Goal: Task Accomplishment & Management: Manage account settings

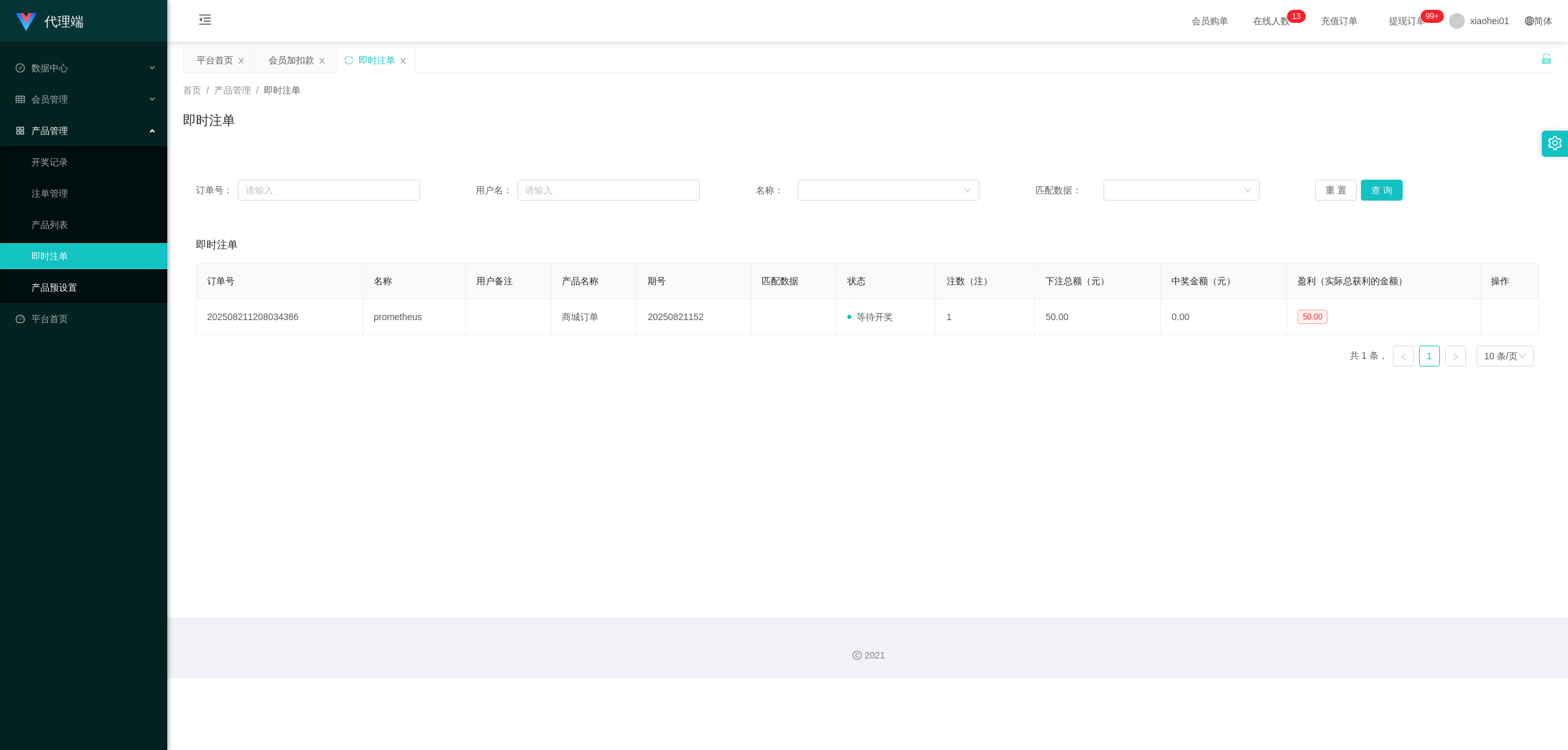
click at [63, 290] on link "产品预设置" at bounding box center [94, 288] width 126 height 26
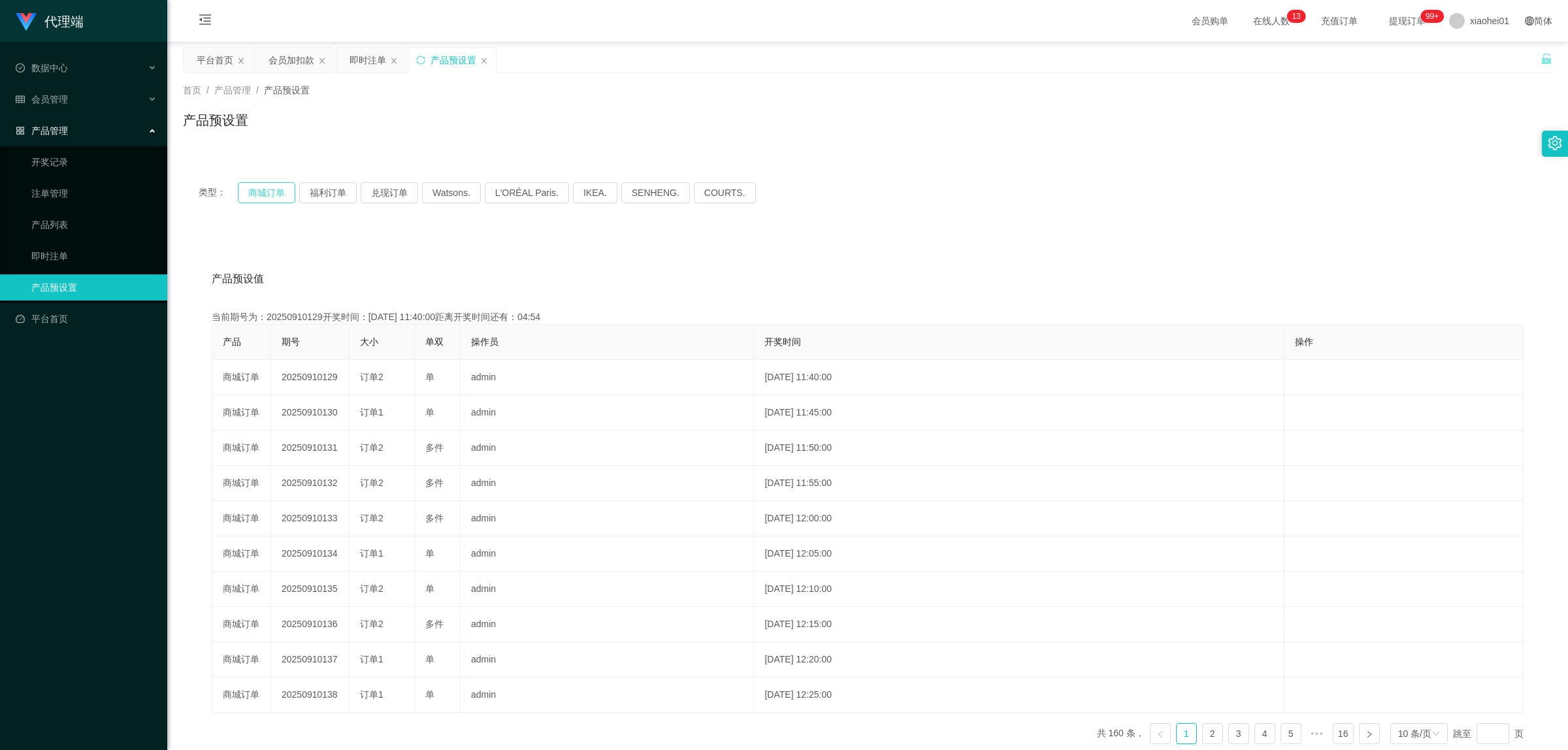
click at [259, 192] on button "商城订单" at bounding box center [266, 192] width 57 height 21
click at [264, 195] on button "商城订单" at bounding box center [266, 192] width 57 height 21
click at [73, 221] on link "产品列表" at bounding box center [94, 224] width 126 height 26
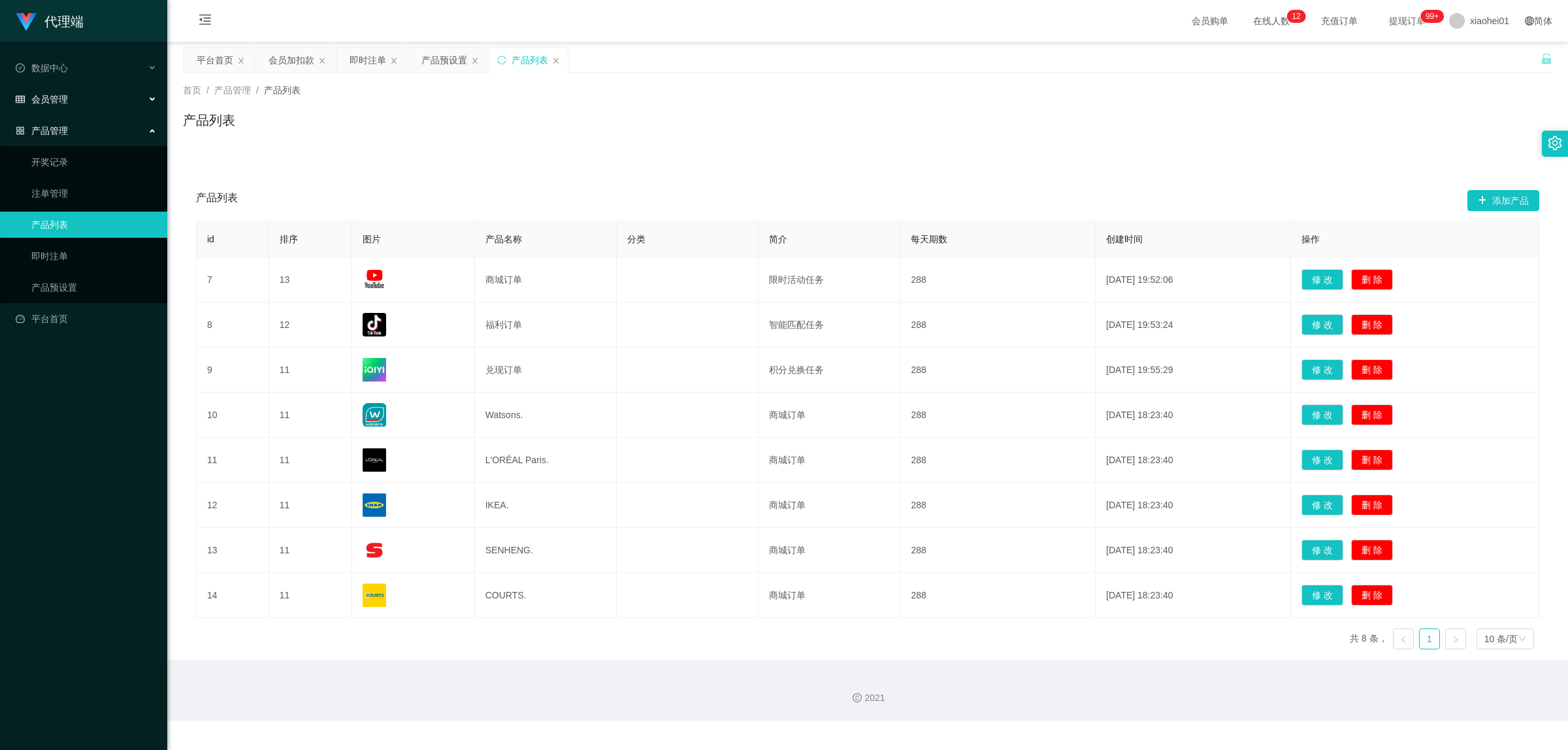
click at [68, 102] on div "会员管理" at bounding box center [84, 99] width 167 height 26
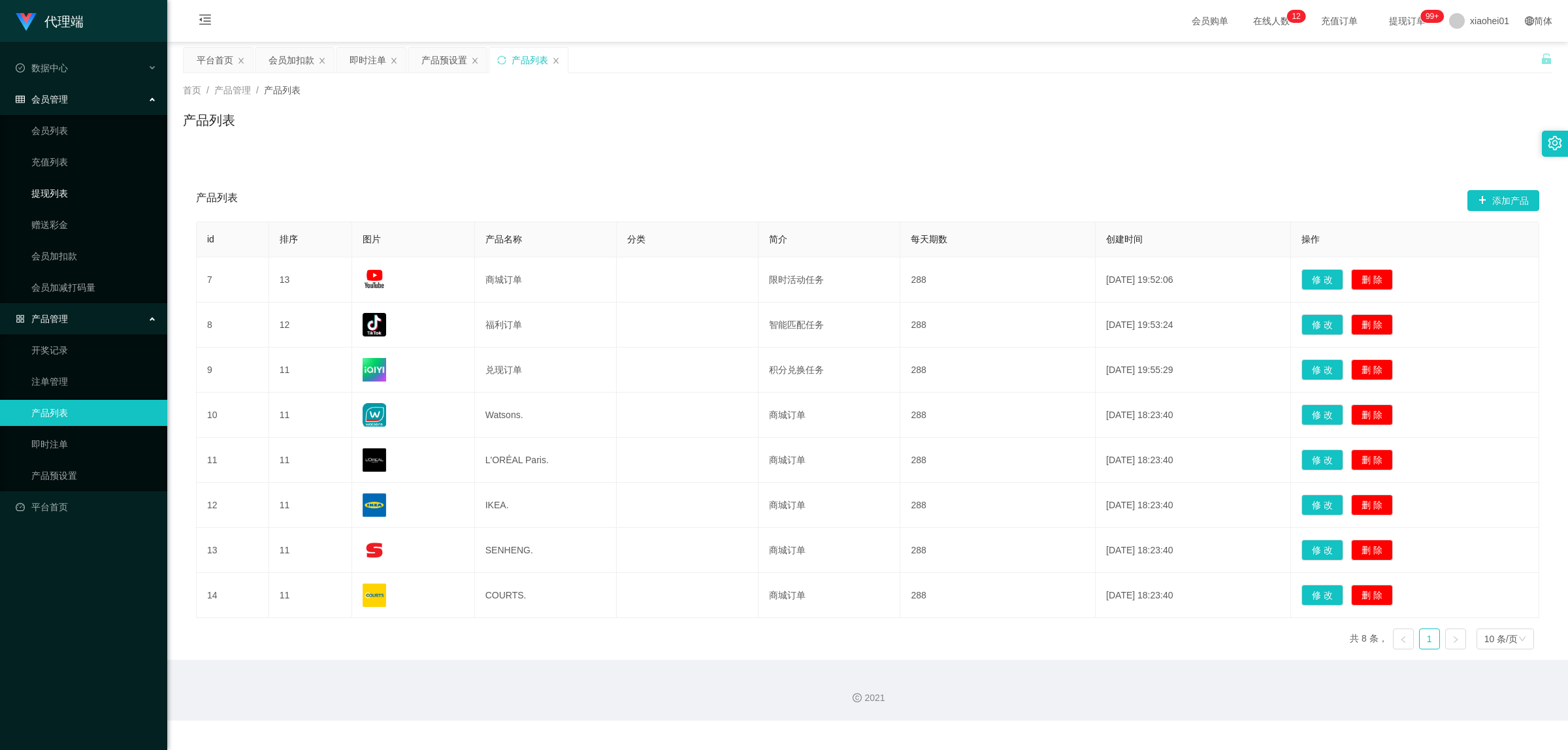
click at [80, 187] on link "提现列表" at bounding box center [94, 193] width 126 height 26
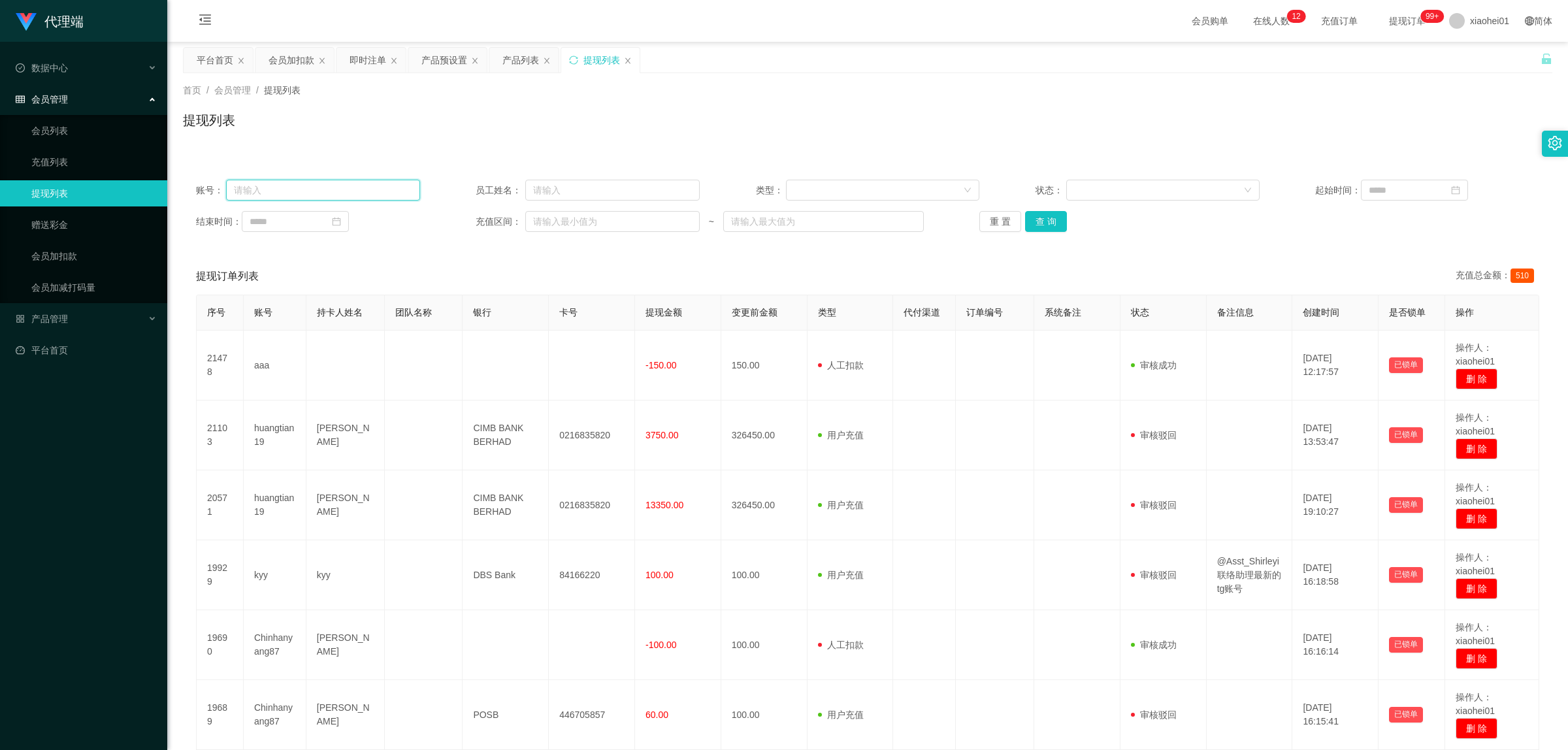
click at [258, 193] on input "text" at bounding box center [322, 189] width 193 height 21
paste input "Rzpt2025"
type input "Rzpt2025"
click at [1047, 224] on button "查 询" at bounding box center [1046, 221] width 42 height 21
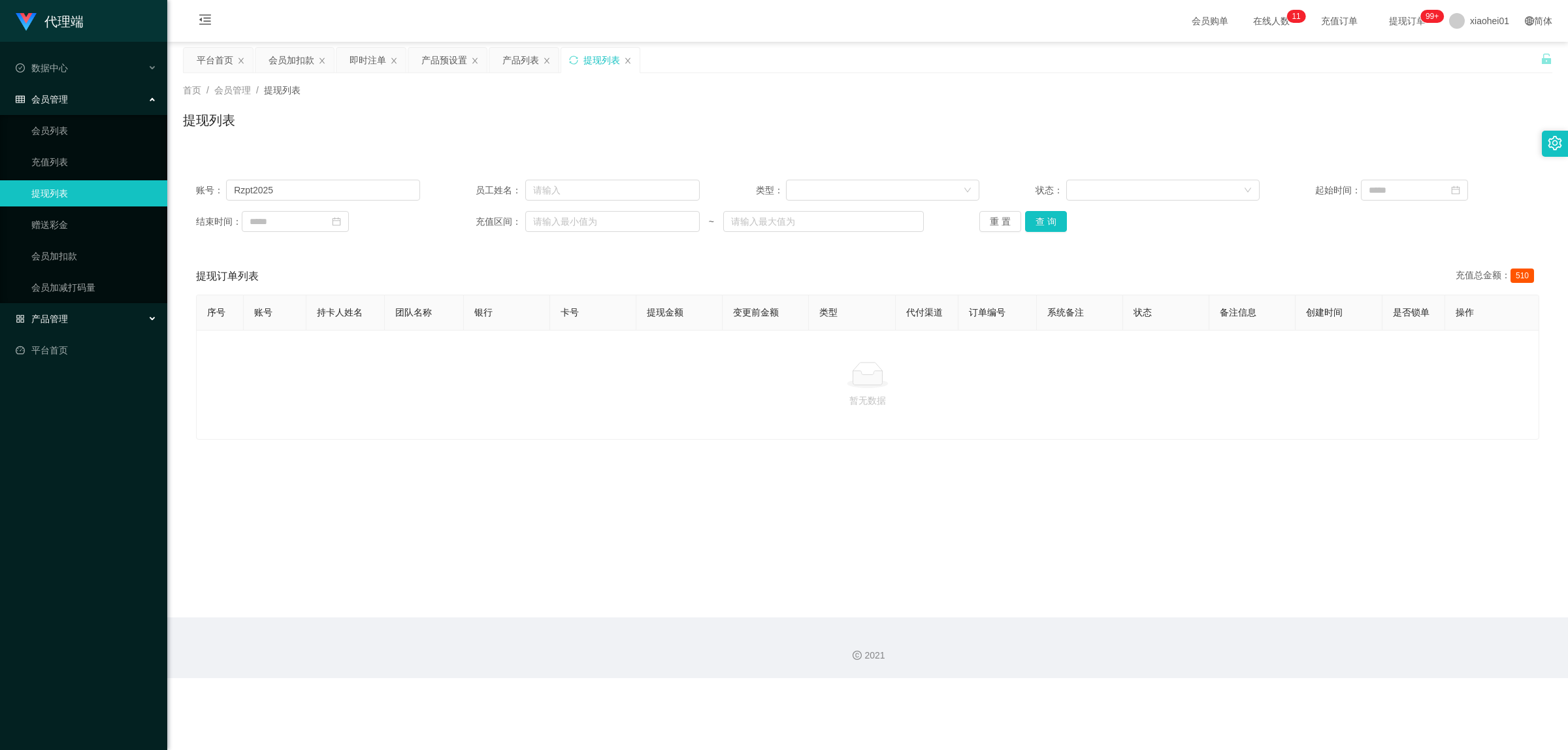
click at [65, 316] on span "产品管理" at bounding box center [42, 319] width 52 height 10
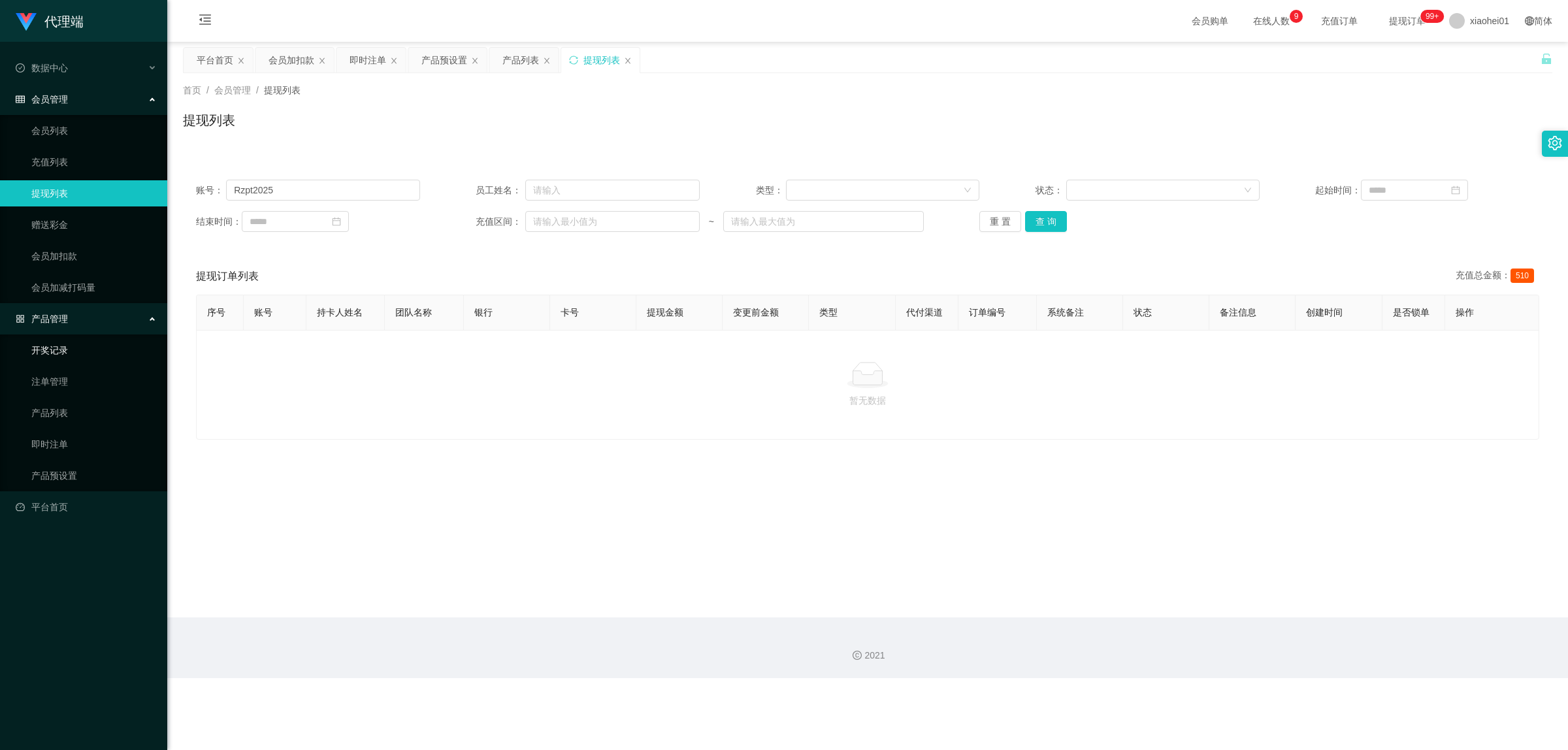
click at [63, 348] on link "开奖记录" at bounding box center [94, 350] width 126 height 26
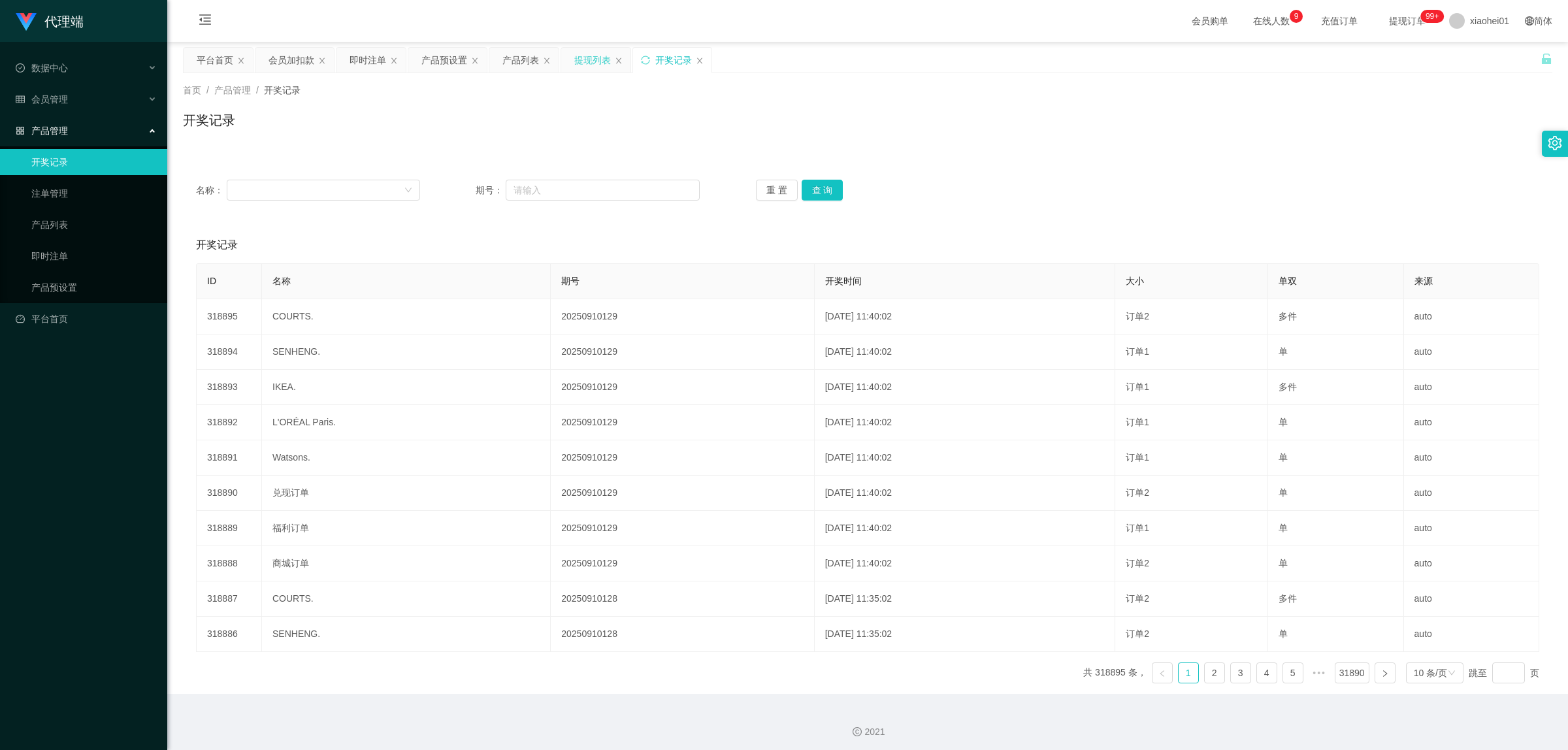
click at [592, 61] on div "提现列表" at bounding box center [593, 60] width 36 height 25
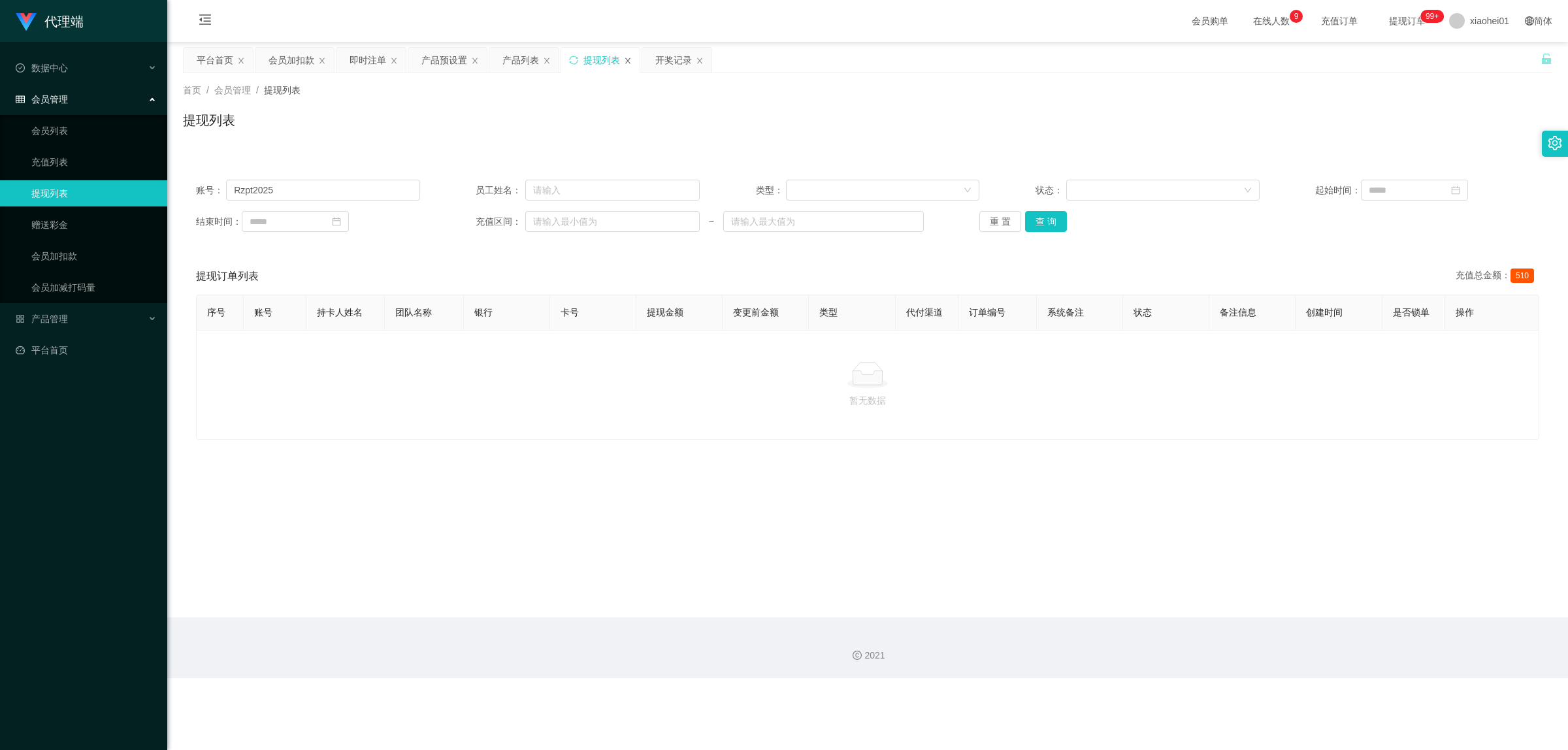
click at [627, 57] on icon "图标: close" at bounding box center [627, 60] width 5 height 6
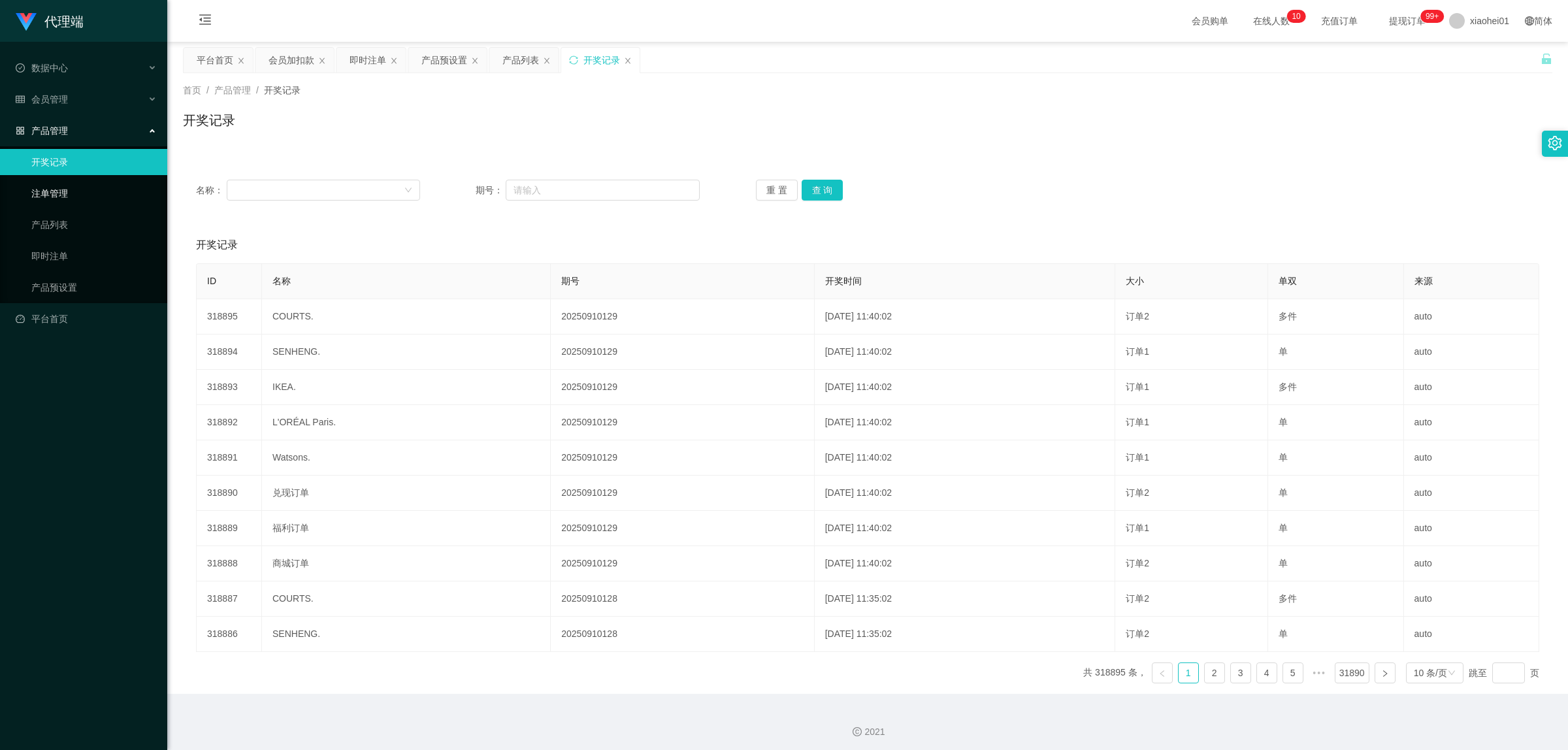
click at [56, 197] on link "注单管理" at bounding box center [94, 193] width 126 height 26
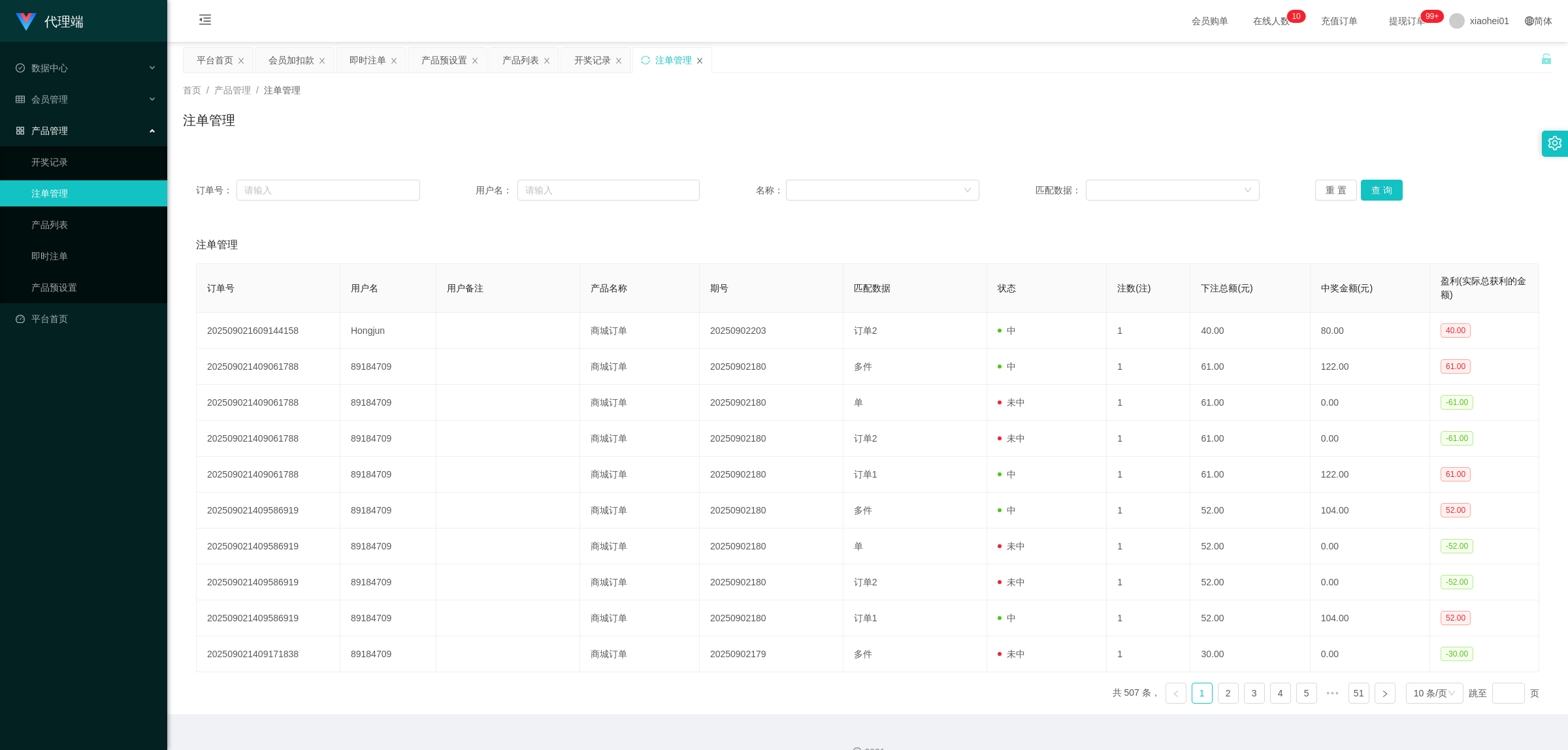
click at [704, 62] on icon "图标: close" at bounding box center [699, 60] width 8 height 8
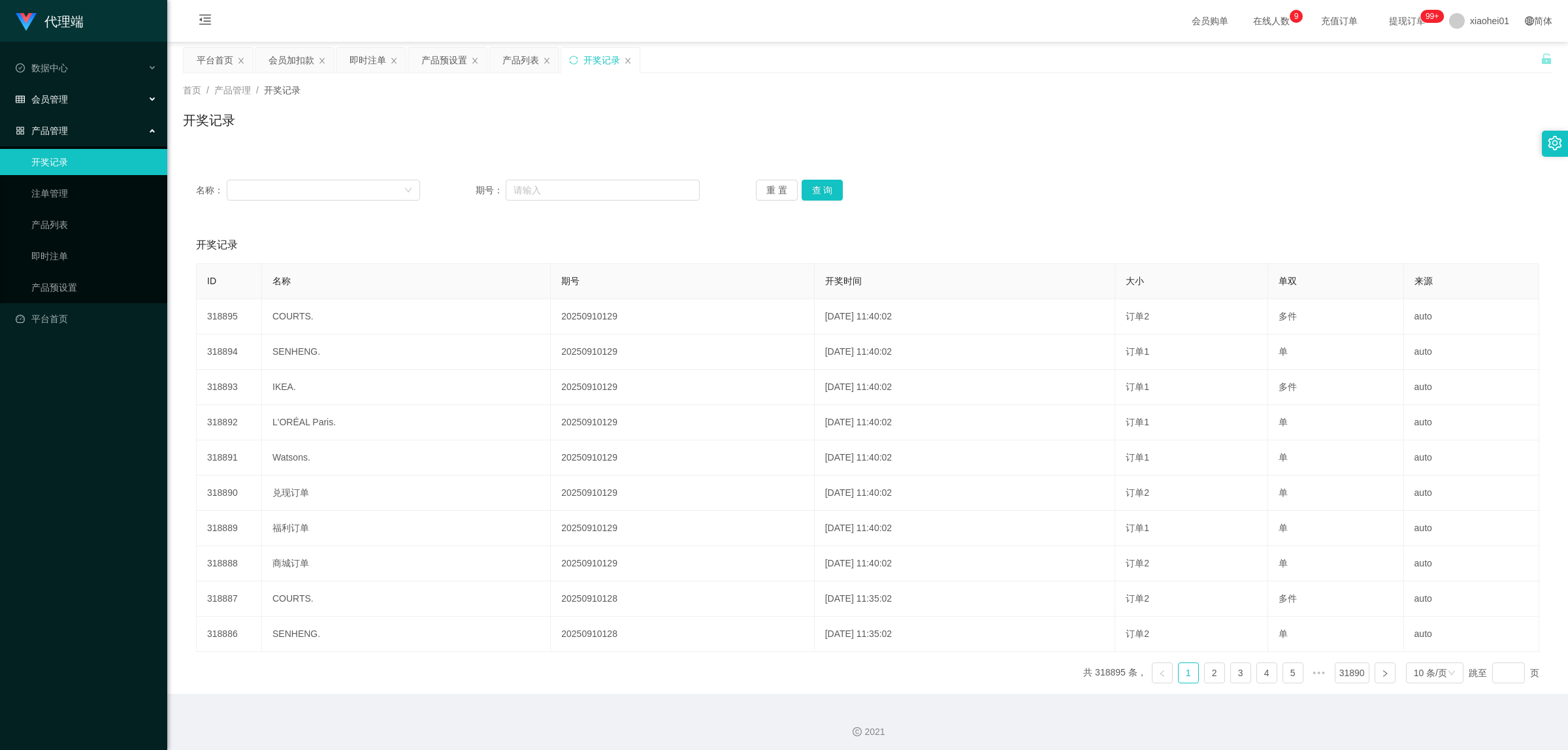
click at [57, 102] on span "会员管理" at bounding box center [42, 99] width 52 height 10
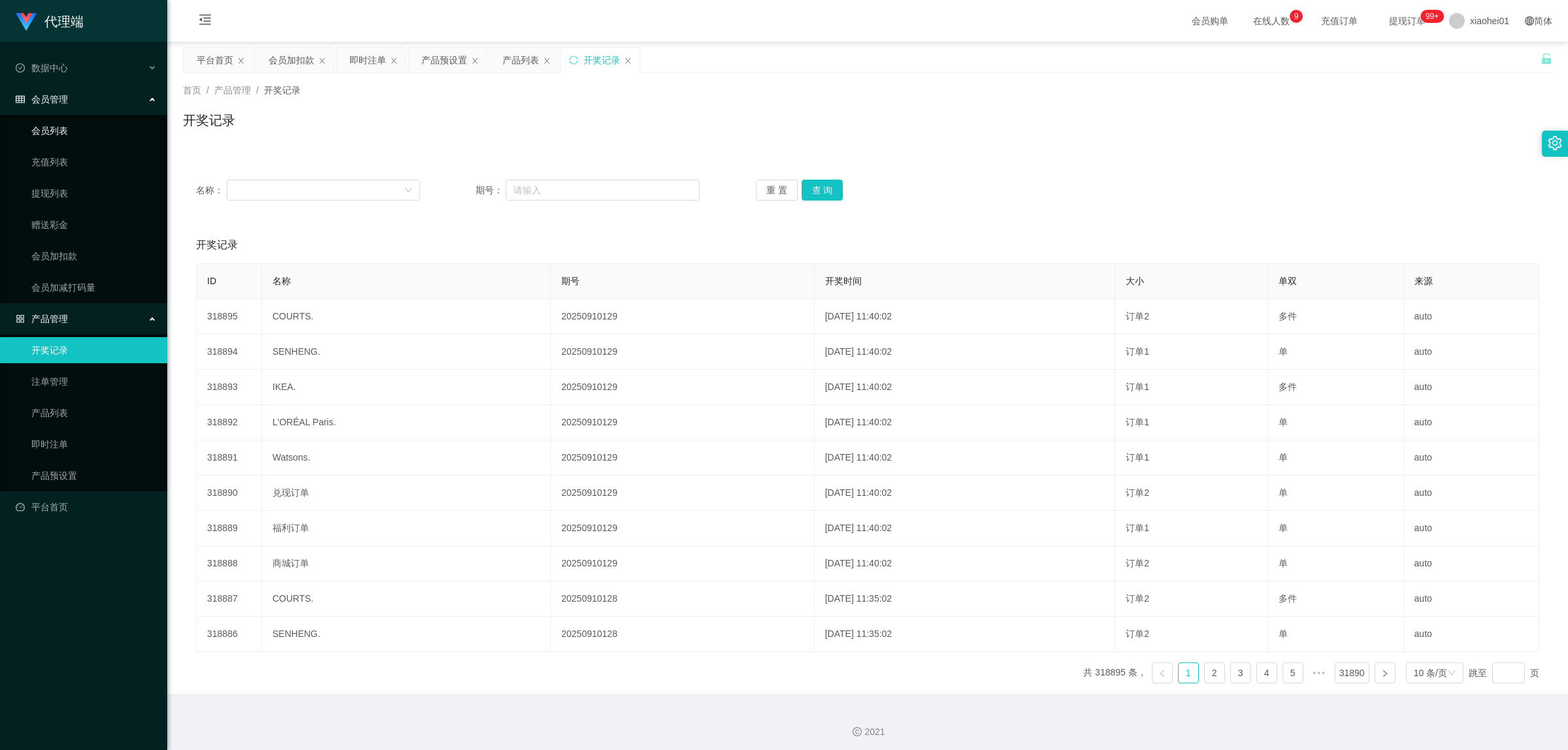
click at [66, 131] on link "会员列表" at bounding box center [94, 131] width 126 height 26
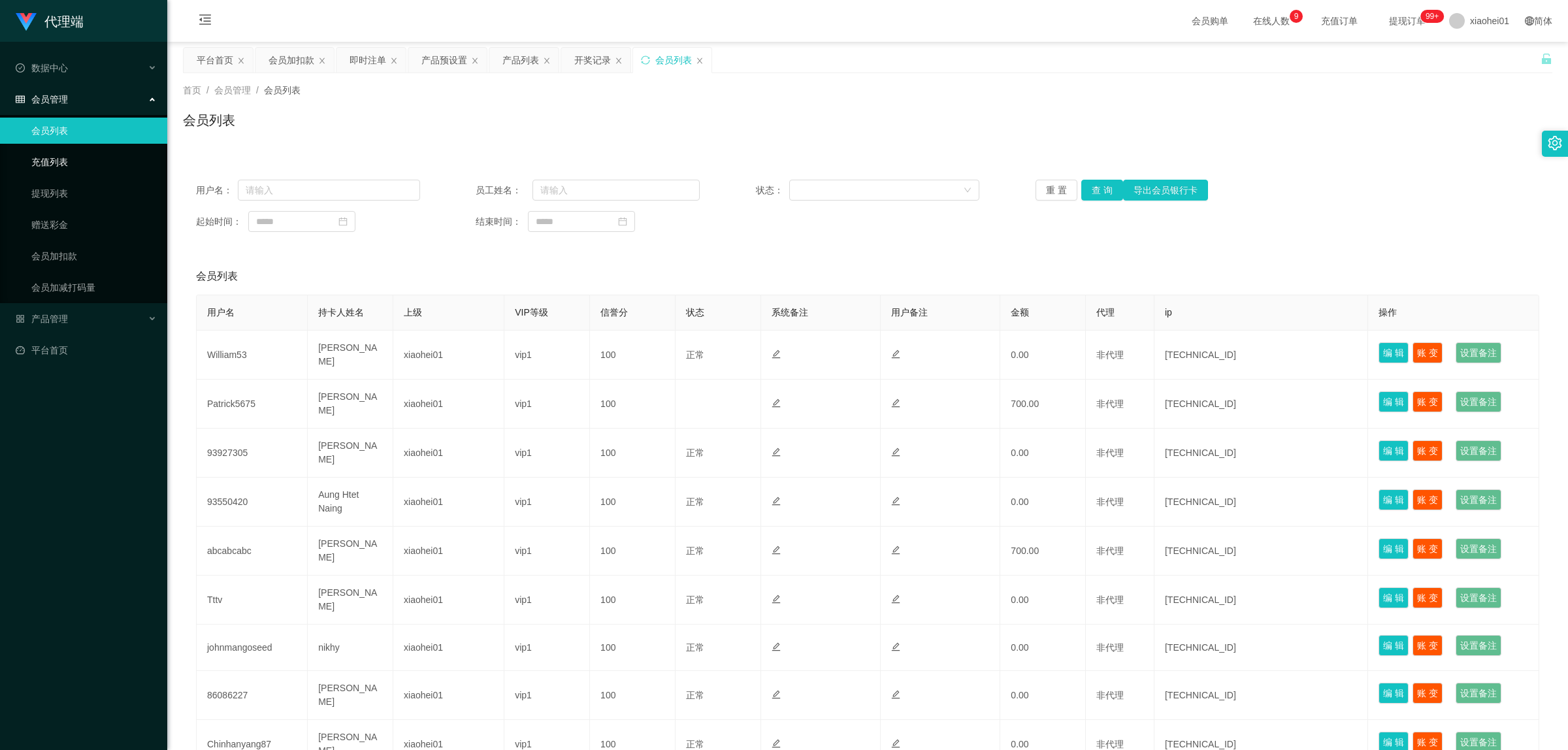
click at [64, 153] on link "充值列表" at bounding box center [94, 162] width 126 height 26
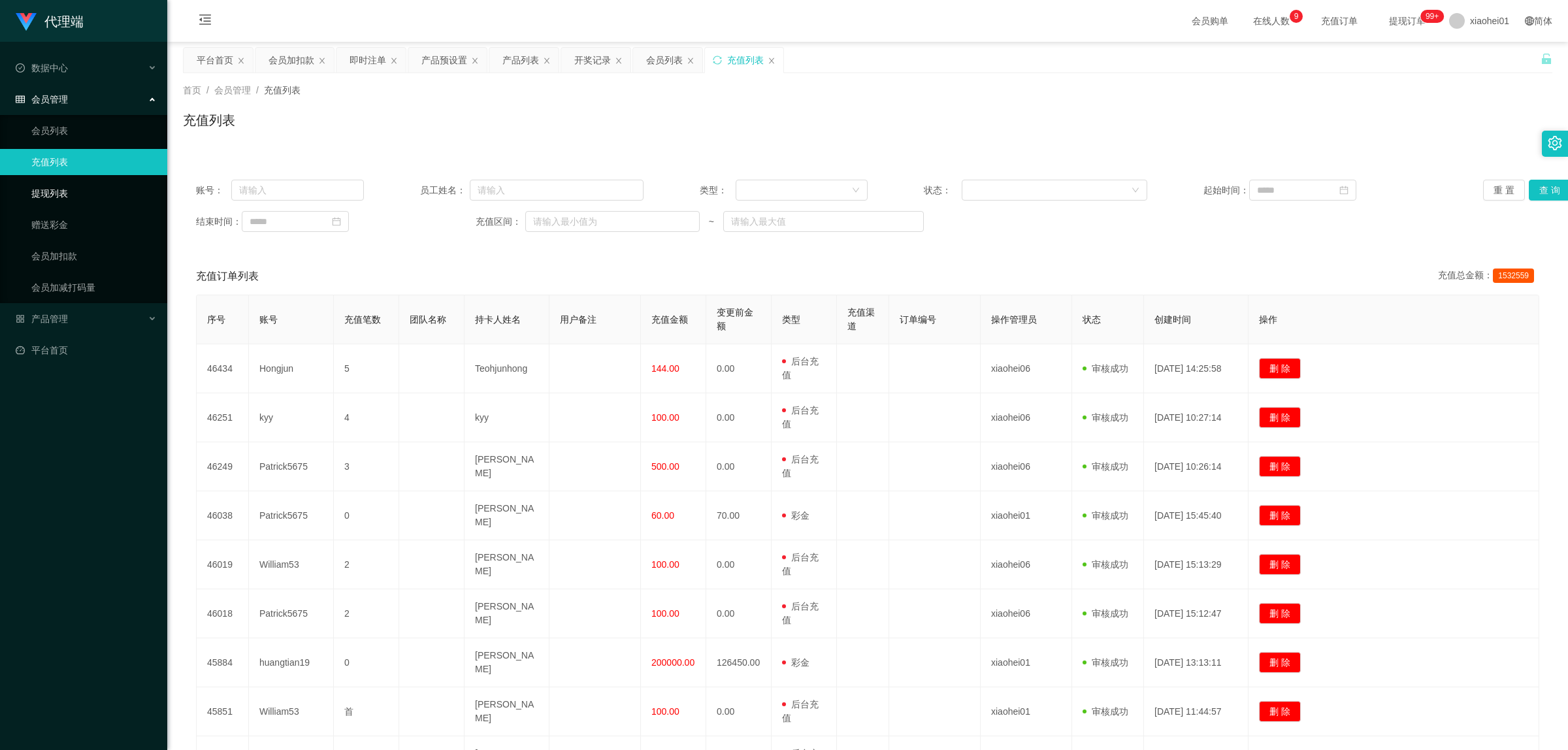
click at [60, 190] on link "提现列表" at bounding box center [94, 193] width 126 height 26
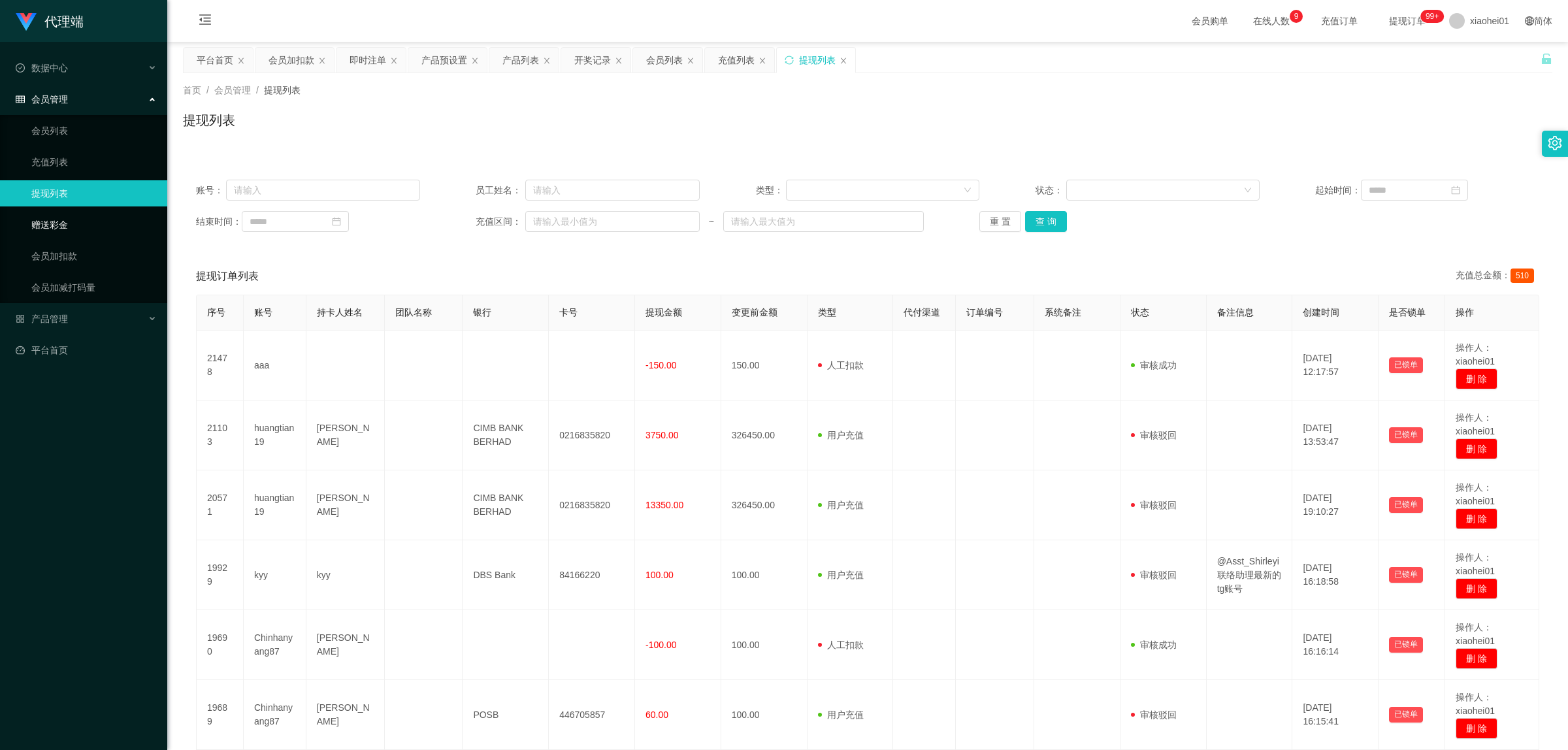
click at [53, 221] on link "赠送彩金" at bounding box center [94, 224] width 126 height 26
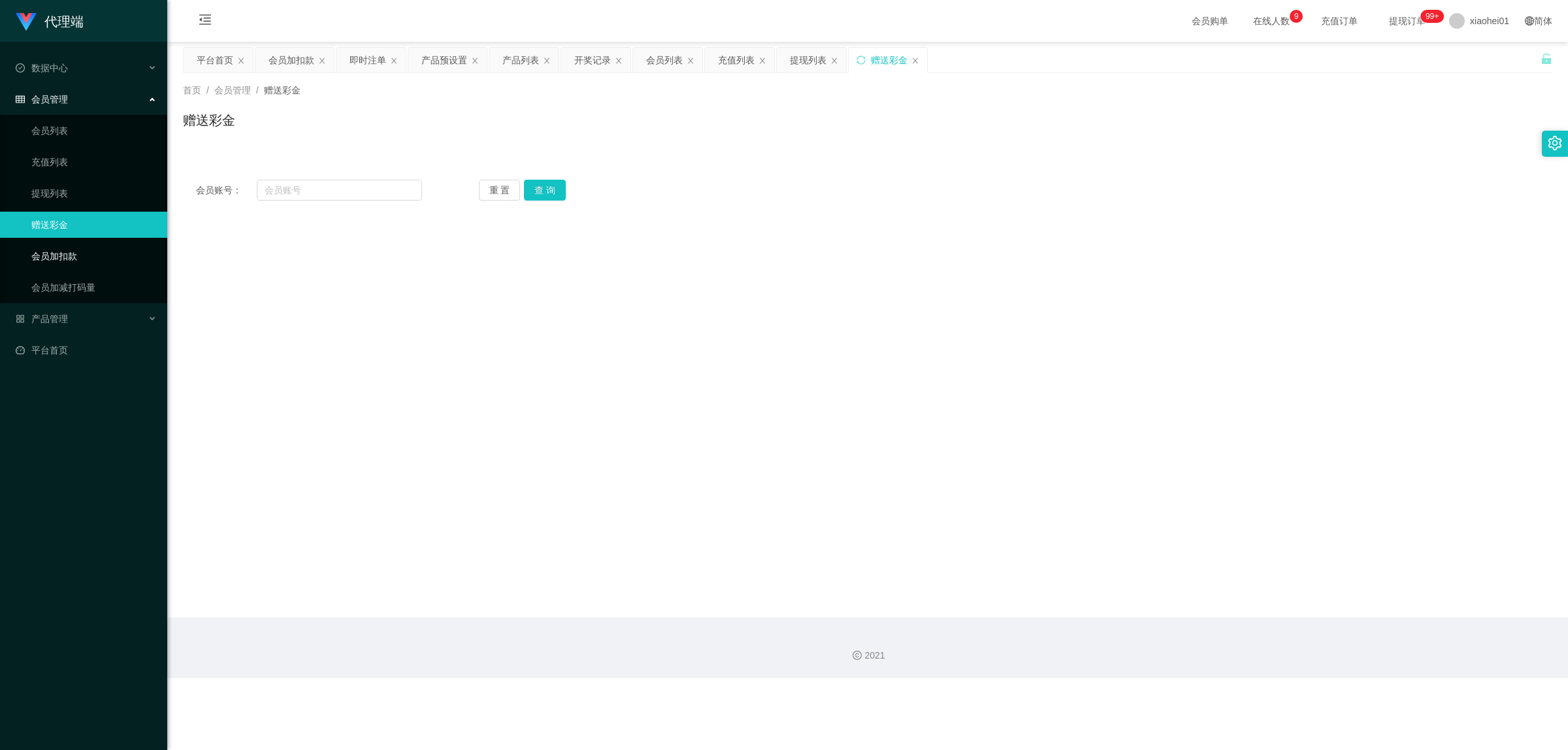
click at [60, 253] on link "会员加扣款" at bounding box center [94, 256] width 126 height 26
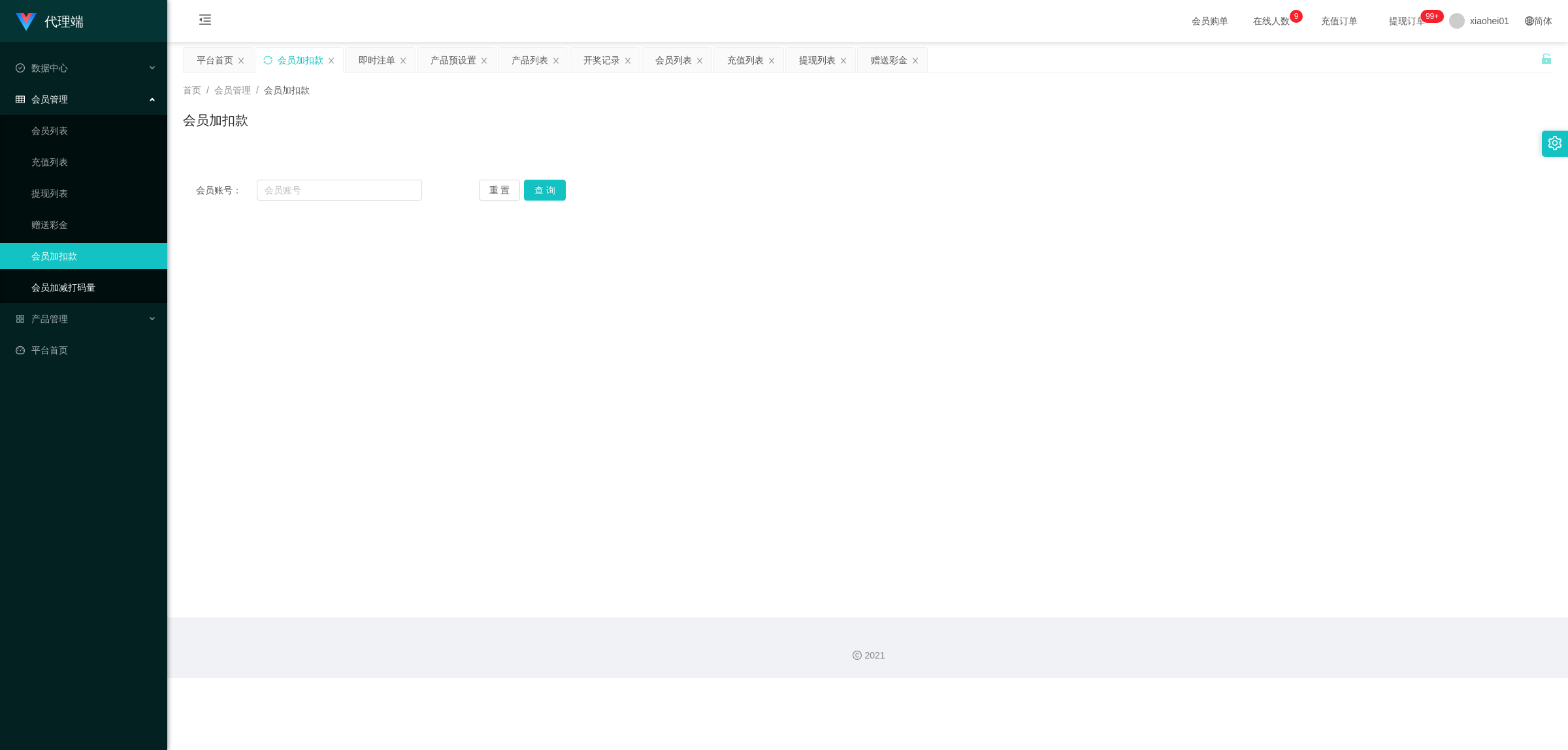
click at [73, 285] on link "会员加减打码量" at bounding box center [94, 288] width 126 height 26
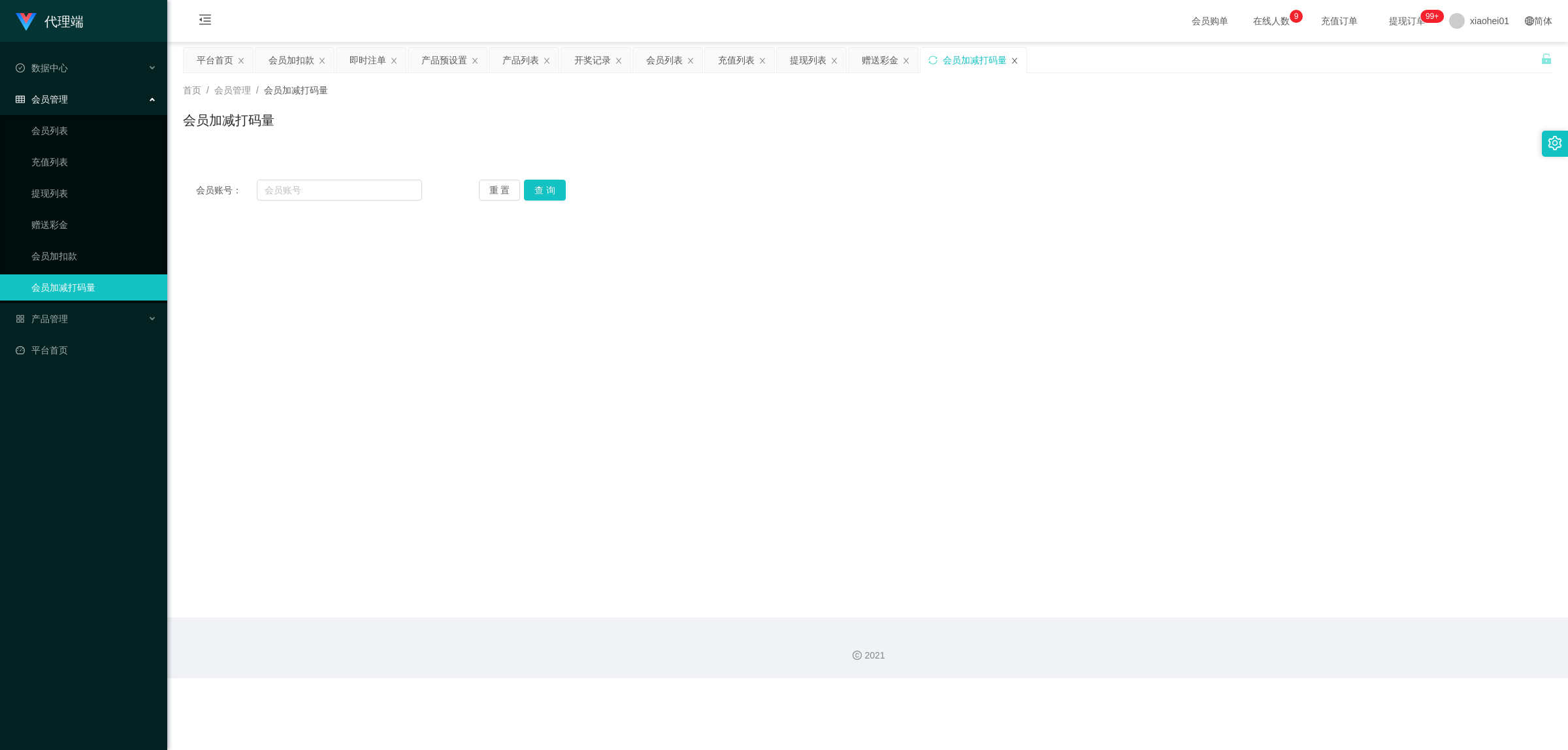
click at [1018, 62] on icon "图标: close" at bounding box center [1015, 60] width 8 height 8
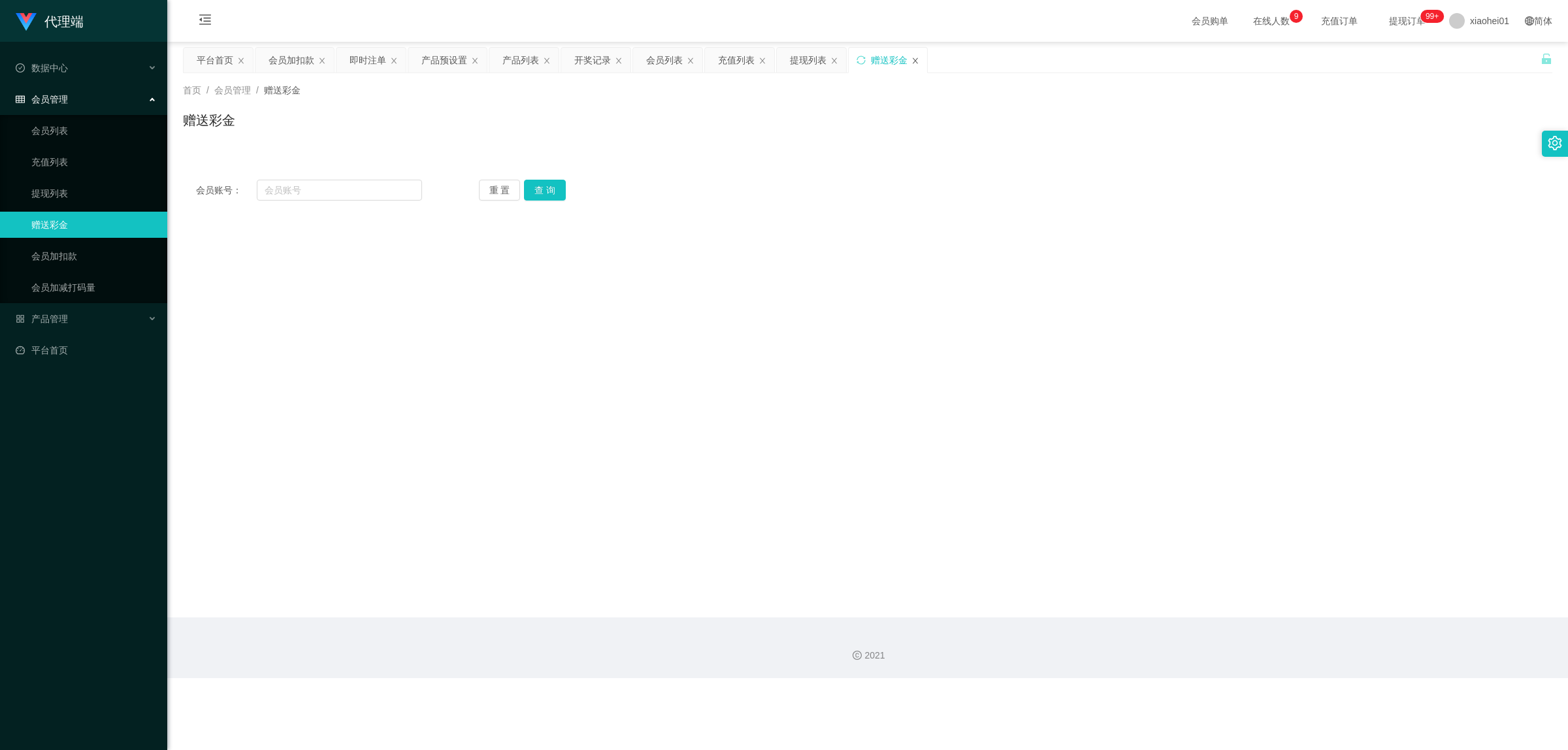
click at [919, 62] on icon "图标: close" at bounding box center [915, 60] width 8 height 8
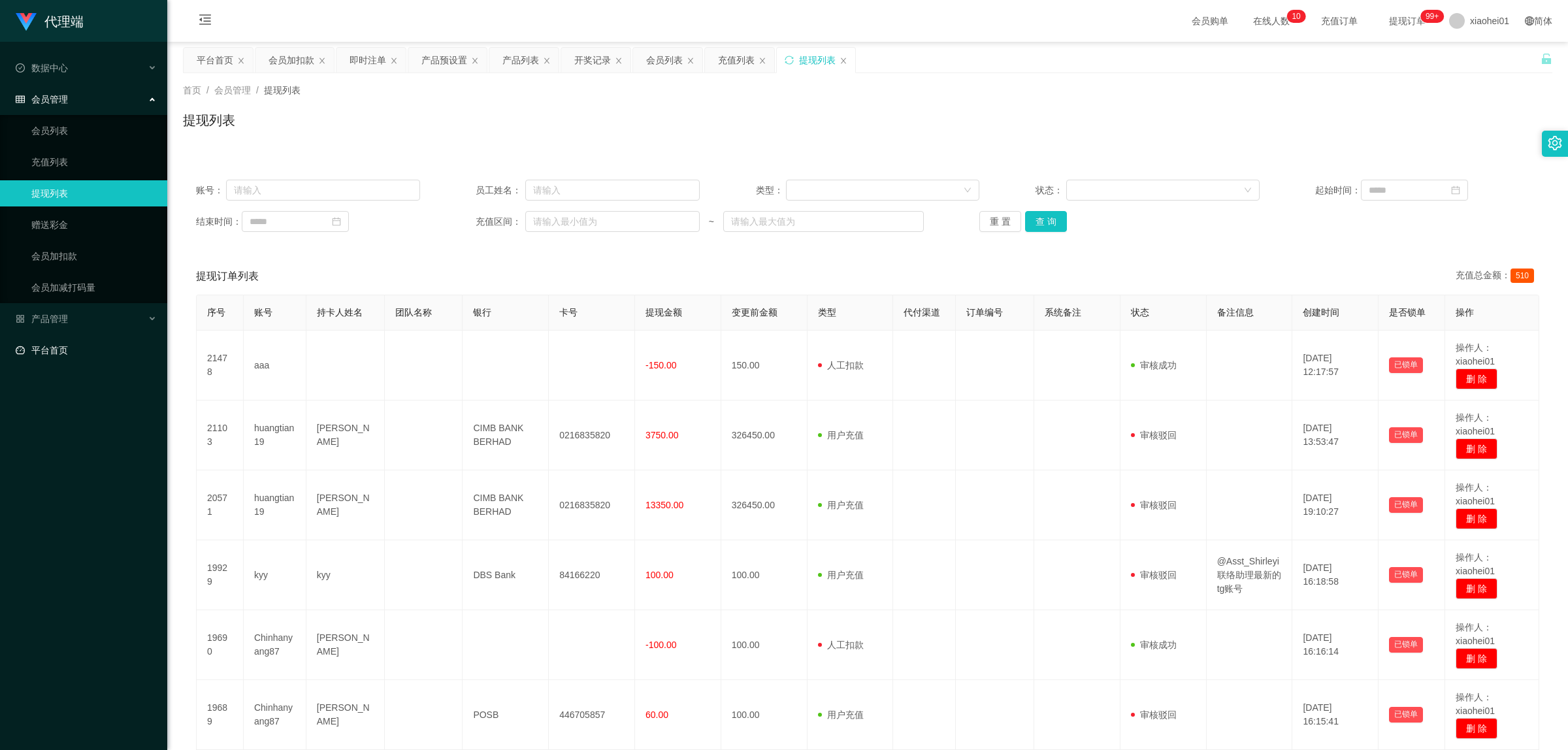
click at [49, 356] on link "平台首页" at bounding box center [86, 350] width 141 height 26
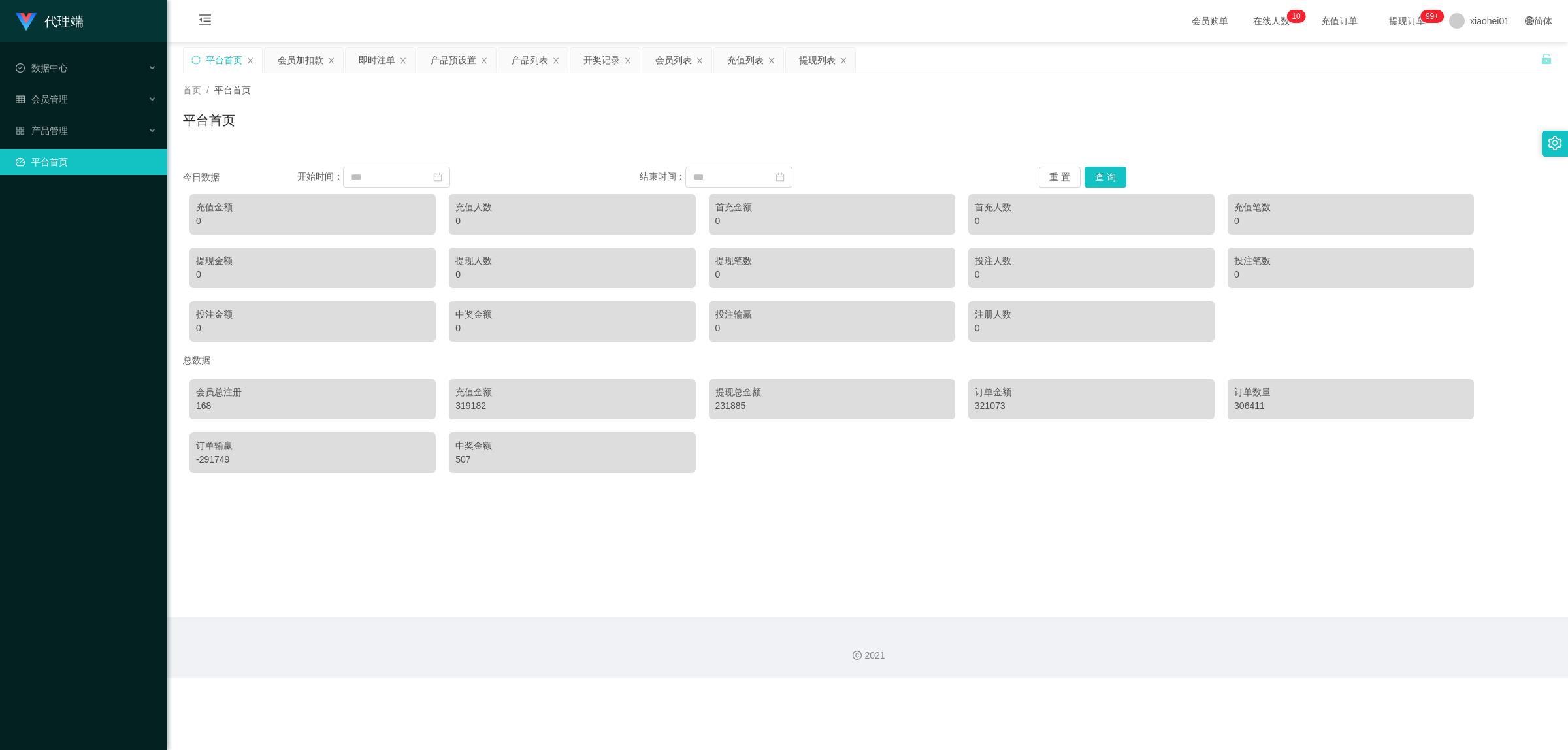
click at [62, 160] on link "平台首页" at bounding box center [86, 162] width 141 height 26
click at [119, 132] on div "产品管理" at bounding box center [84, 131] width 167 height 26
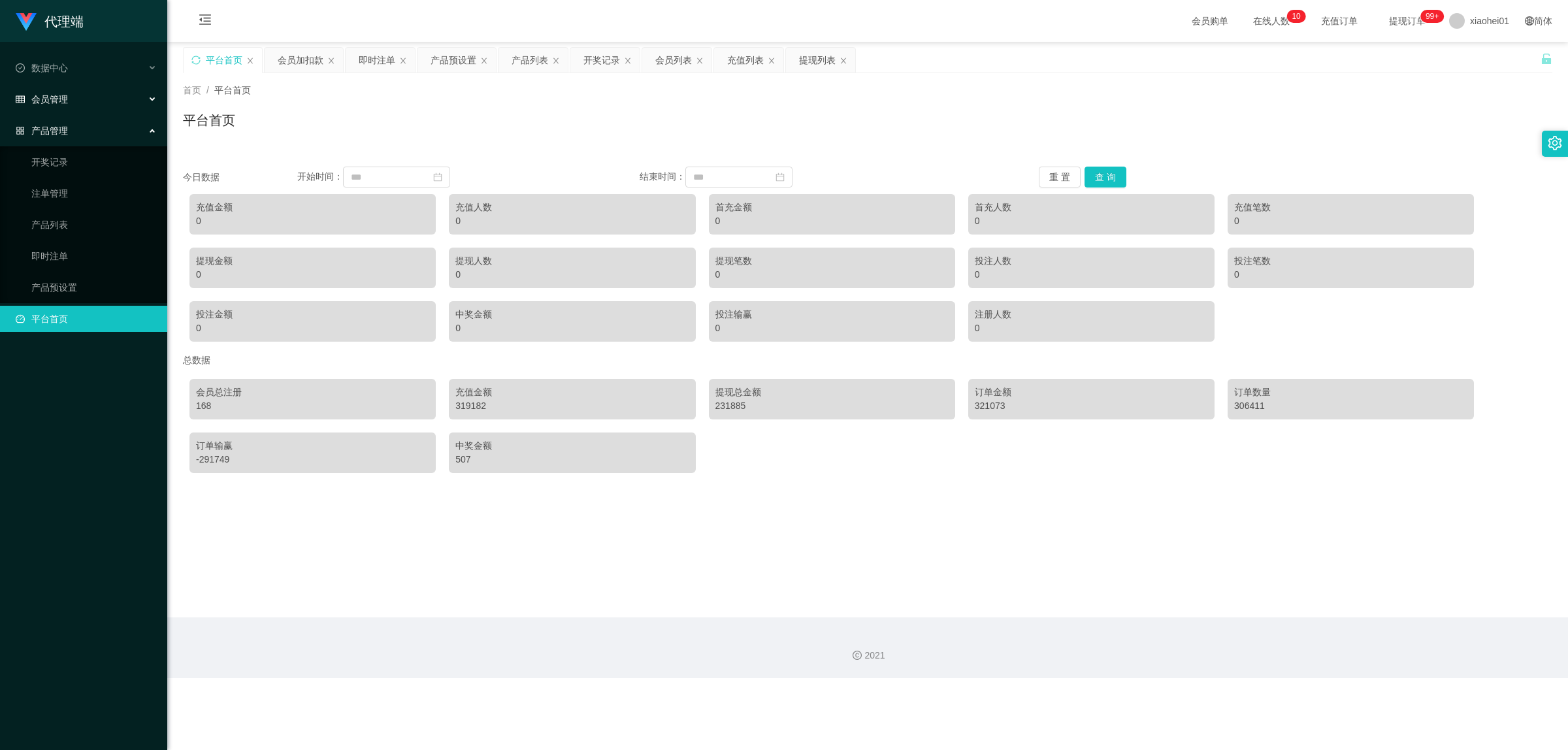
click at [90, 105] on div "会员管理" at bounding box center [84, 99] width 167 height 26
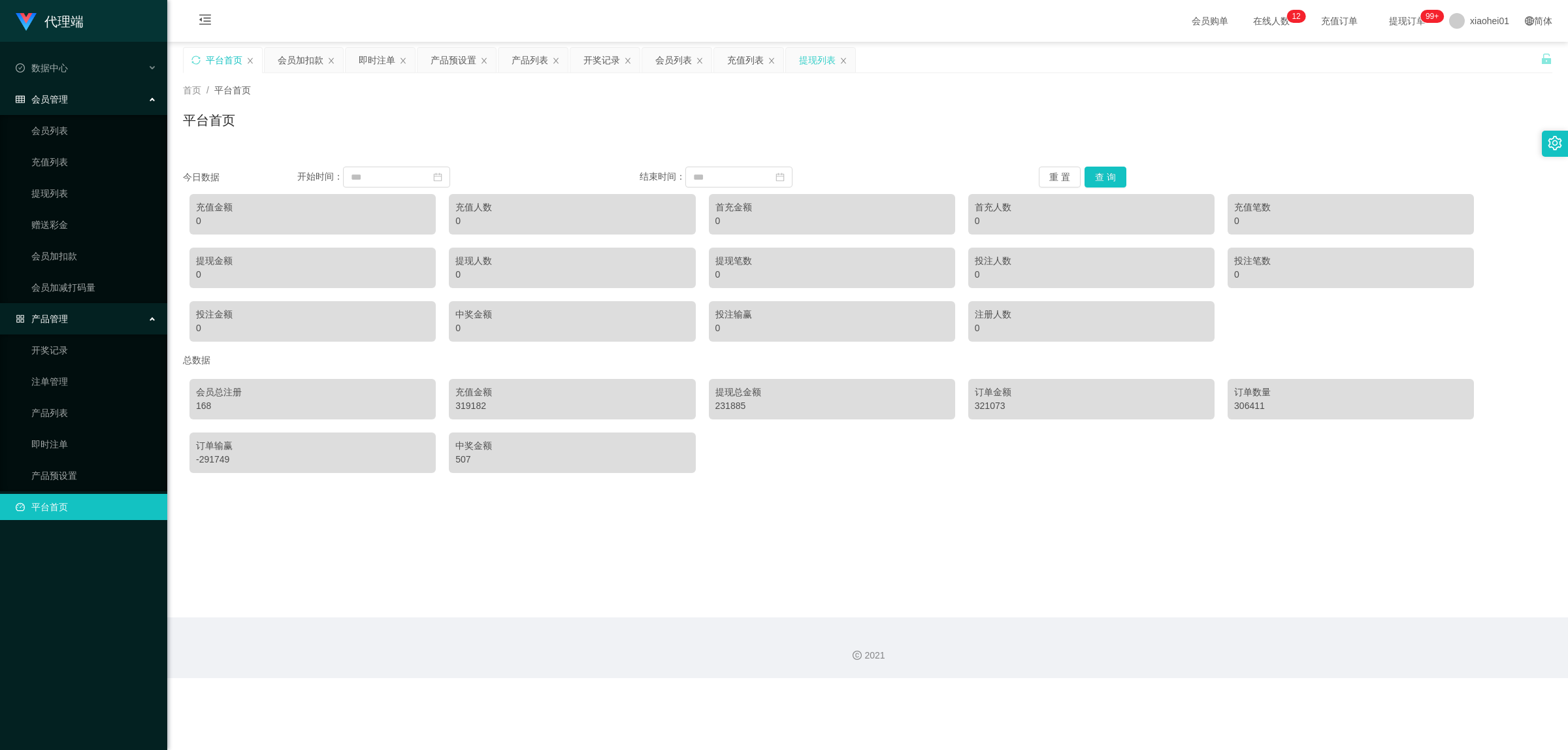
click at [824, 62] on div "提现列表" at bounding box center [817, 60] width 36 height 25
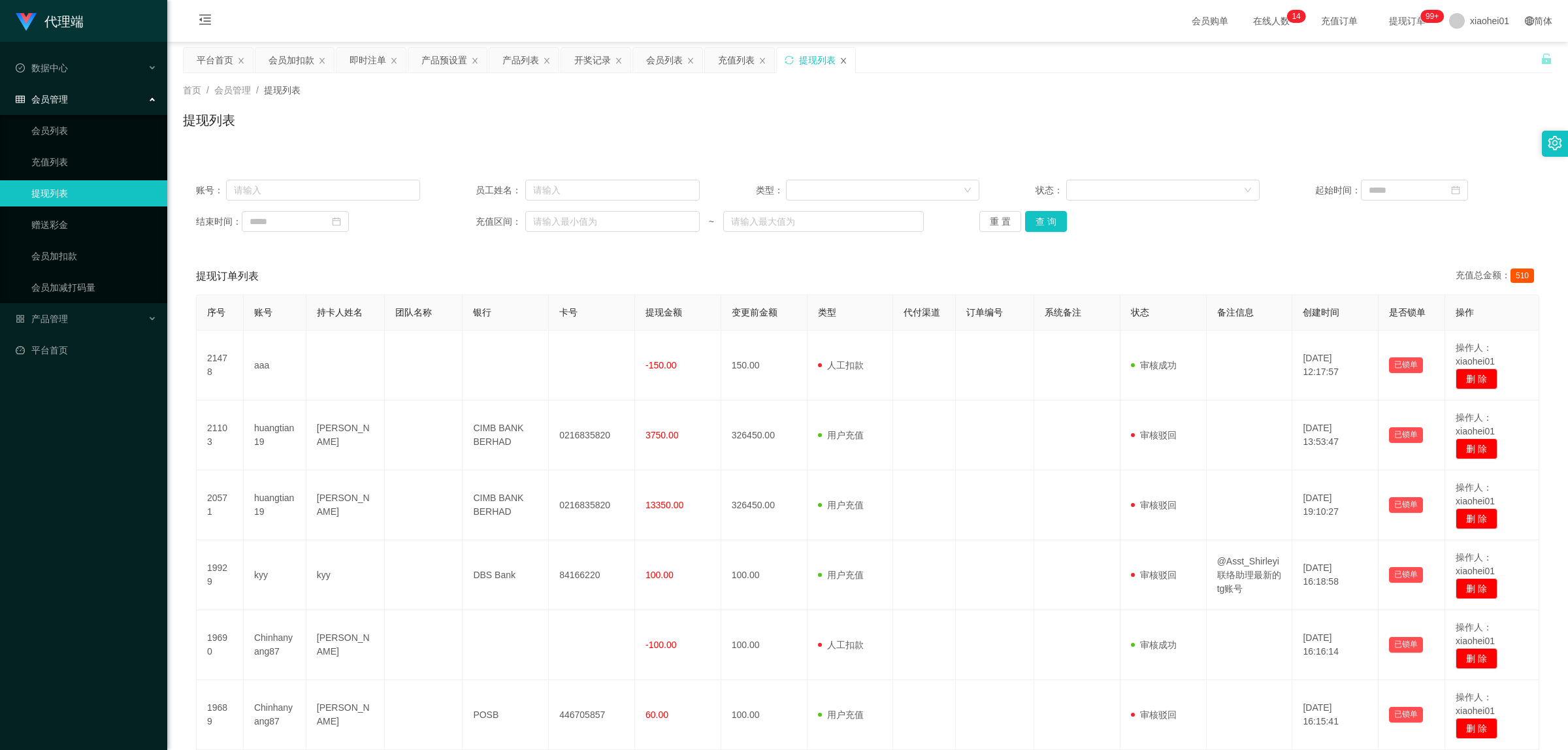
click at [846, 57] on icon "图标: close" at bounding box center [843, 60] width 8 height 8
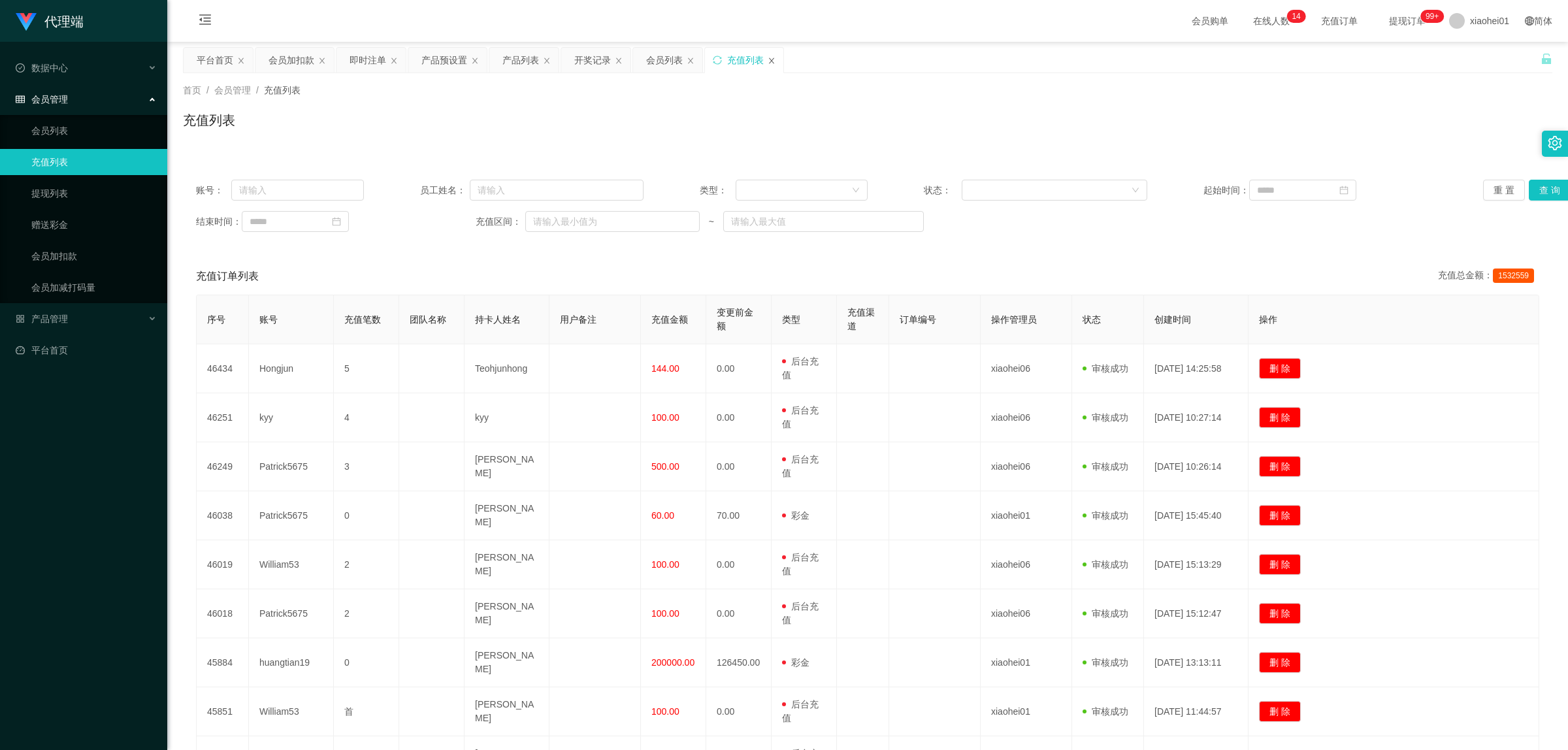
click at [774, 59] on icon "图标: close" at bounding box center [771, 60] width 8 height 8
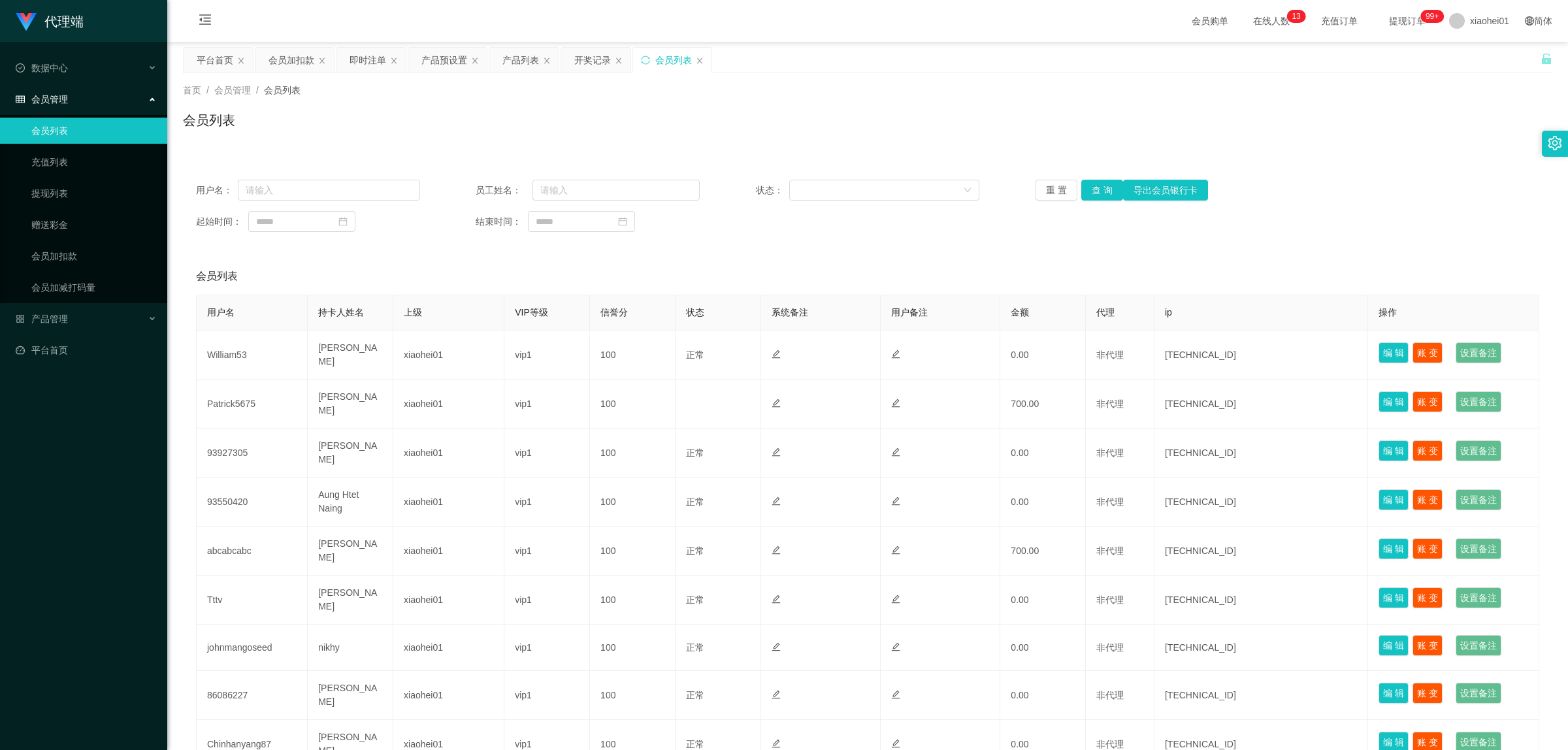
click at [706, 62] on div "会员列表" at bounding box center [673, 60] width 78 height 25
click at [702, 61] on icon "图标: close" at bounding box center [699, 60] width 5 height 6
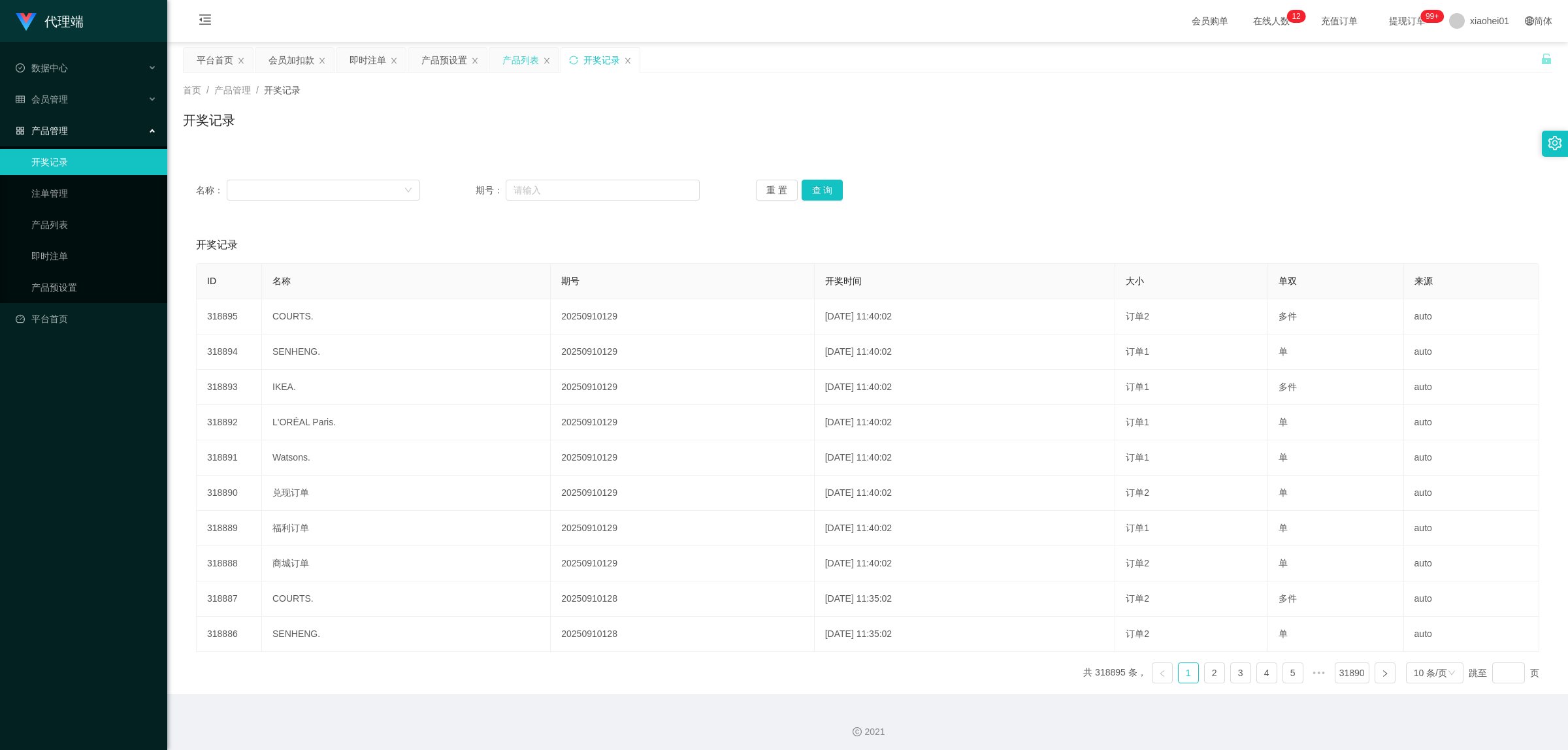
click at [526, 64] on div "产品列表" at bounding box center [521, 60] width 36 height 25
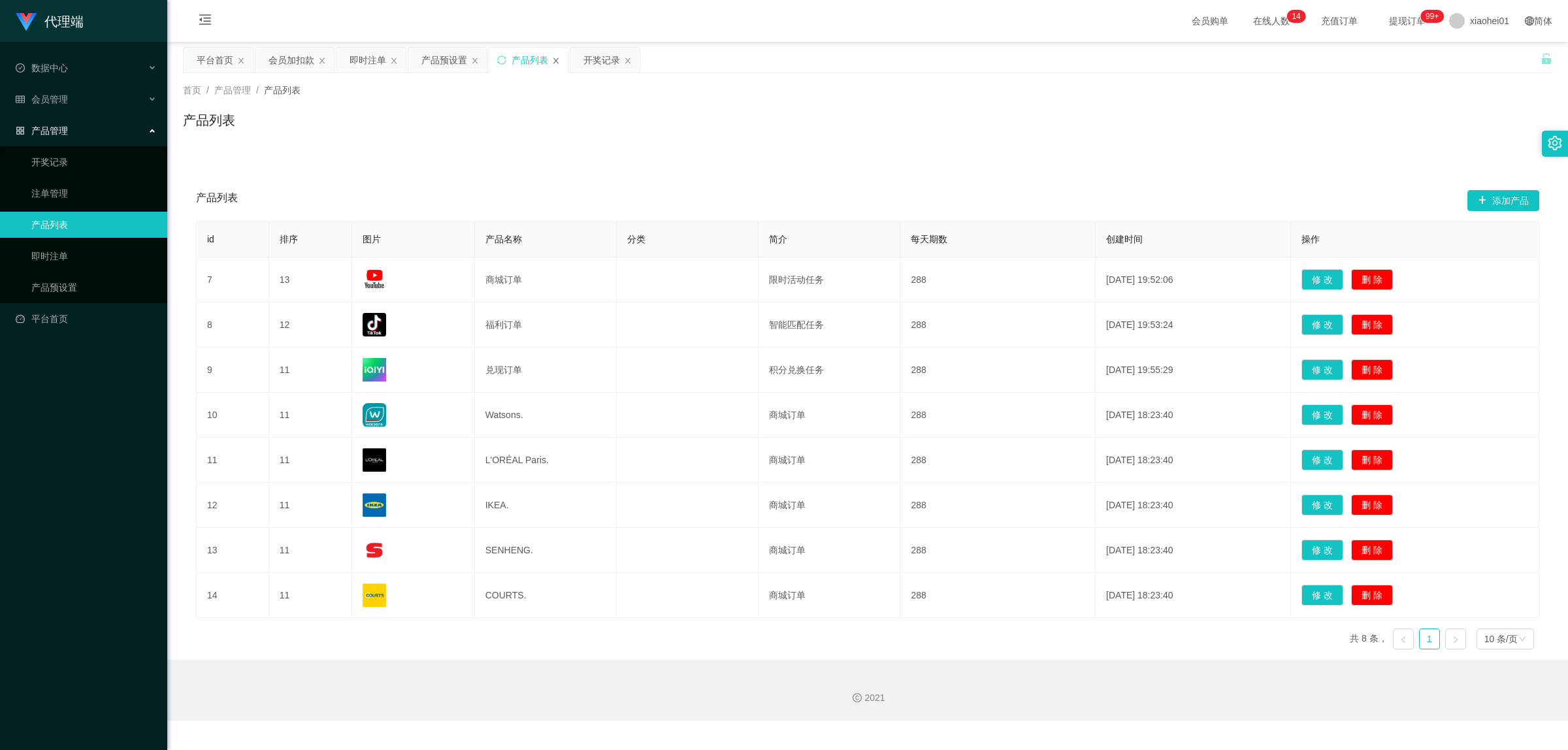
click at [556, 62] on icon "图标: close" at bounding box center [556, 60] width 8 height 8
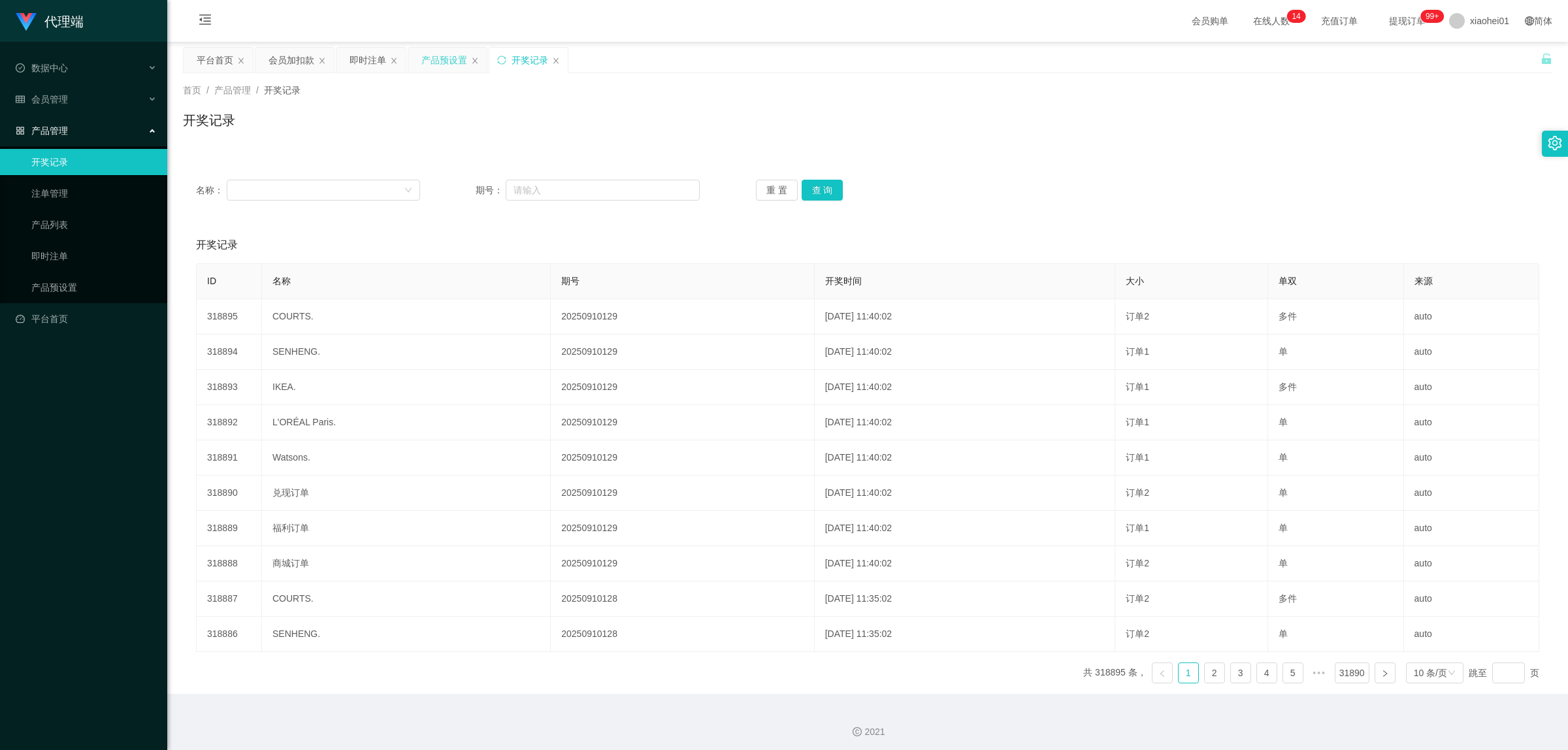
click at [455, 62] on div "产品预设置" at bounding box center [444, 60] width 46 height 25
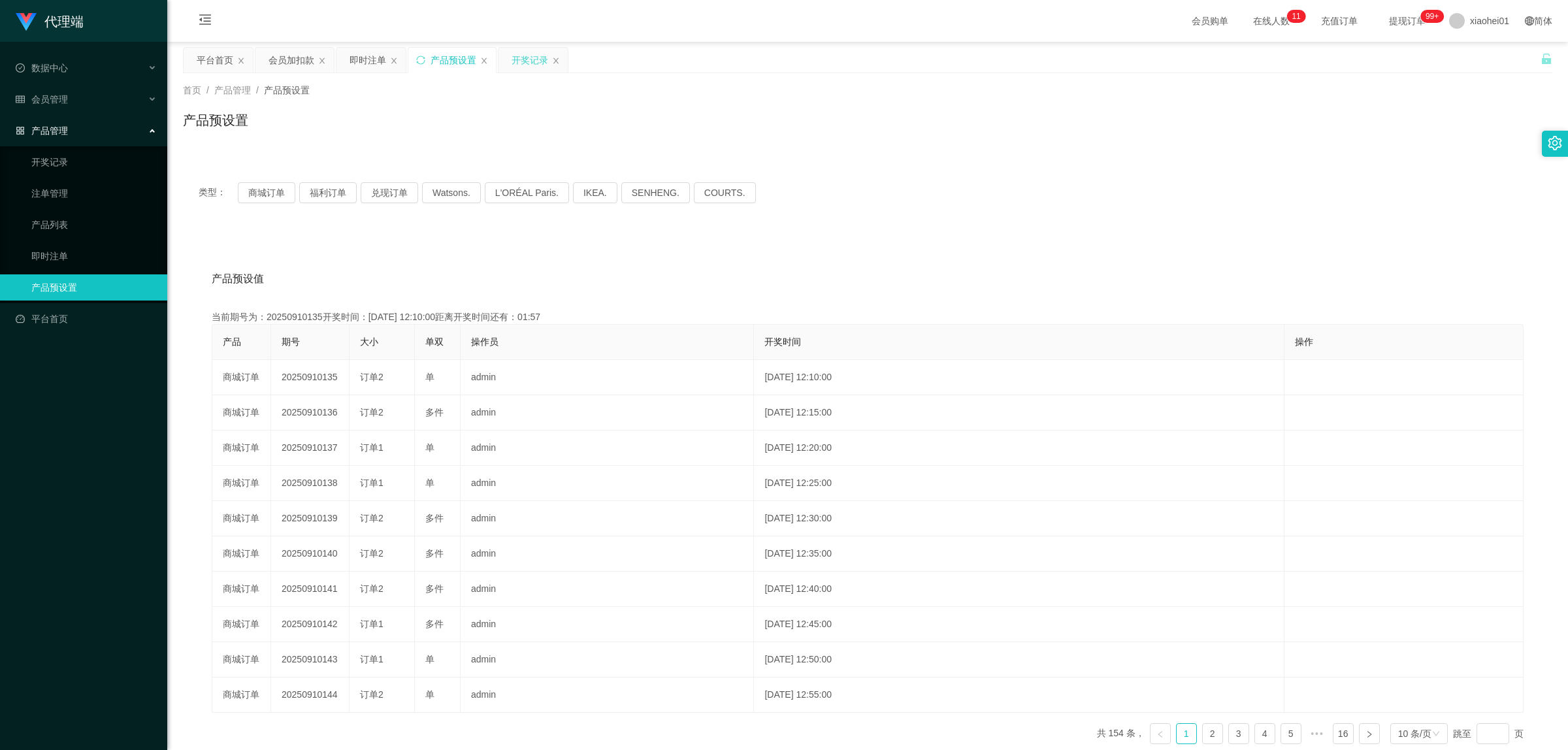
click at [527, 62] on div "开奖记录" at bounding box center [529, 60] width 36 height 25
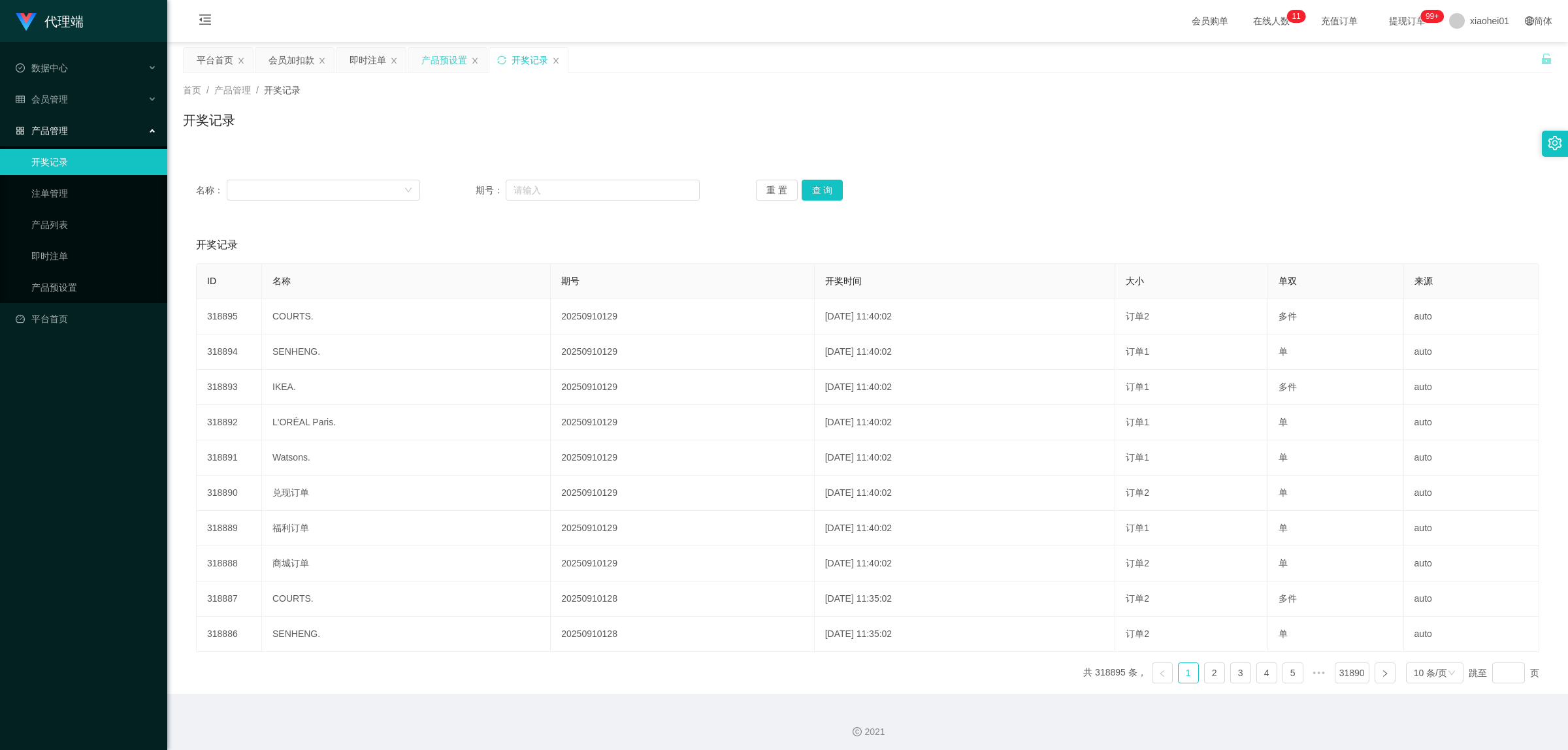
click at [439, 62] on div "产品预设置" at bounding box center [444, 60] width 46 height 25
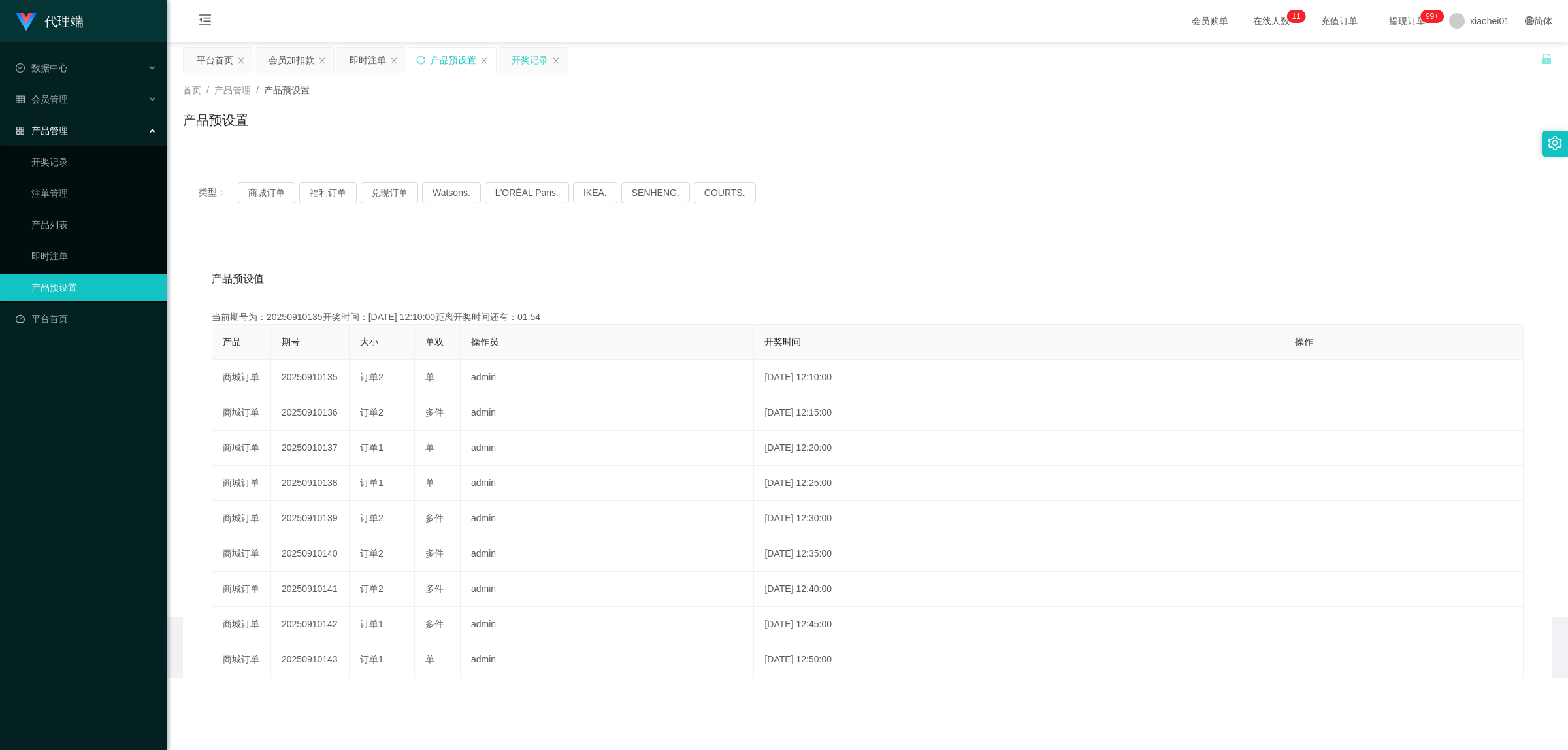
click at [527, 63] on div "开奖记录" at bounding box center [529, 60] width 36 height 25
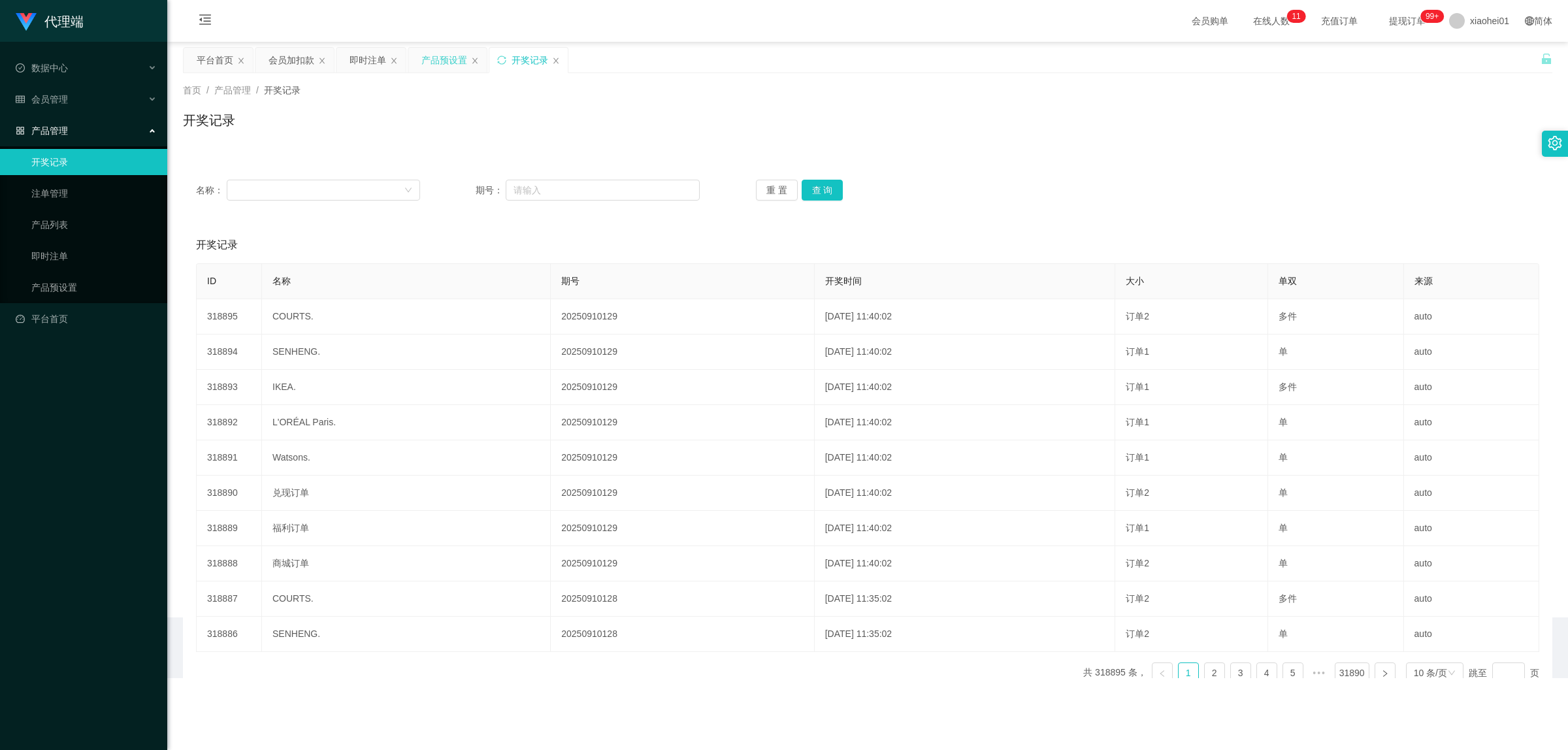
click at [455, 60] on div "产品预设置" at bounding box center [444, 60] width 46 height 25
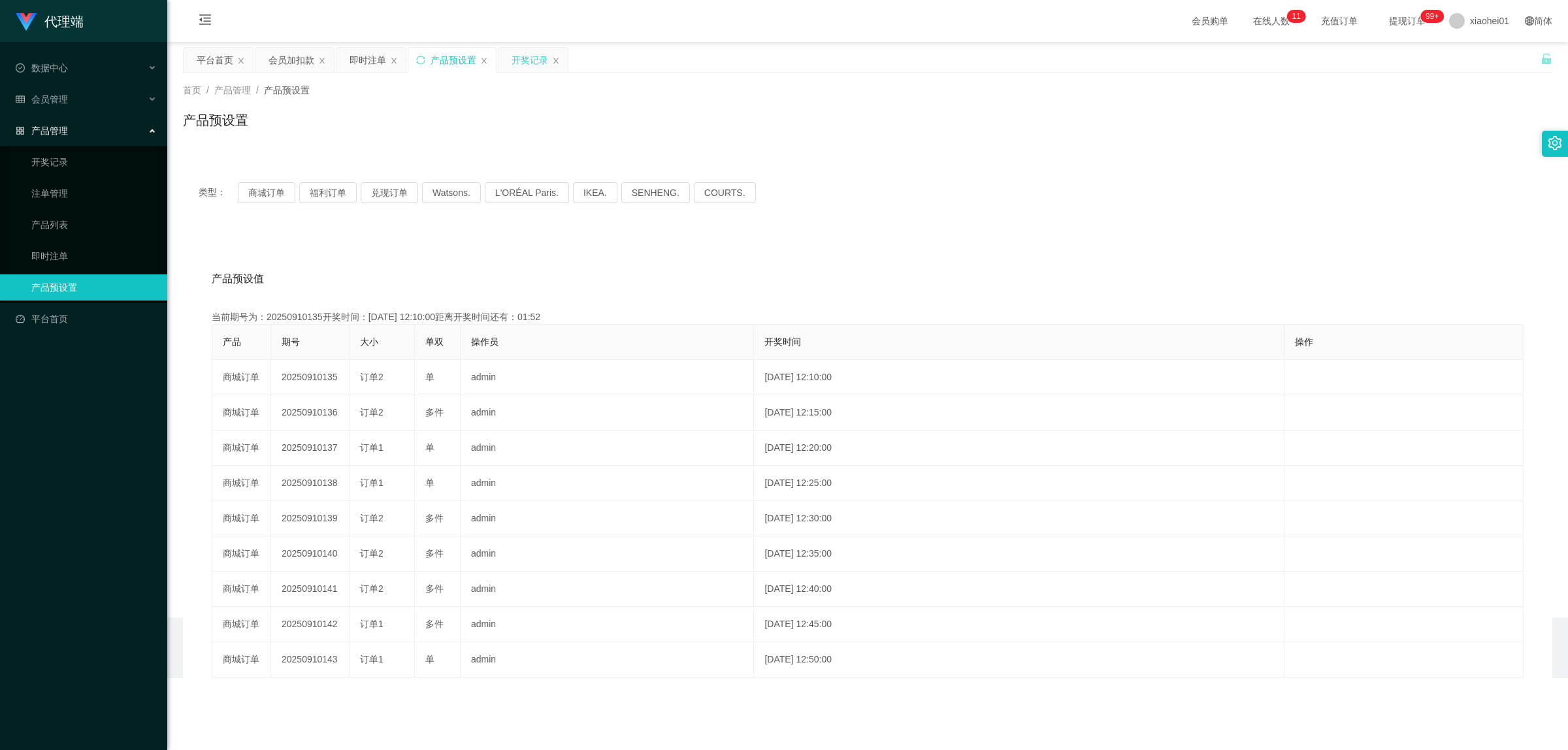
click at [530, 67] on div "开奖记录" at bounding box center [529, 60] width 36 height 25
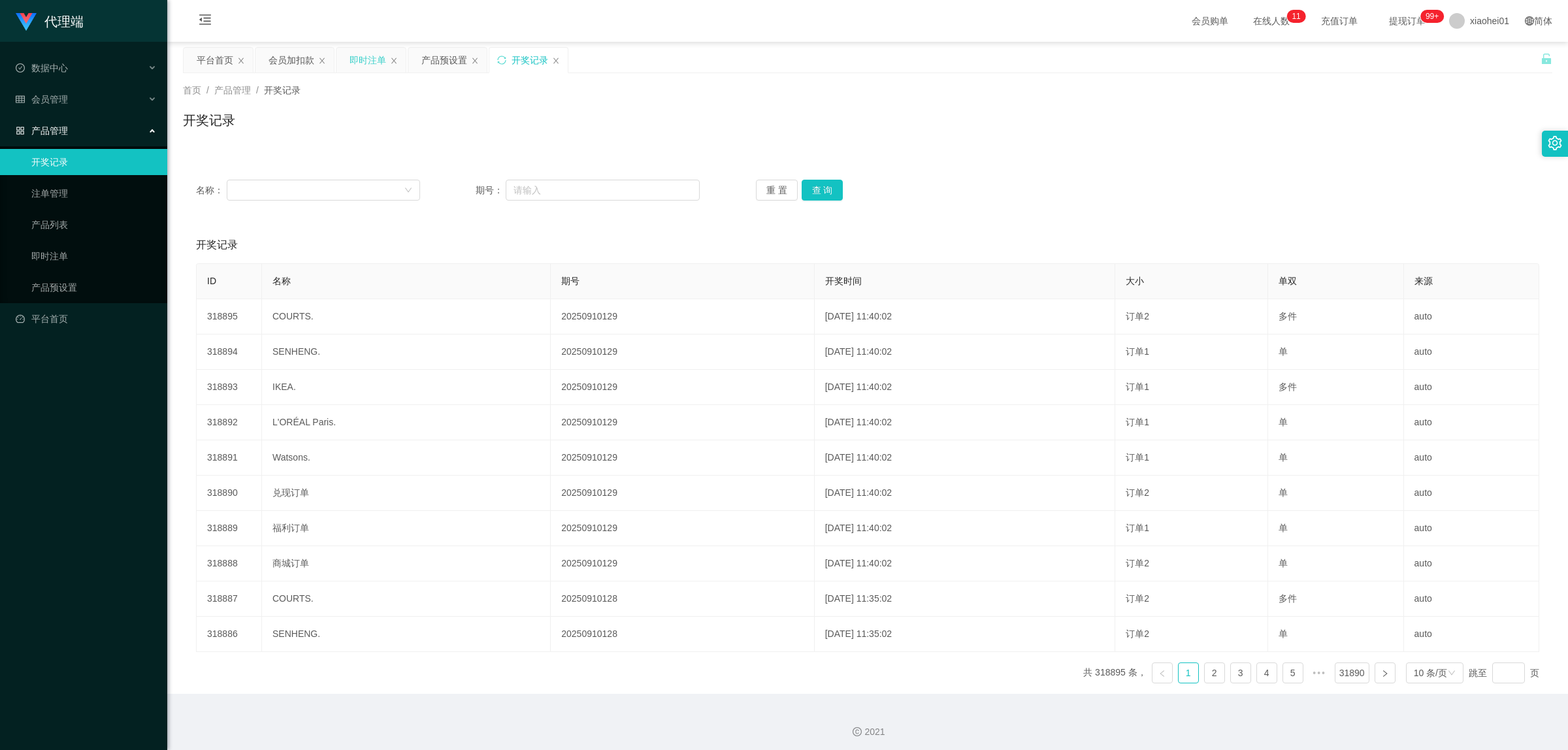
click at [375, 67] on div "即时注单" at bounding box center [367, 60] width 36 height 25
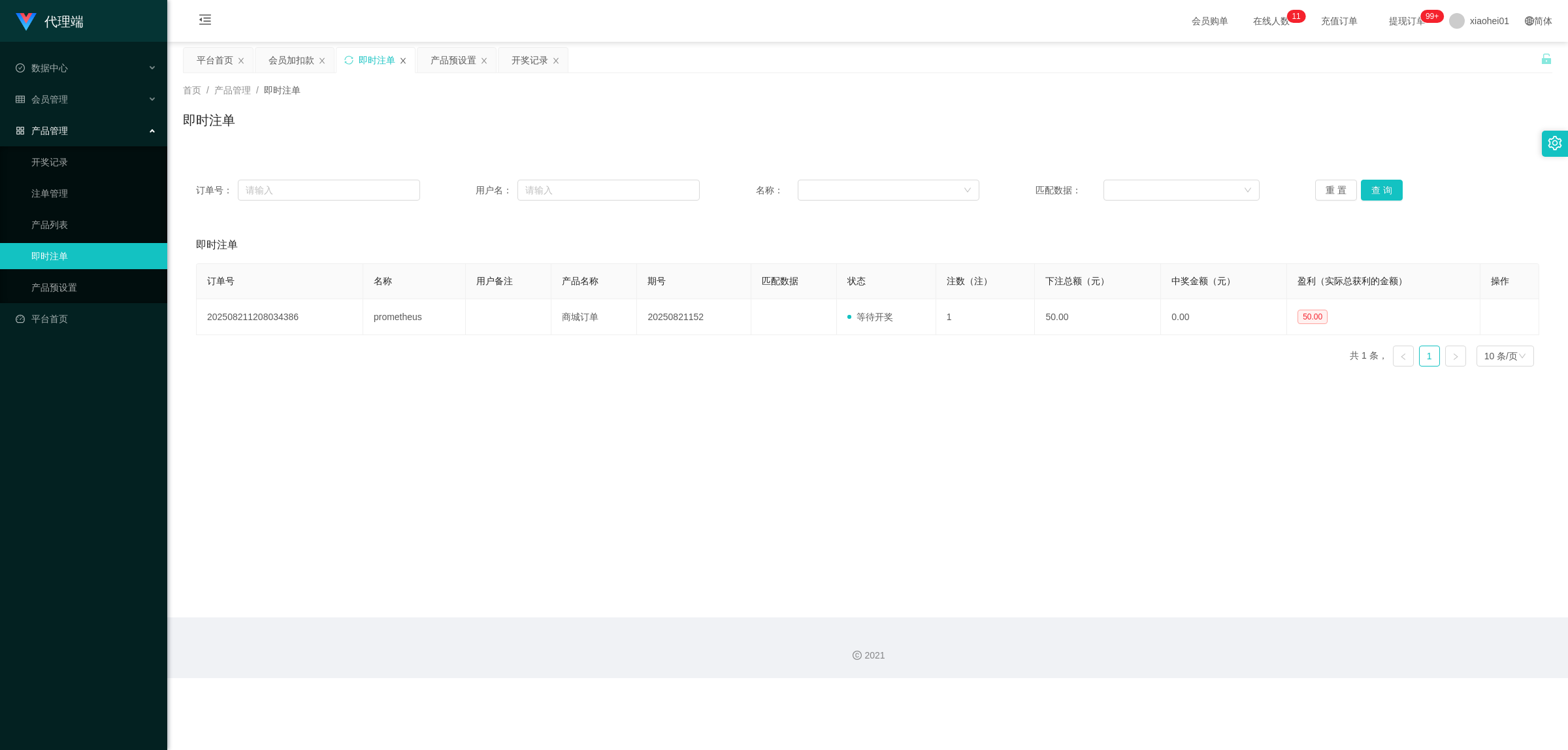
click at [402, 57] on icon "图标: close" at bounding box center [403, 60] width 8 height 8
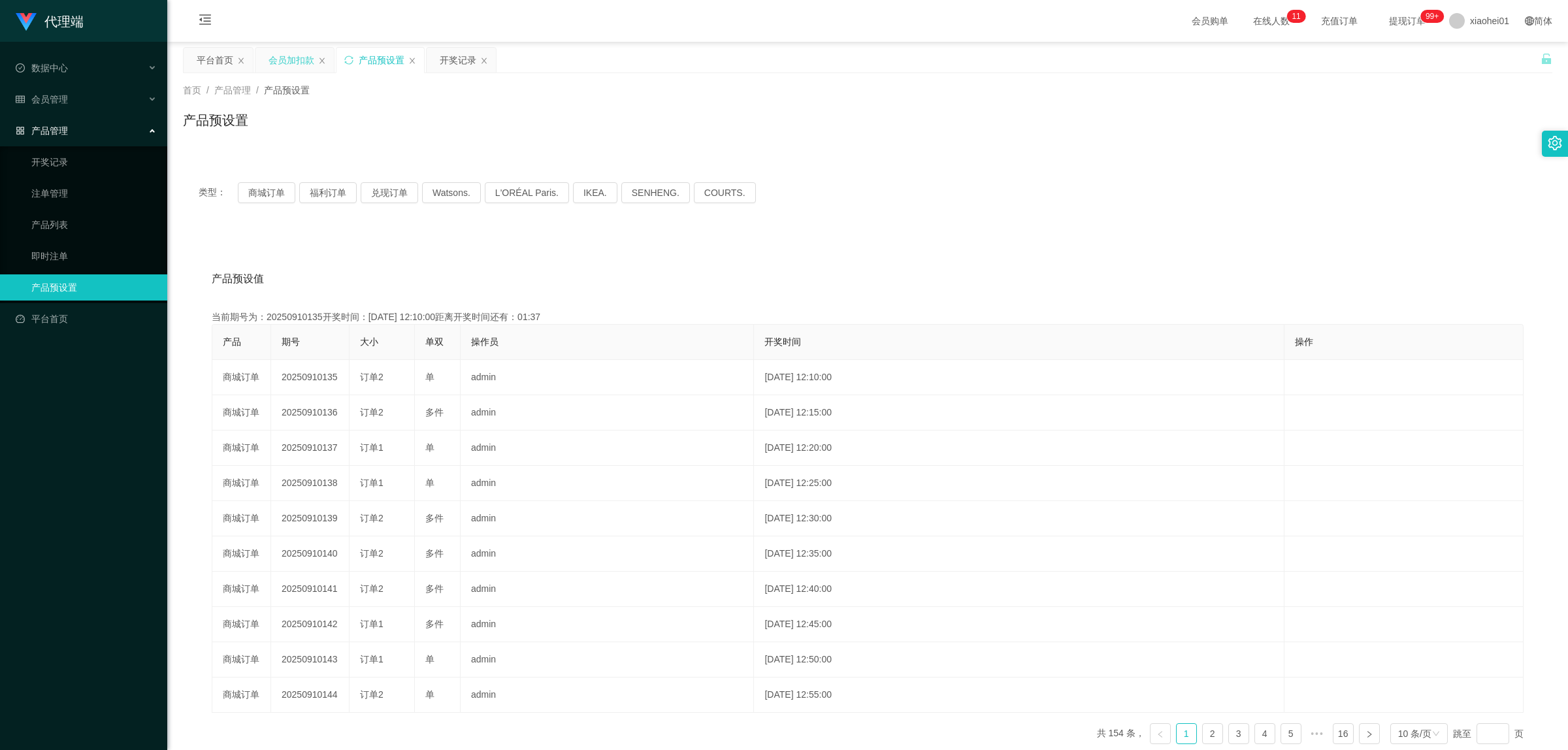
click at [298, 62] on div "会员加扣款" at bounding box center [291, 60] width 46 height 25
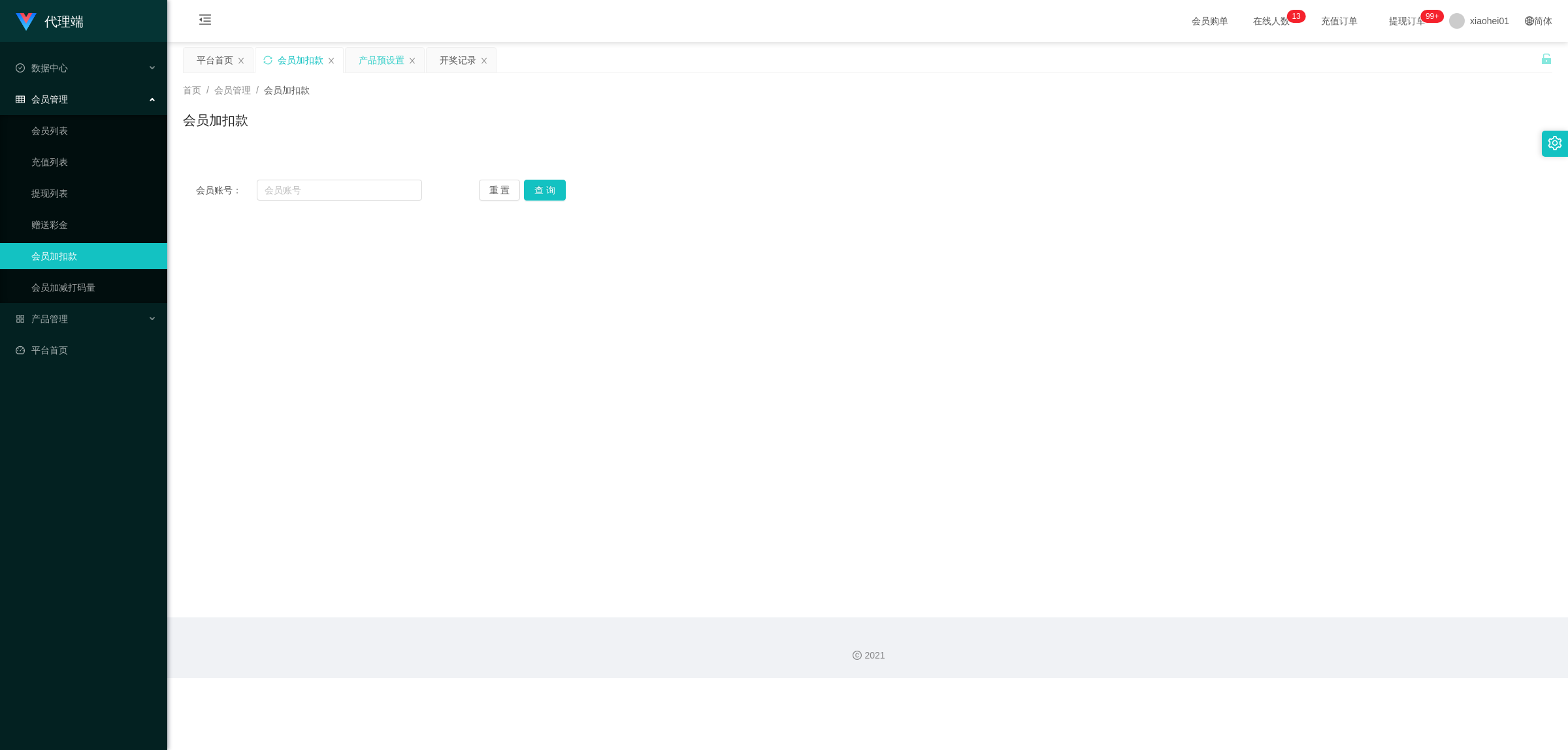
click at [371, 60] on div "产品预设置" at bounding box center [381, 60] width 46 height 25
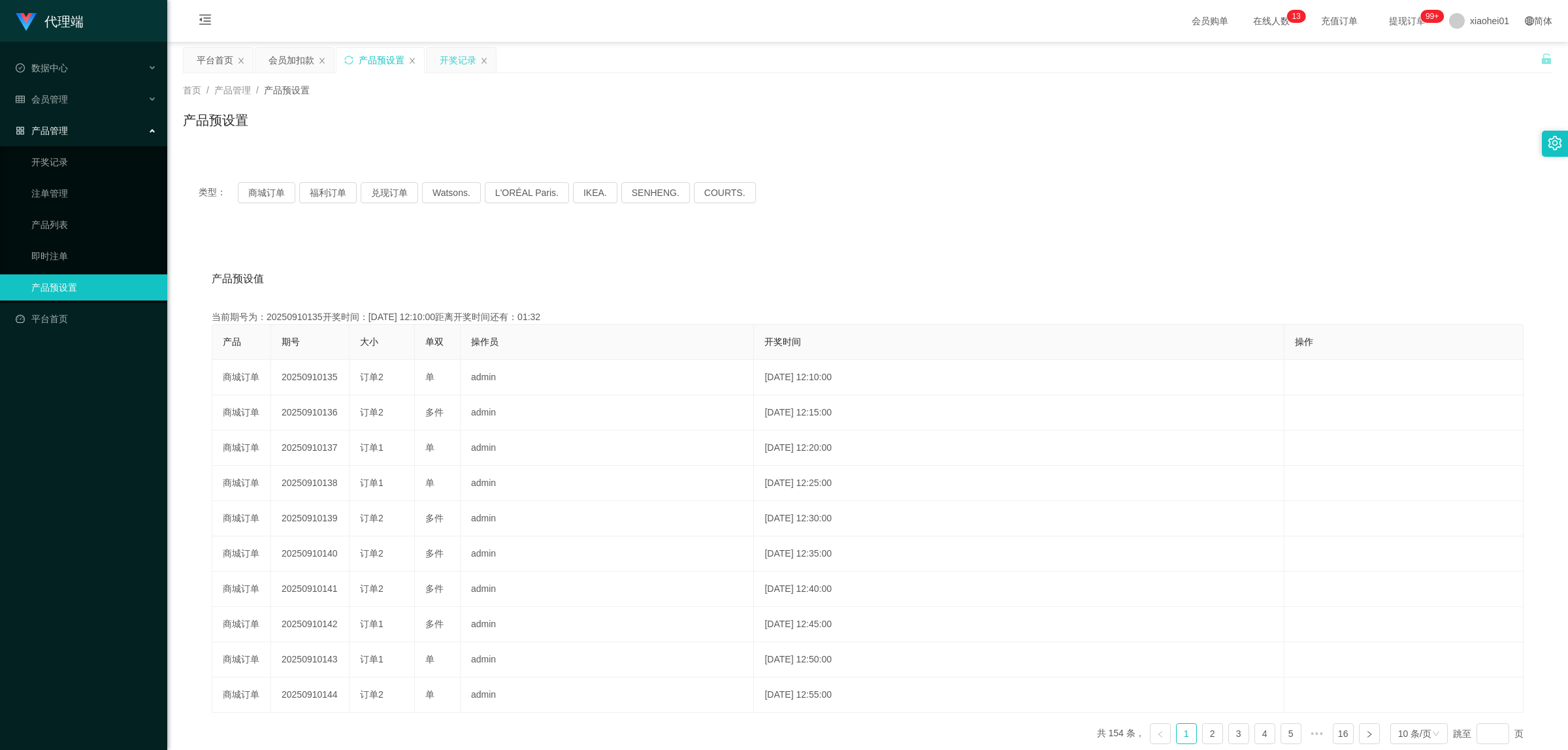
click at [461, 70] on div "开奖记录" at bounding box center [458, 60] width 36 height 25
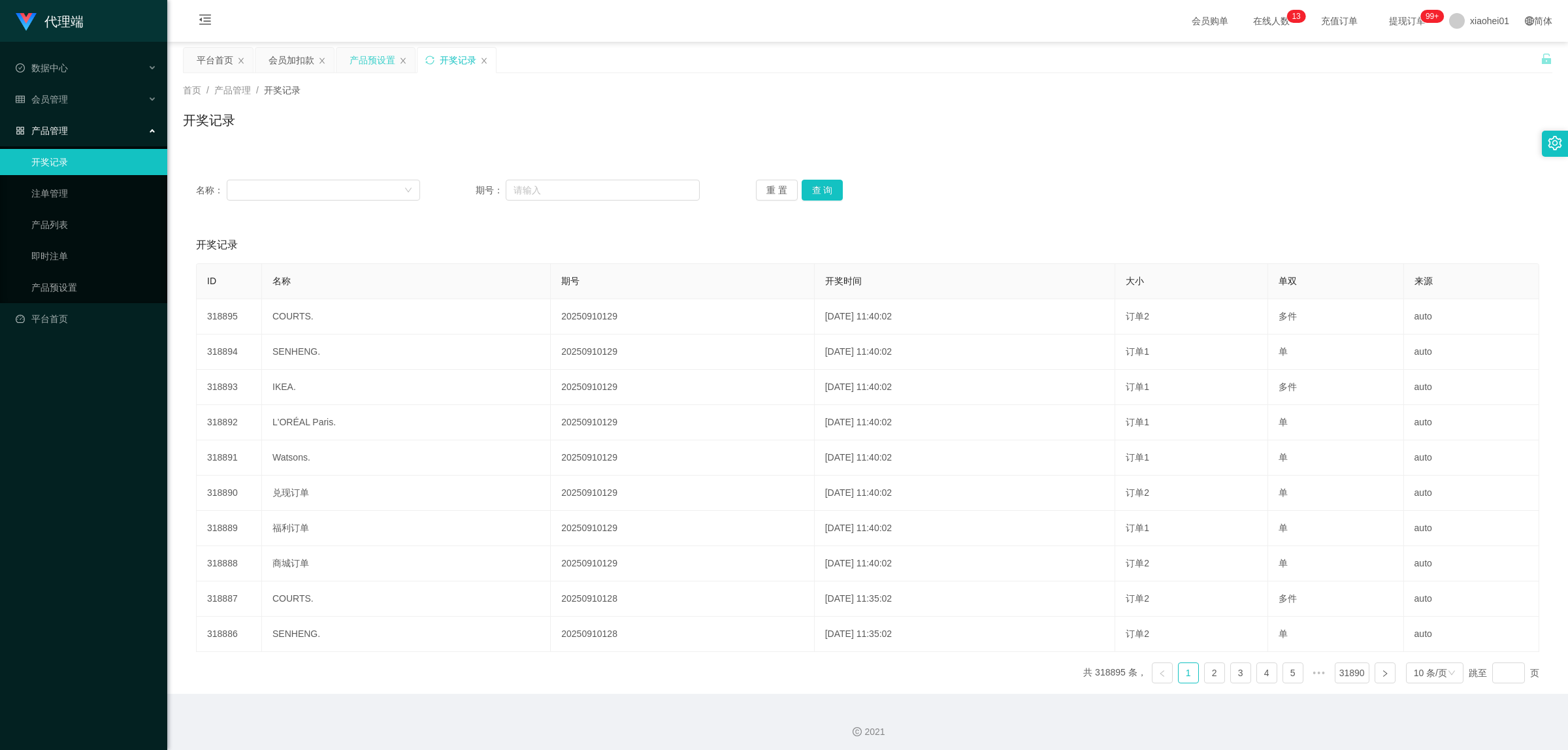
click at [373, 63] on div "产品预设置" at bounding box center [372, 60] width 46 height 25
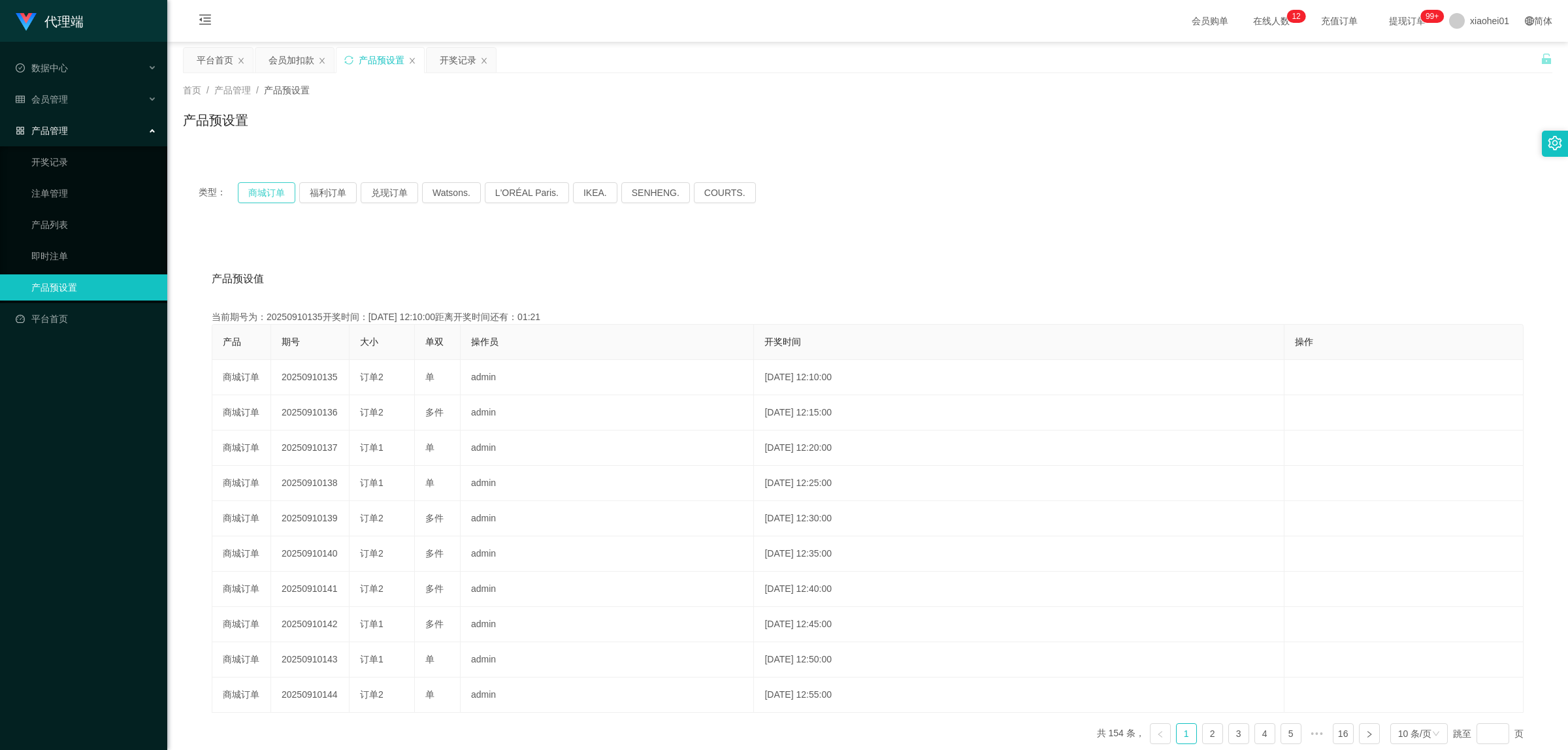
click at [262, 190] on button "商城订单" at bounding box center [266, 192] width 57 height 21
click at [322, 191] on button "福利订单" at bounding box center [328, 192] width 57 height 21
click at [270, 196] on button "商城订单" at bounding box center [266, 192] width 57 height 21
click at [317, 192] on button "福利订单" at bounding box center [328, 192] width 57 height 21
click at [278, 192] on button "商城订单" at bounding box center [266, 192] width 57 height 21
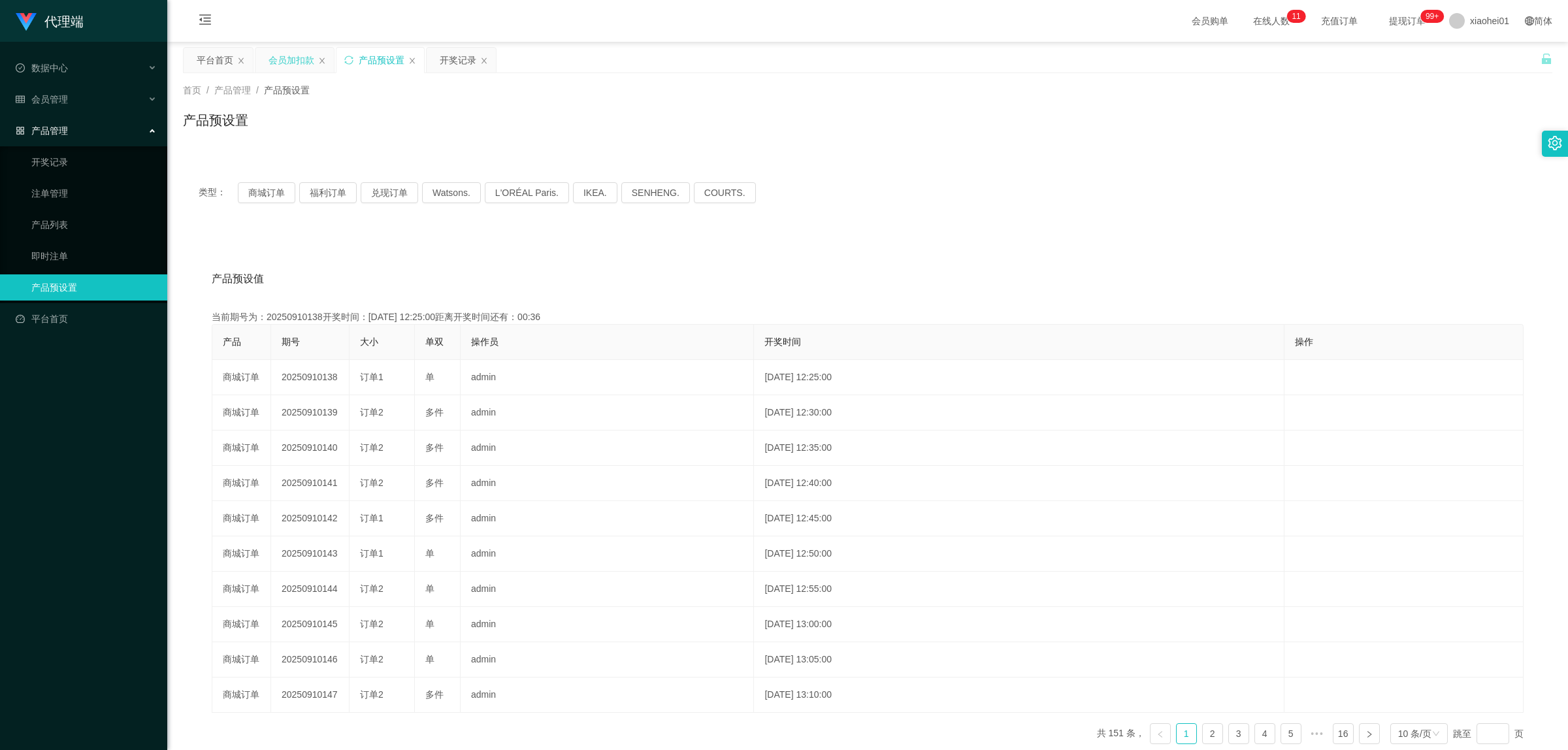
click at [291, 64] on div "会员加扣款" at bounding box center [291, 60] width 46 height 25
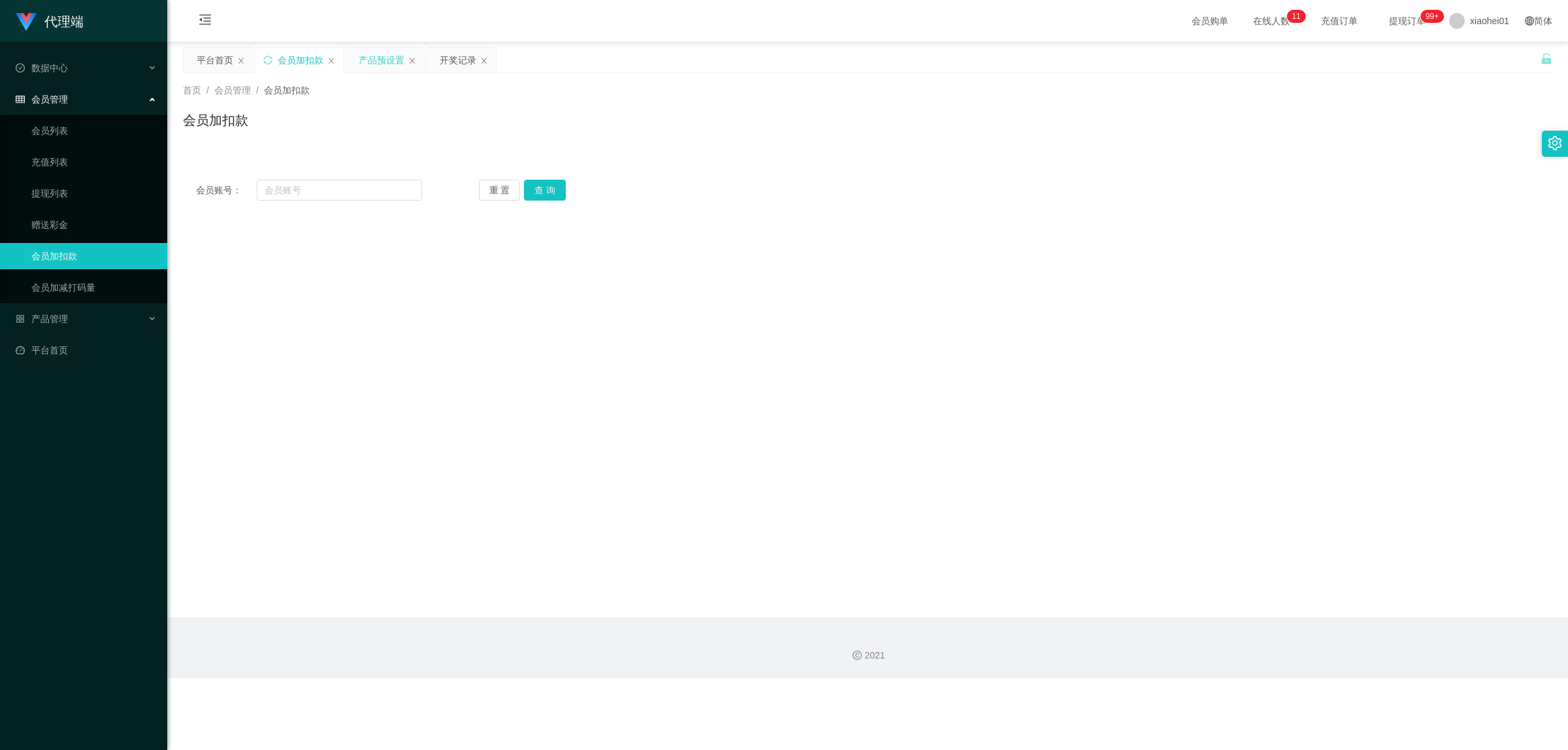
click at [382, 63] on div "产品预设置" at bounding box center [381, 60] width 46 height 25
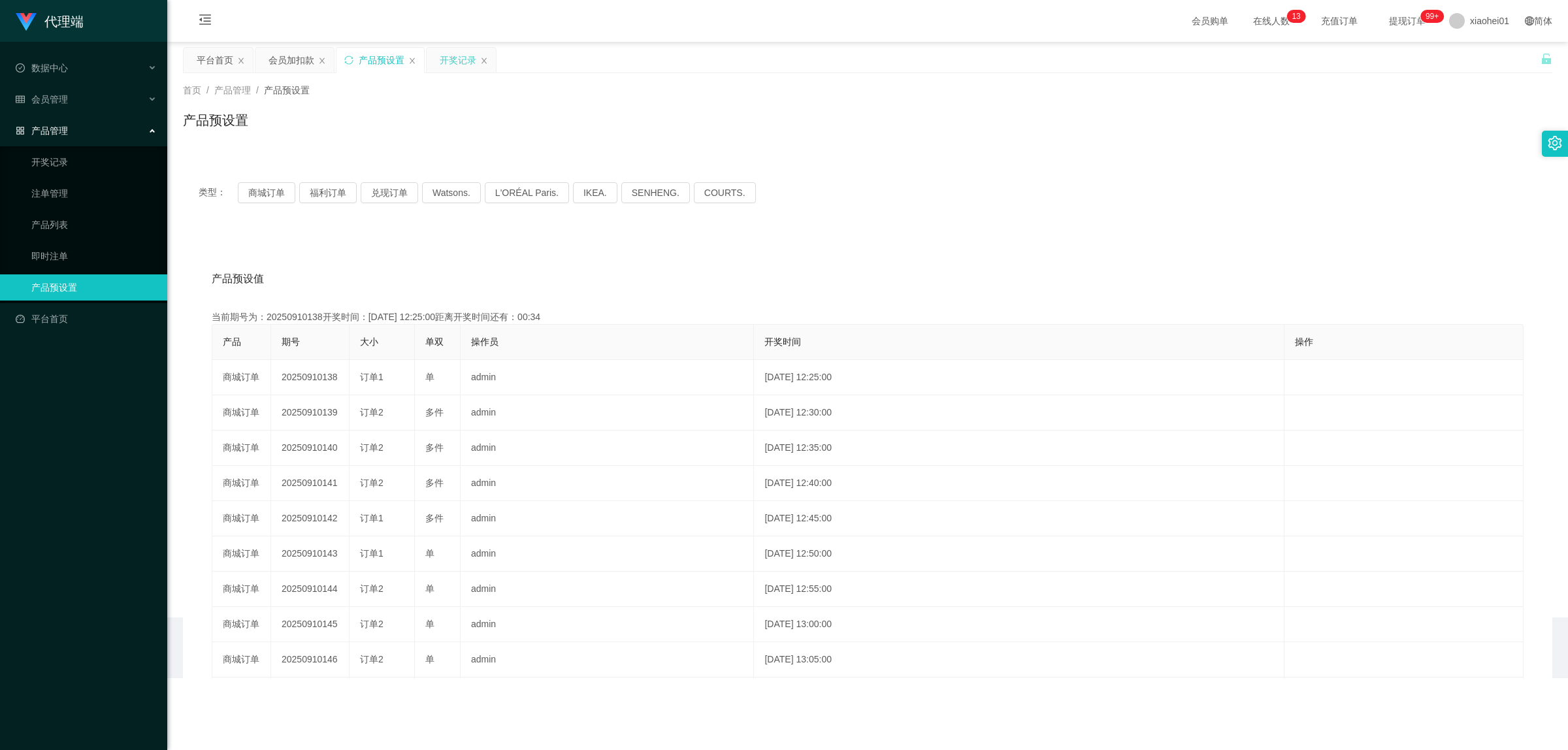
click at [452, 60] on div "开奖记录" at bounding box center [458, 60] width 36 height 25
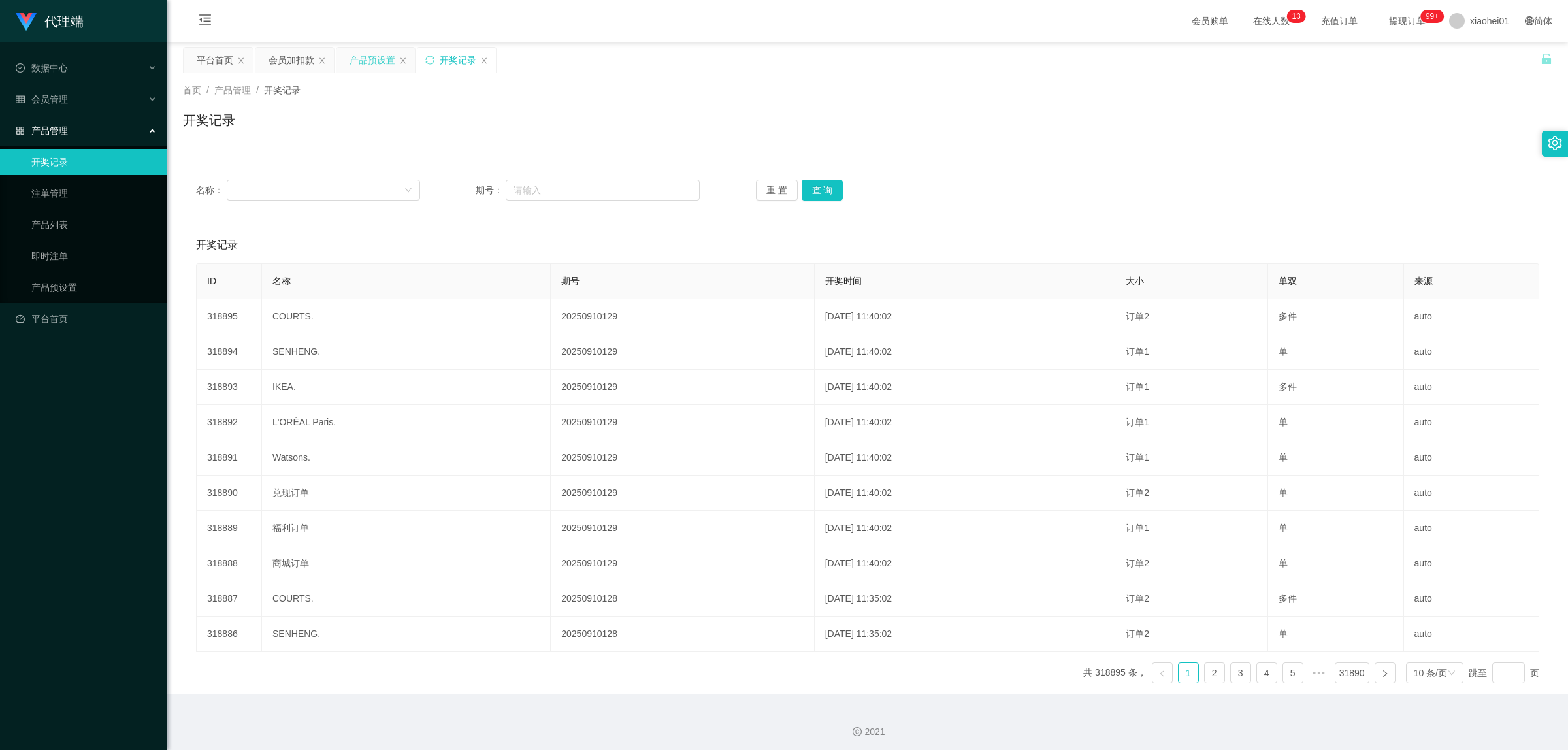
click at [386, 60] on div "产品预设置" at bounding box center [372, 60] width 46 height 25
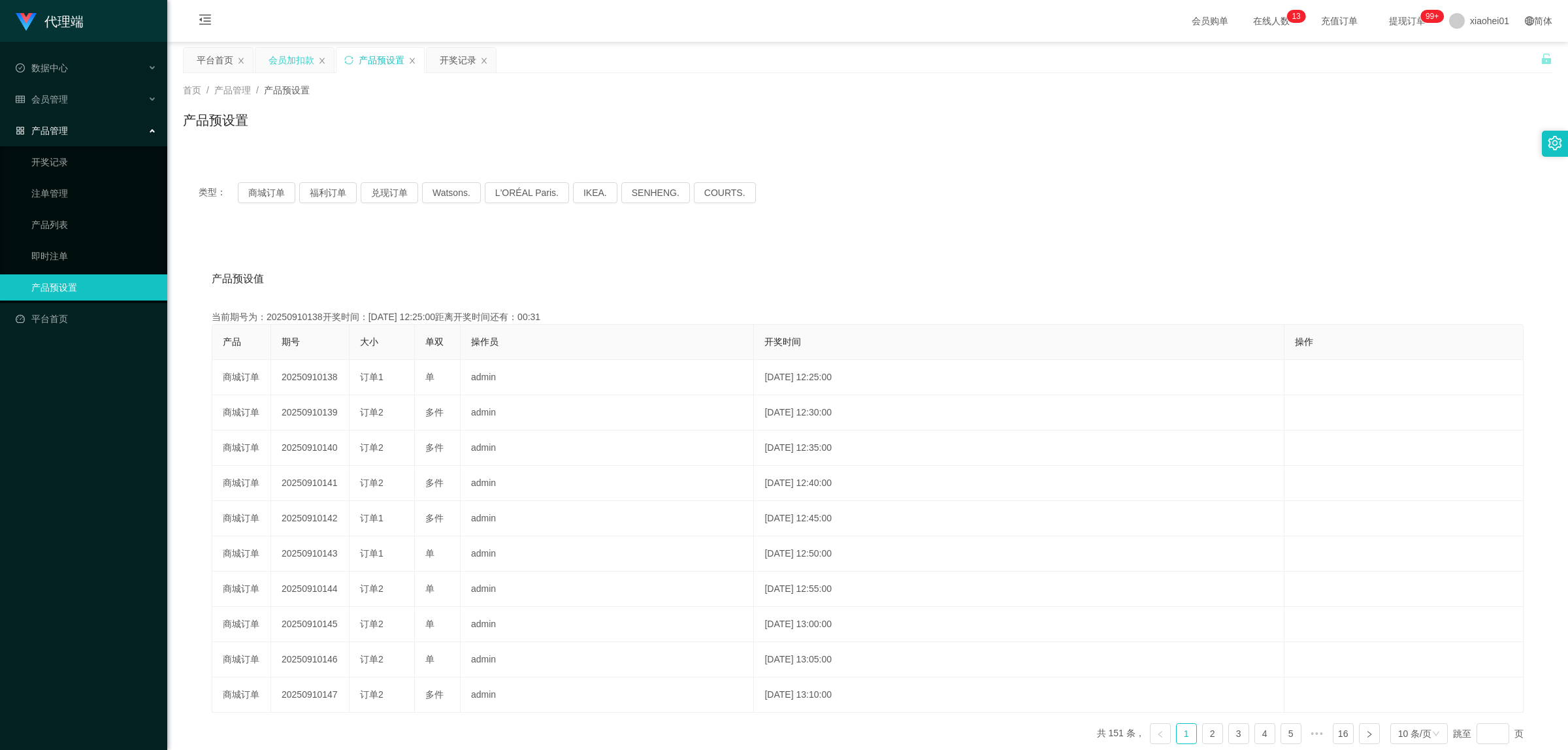
click at [289, 65] on div "会员加扣款" at bounding box center [291, 60] width 46 height 25
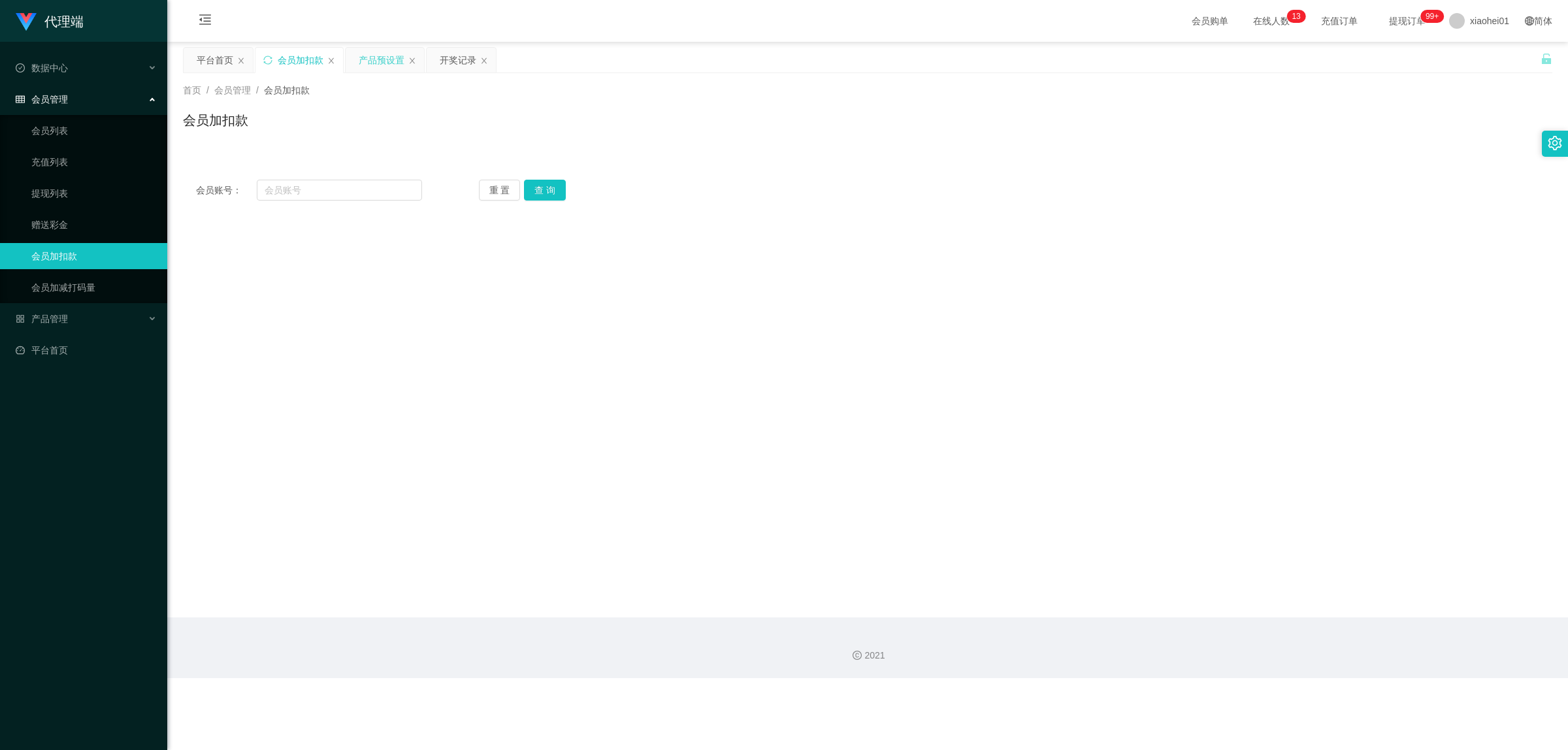
click at [379, 62] on div "产品预设置" at bounding box center [381, 60] width 46 height 25
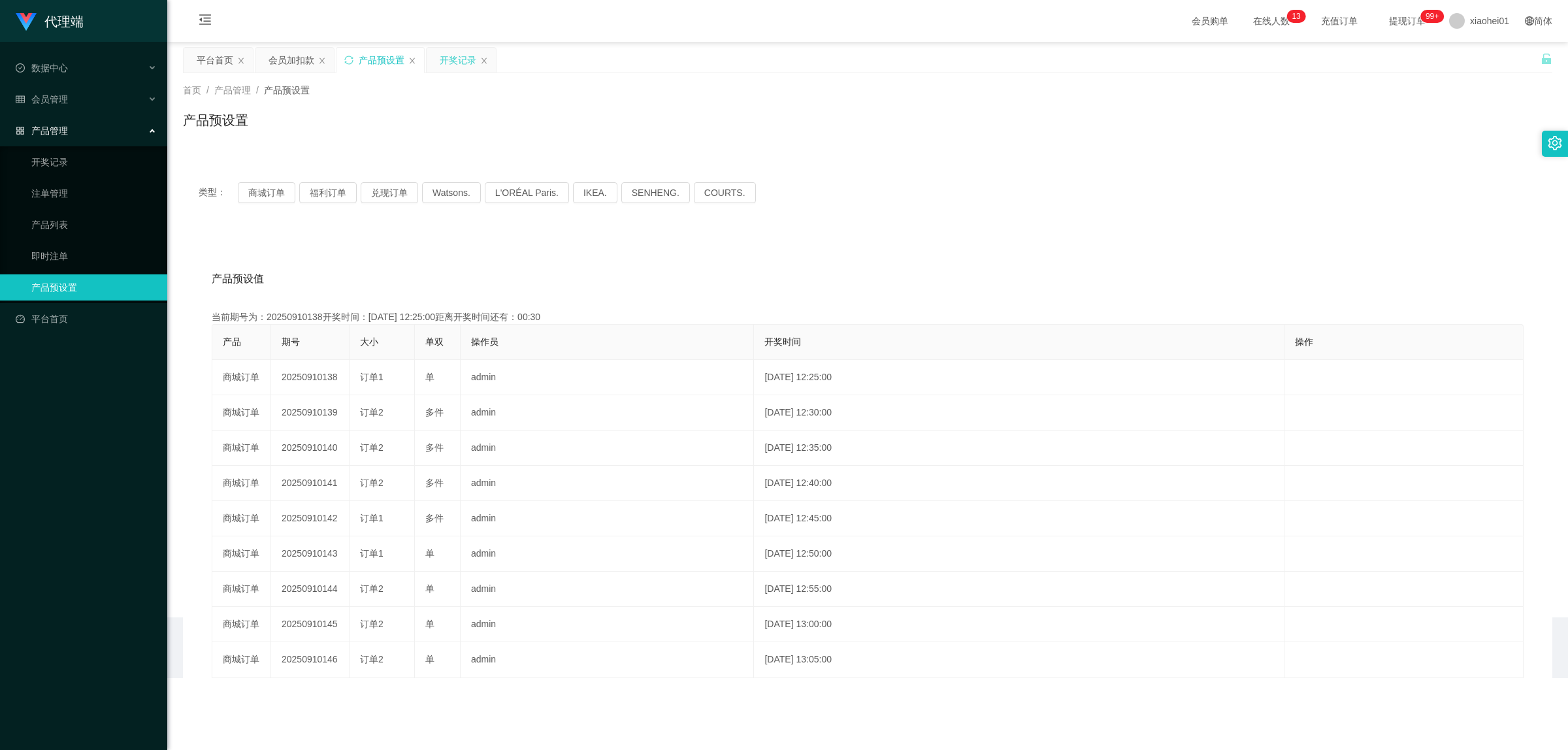
click at [442, 62] on div "开奖记录" at bounding box center [458, 60] width 36 height 25
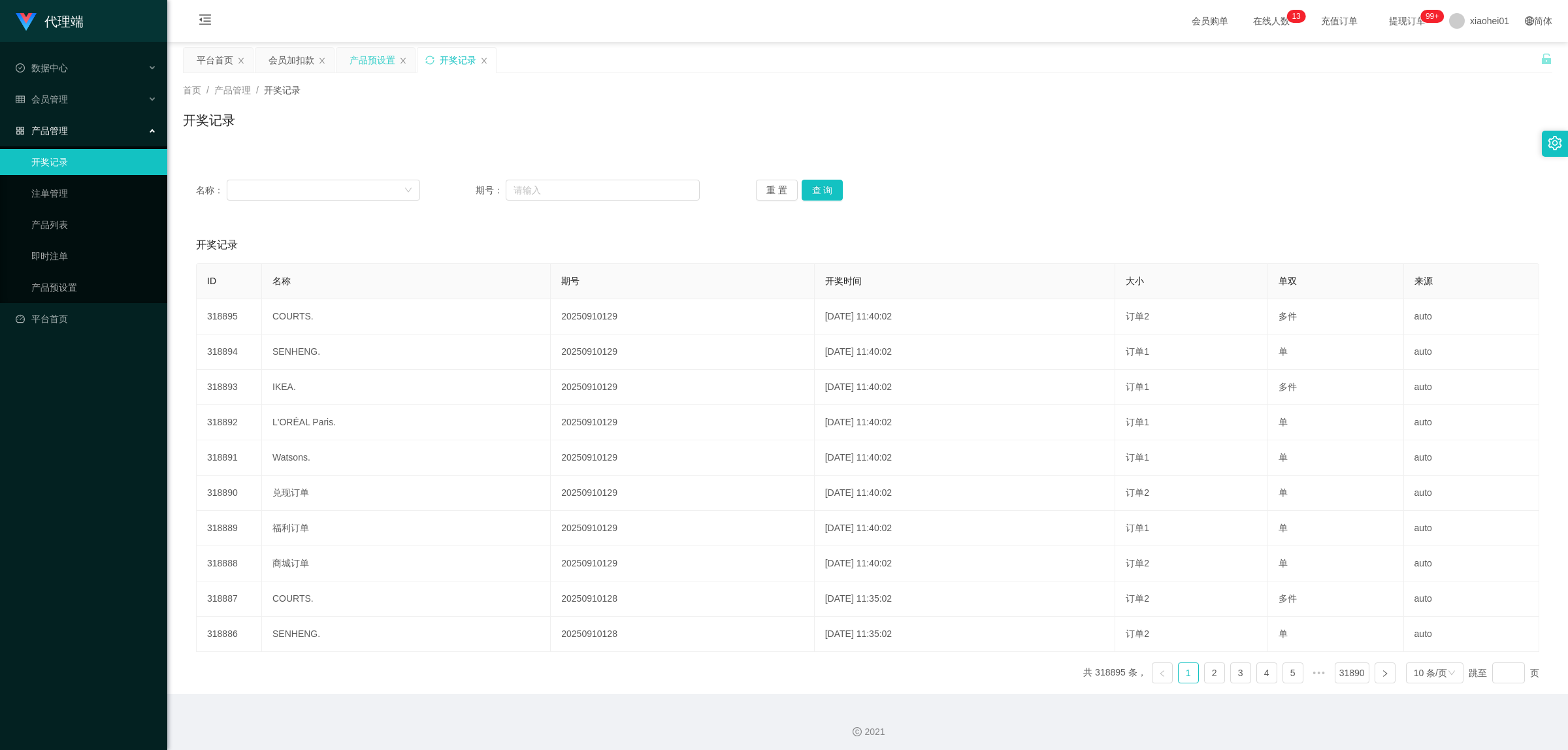
click at [381, 63] on div "产品预设置" at bounding box center [372, 60] width 46 height 25
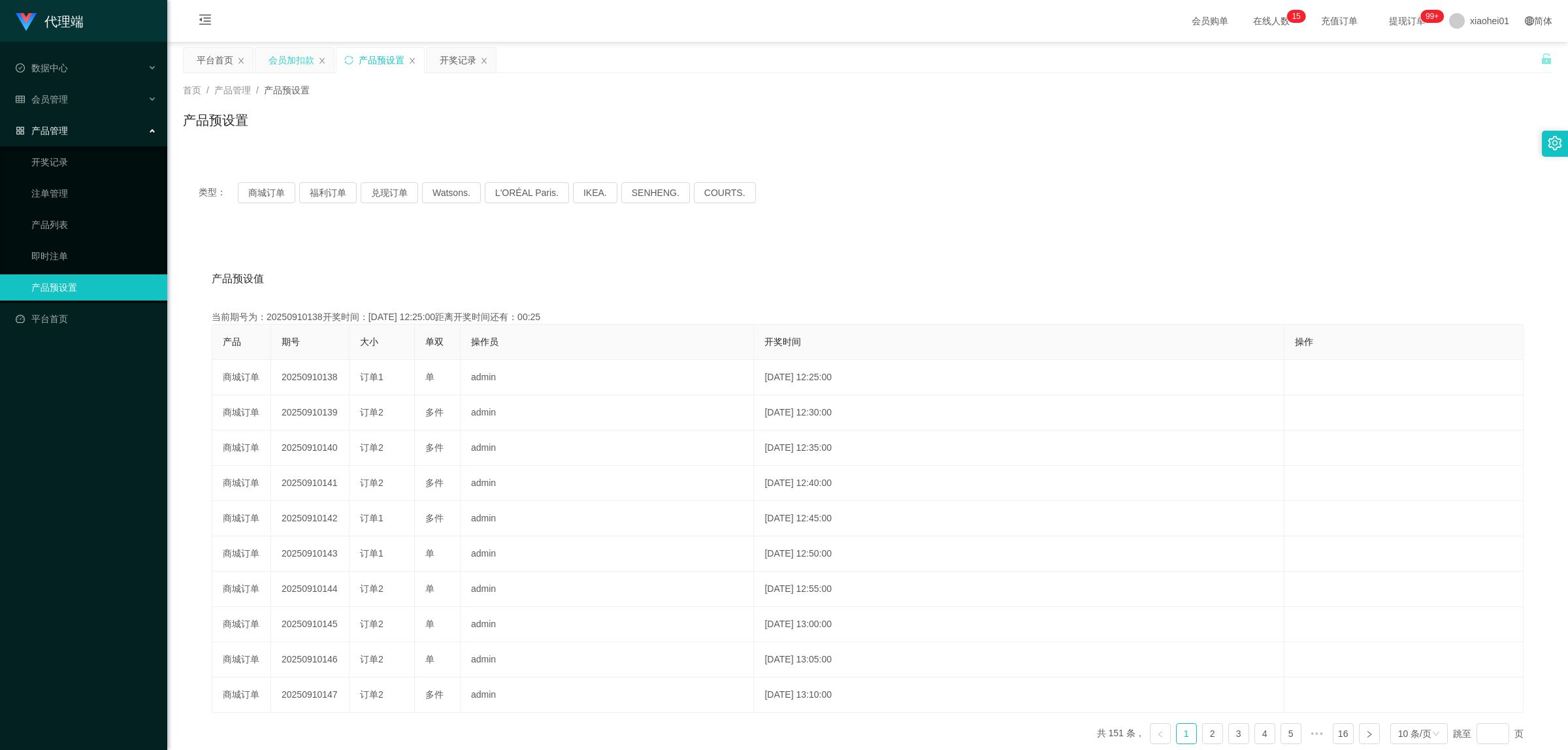
click at [296, 64] on div "会员加扣款" at bounding box center [291, 60] width 46 height 25
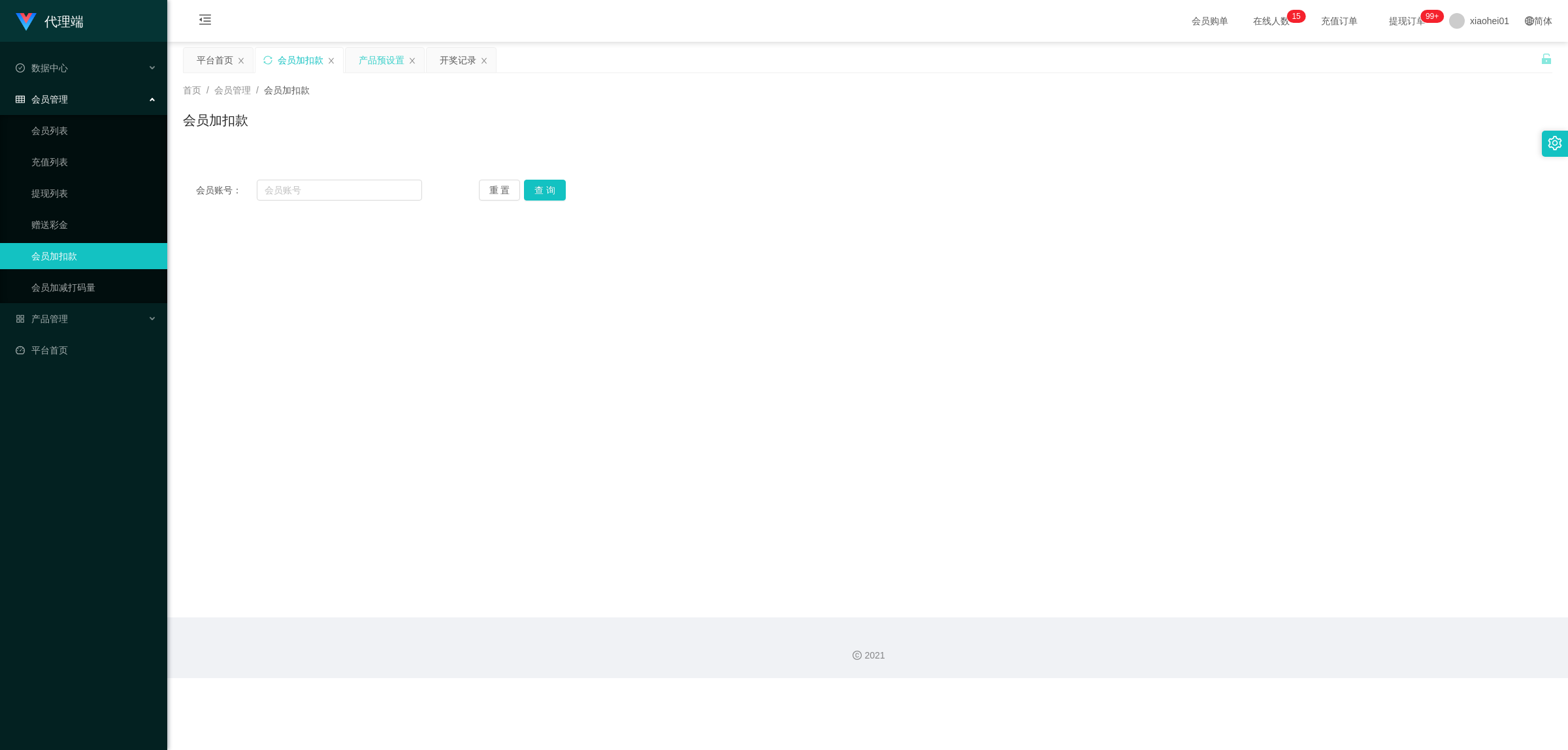
click at [367, 62] on div "产品预设置" at bounding box center [381, 60] width 46 height 25
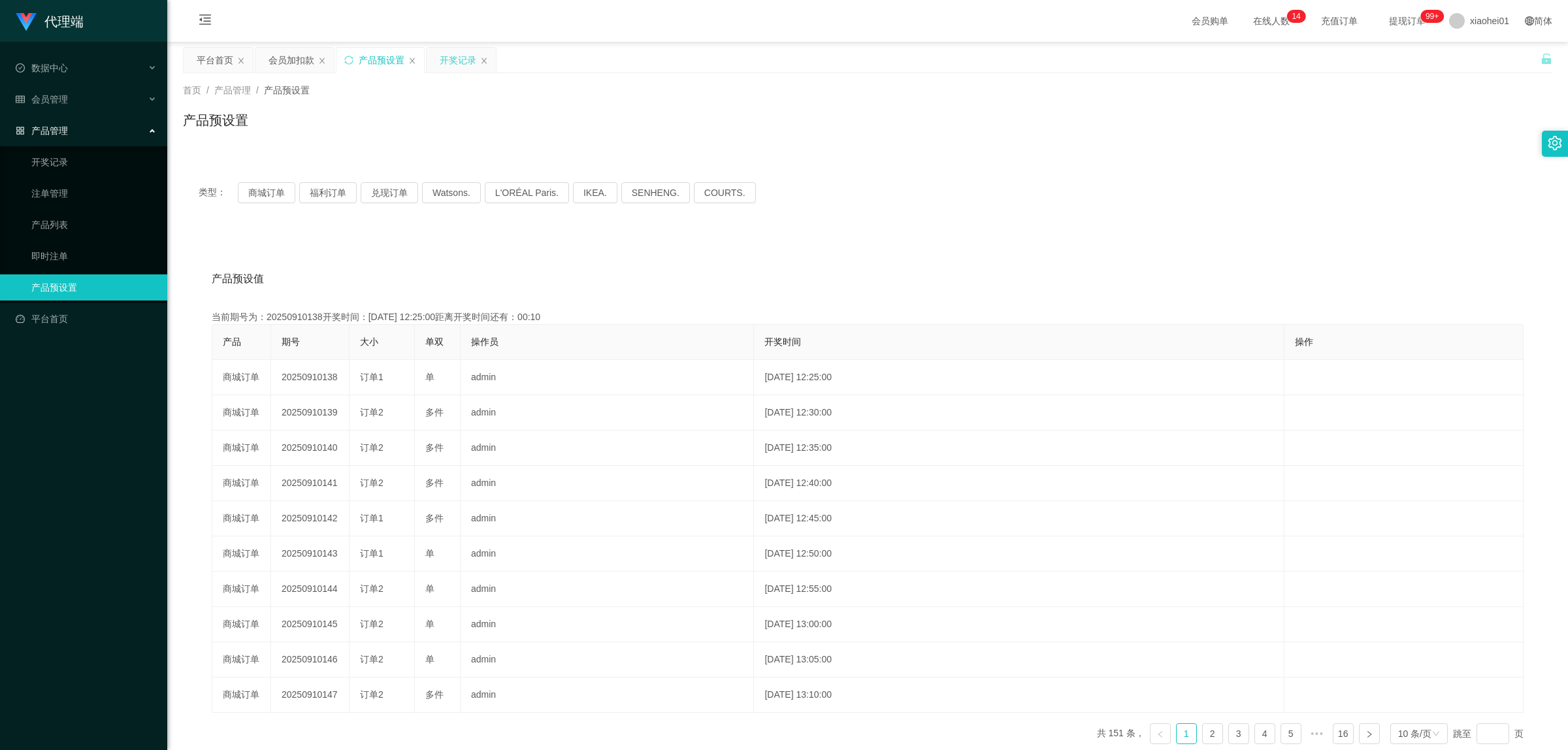
click at [443, 55] on div "开奖记录" at bounding box center [458, 60] width 36 height 25
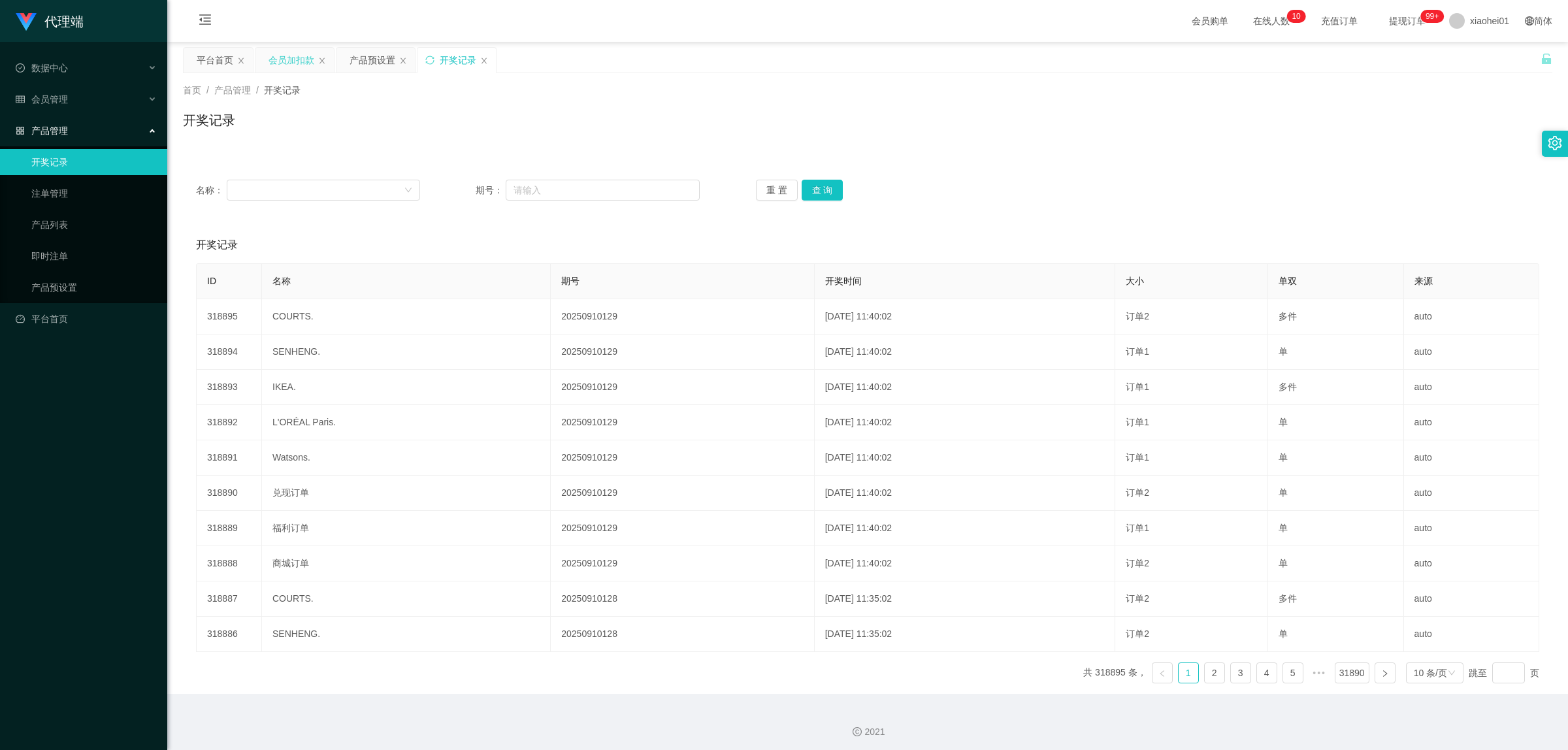
click at [301, 55] on div "会员加扣款" at bounding box center [291, 60] width 46 height 25
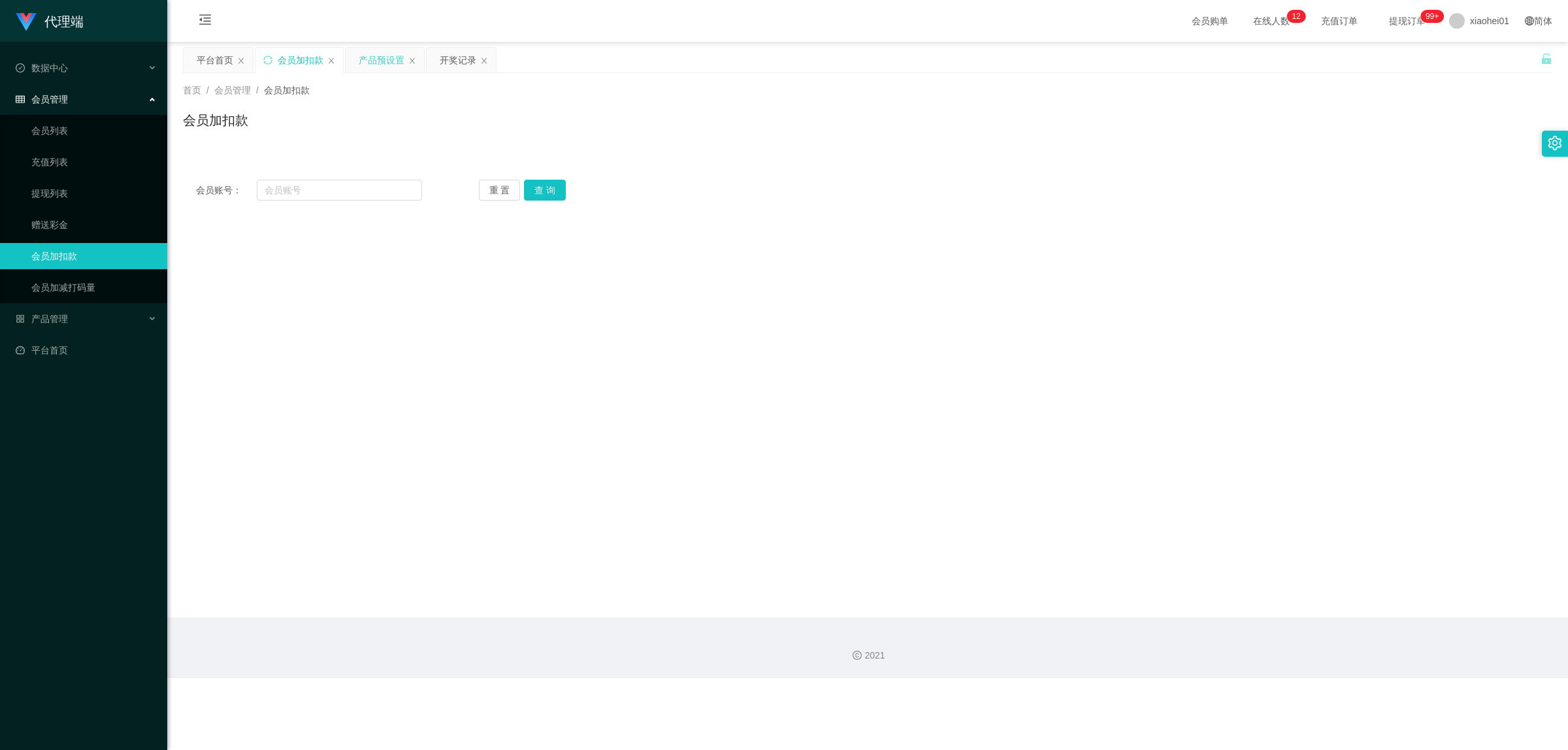
click at [383, 60] on div "产品预设置" at bounding box center [381, 60] width 46 height 25
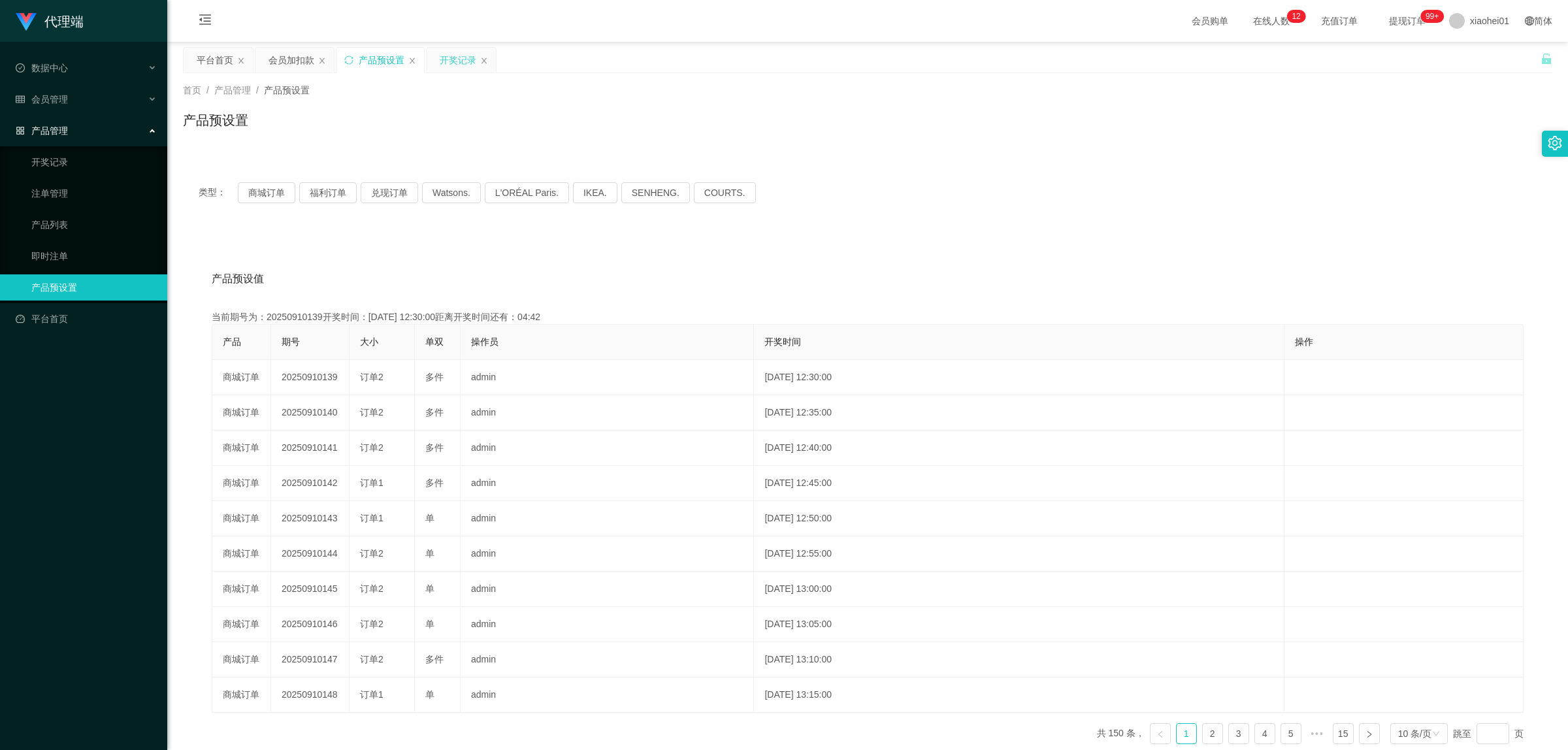
click at [460, 62] on div "开奖记录" at bounding box center [458, 60] width 36 height 25
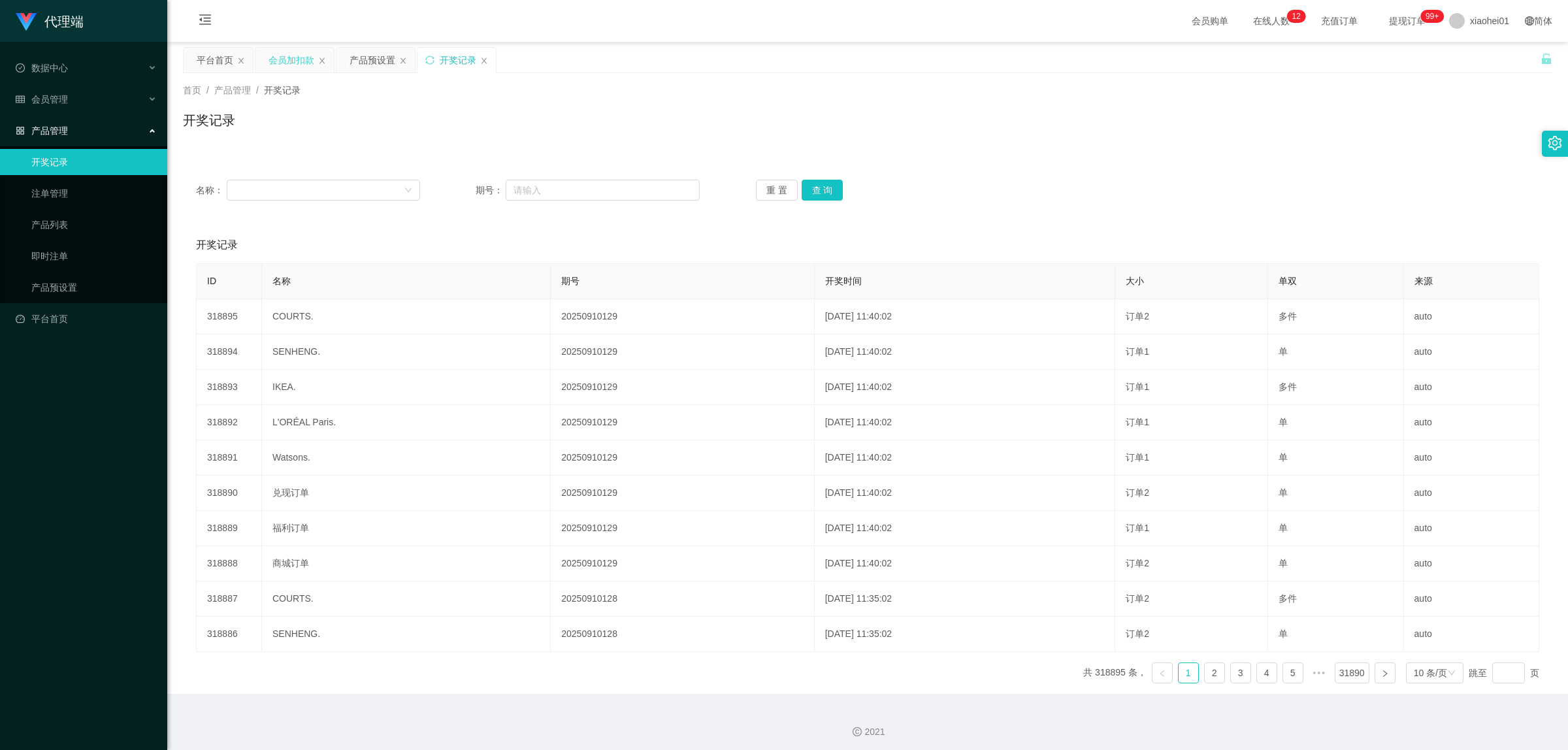
click at [291, 60] on div "会员加扣款" at bounding box center [291, 60] width 46 height 25
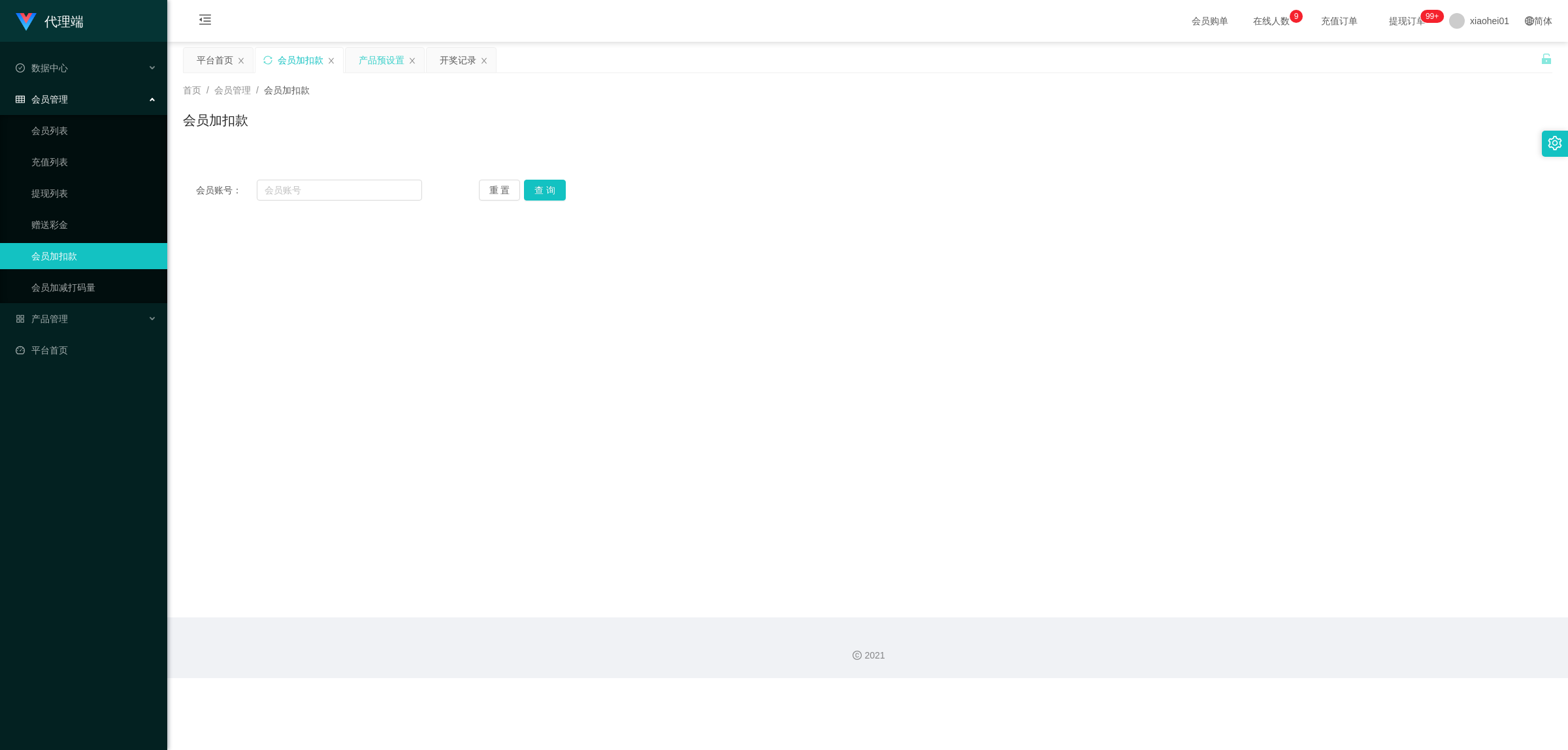
click at [387, 65] on div "产品预设置" at bounding box center [381, 60] width 46 height 25
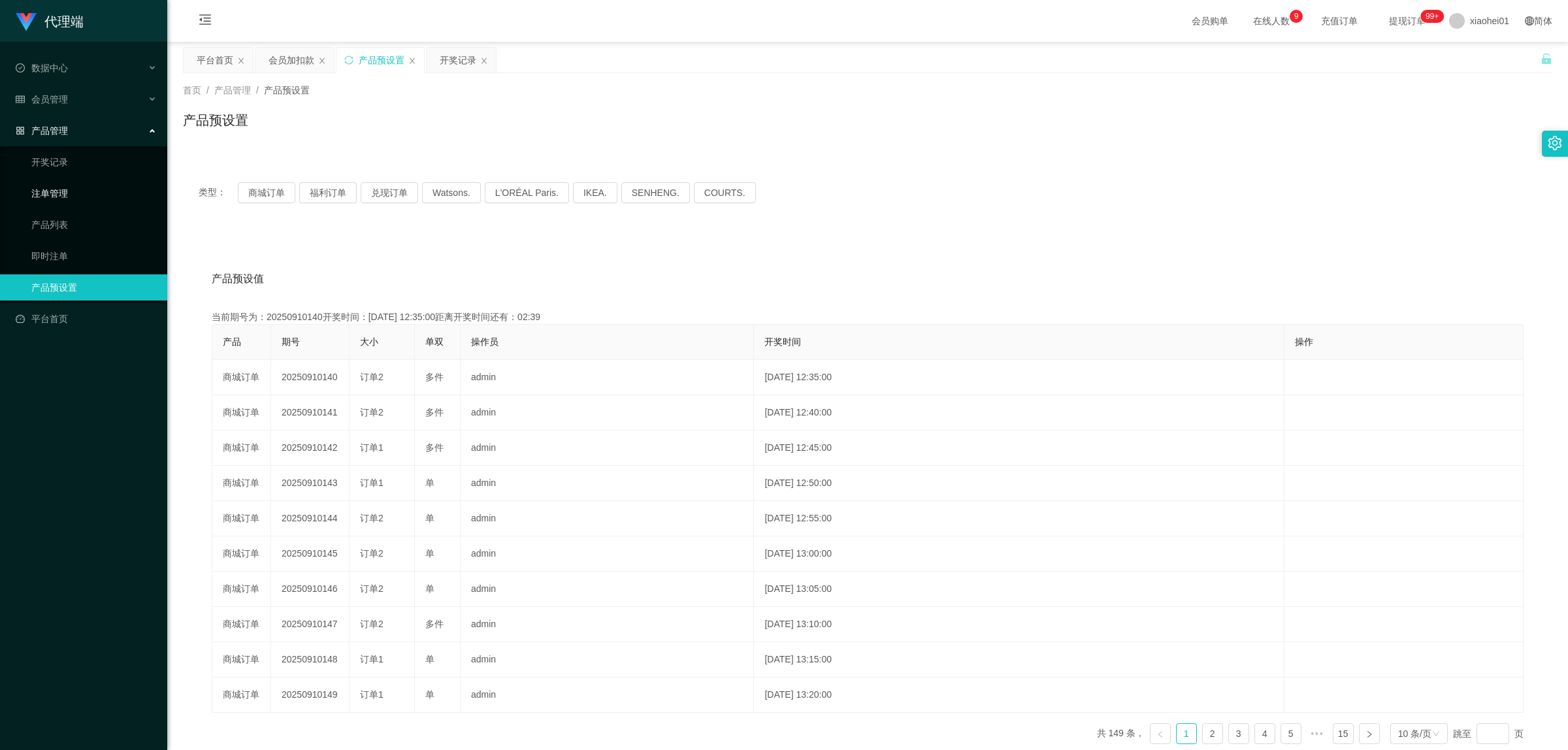
click at [53, 197] on link "注单管理" at bounding box center [94, 193] width 126 height 26
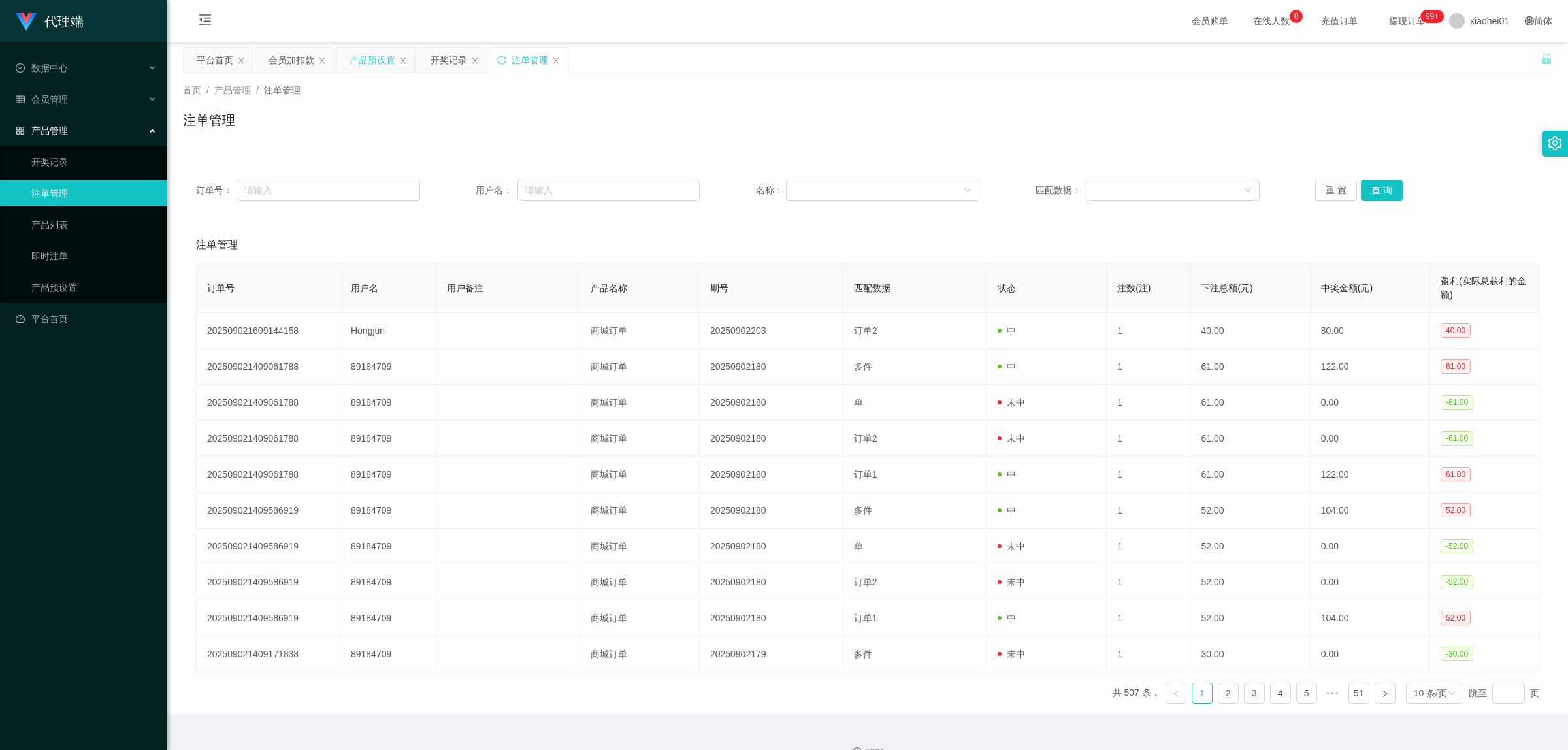
click at [381, 57] on div "产品预设置" at bounding box center [372, 60] width 46 height 25
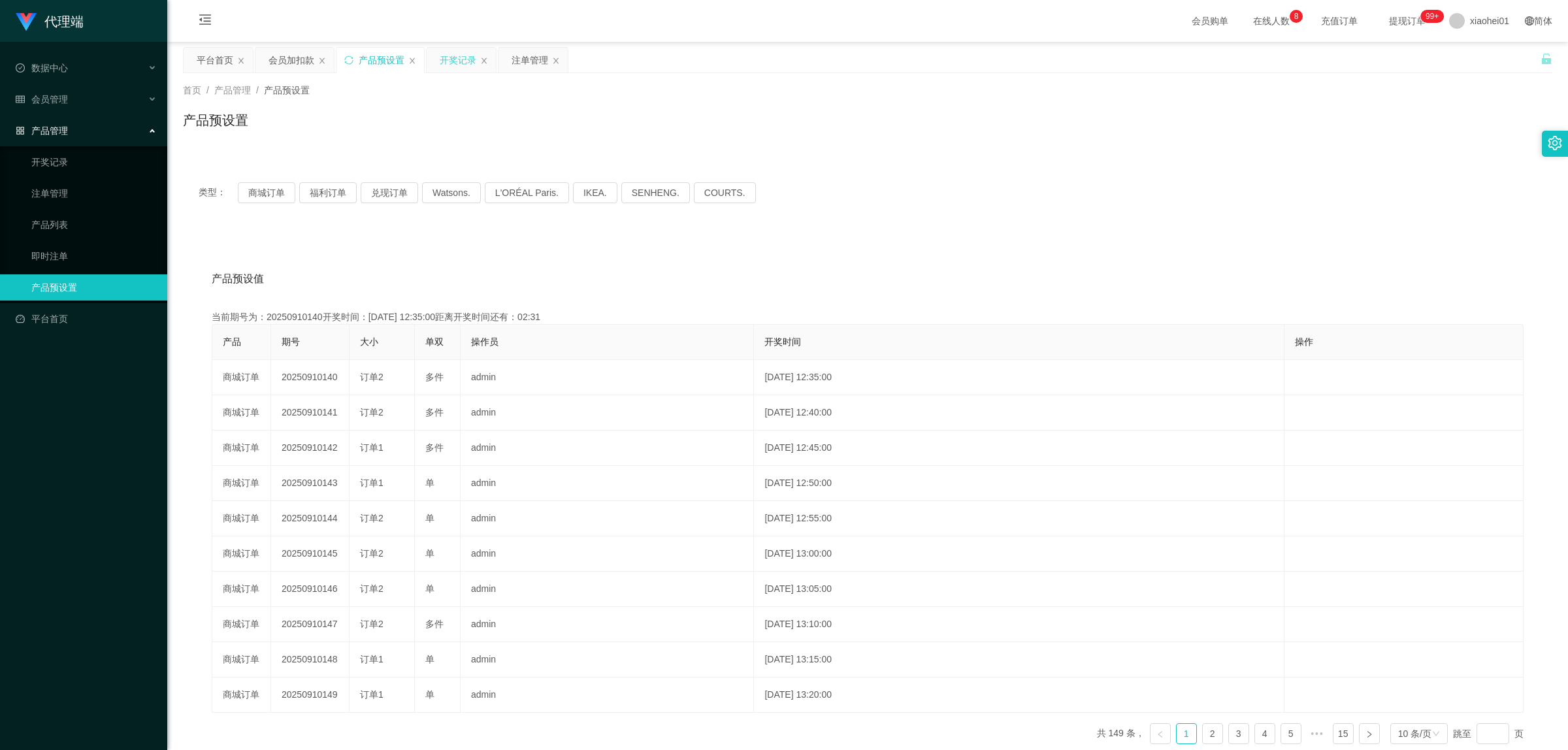
click at [449, 62] on div "开奖记录" at bounding box center [458, 60] width 36 height 25
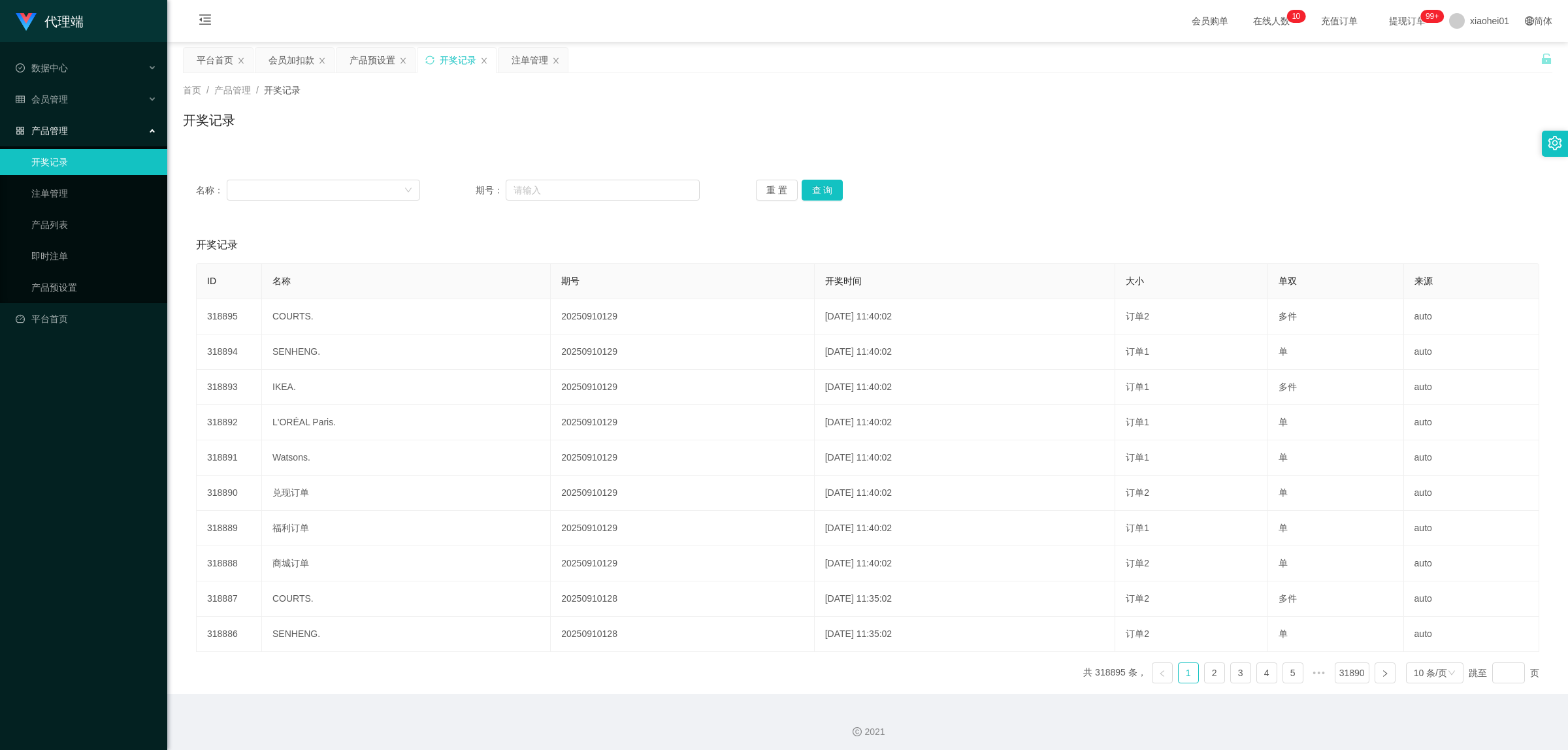
click at [54, 128] on span "产品管理" at bounding box center [42, 131] width 52 height 10
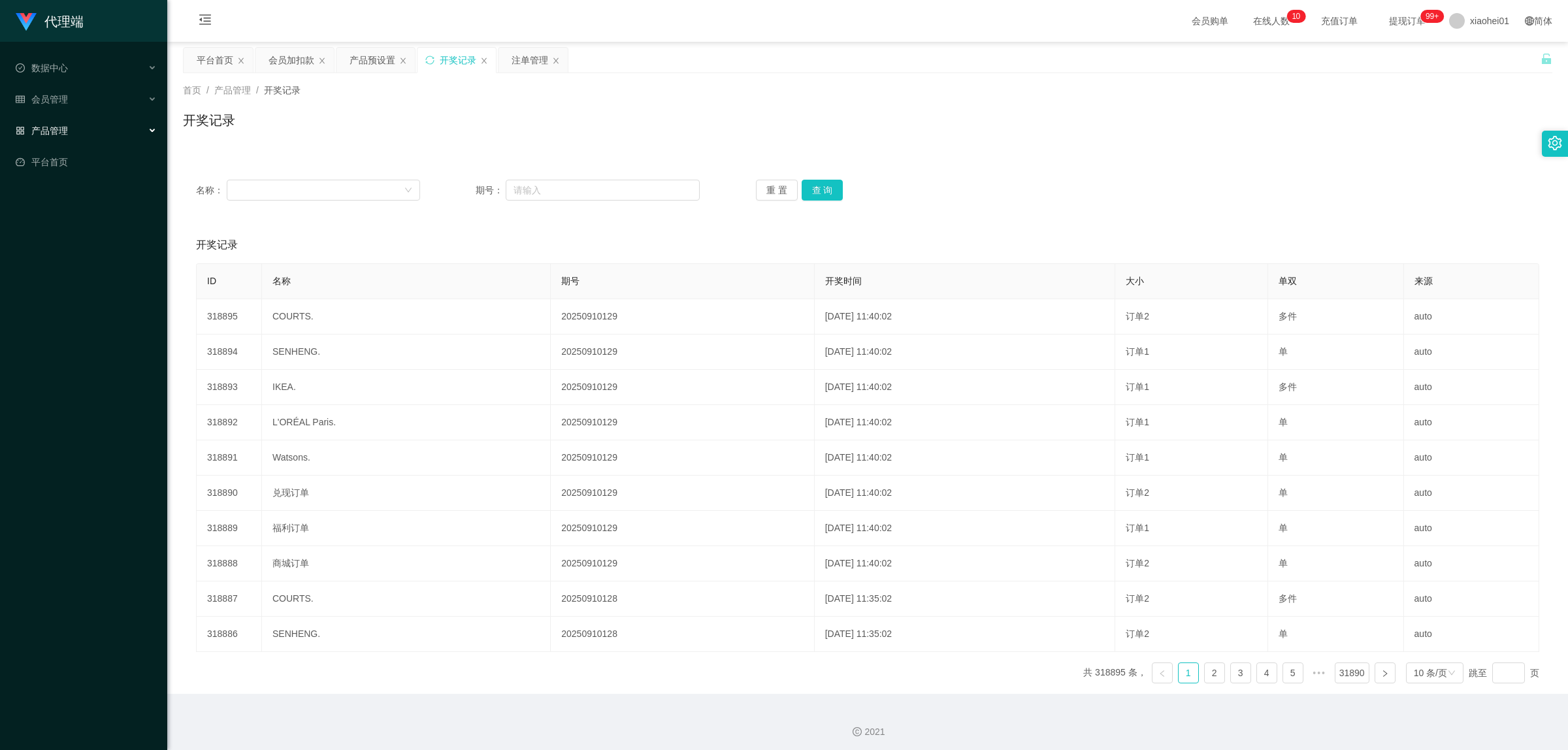
click at [54, 128] on span "产品管理" at bounding box center [42, 131] width 52 height 10
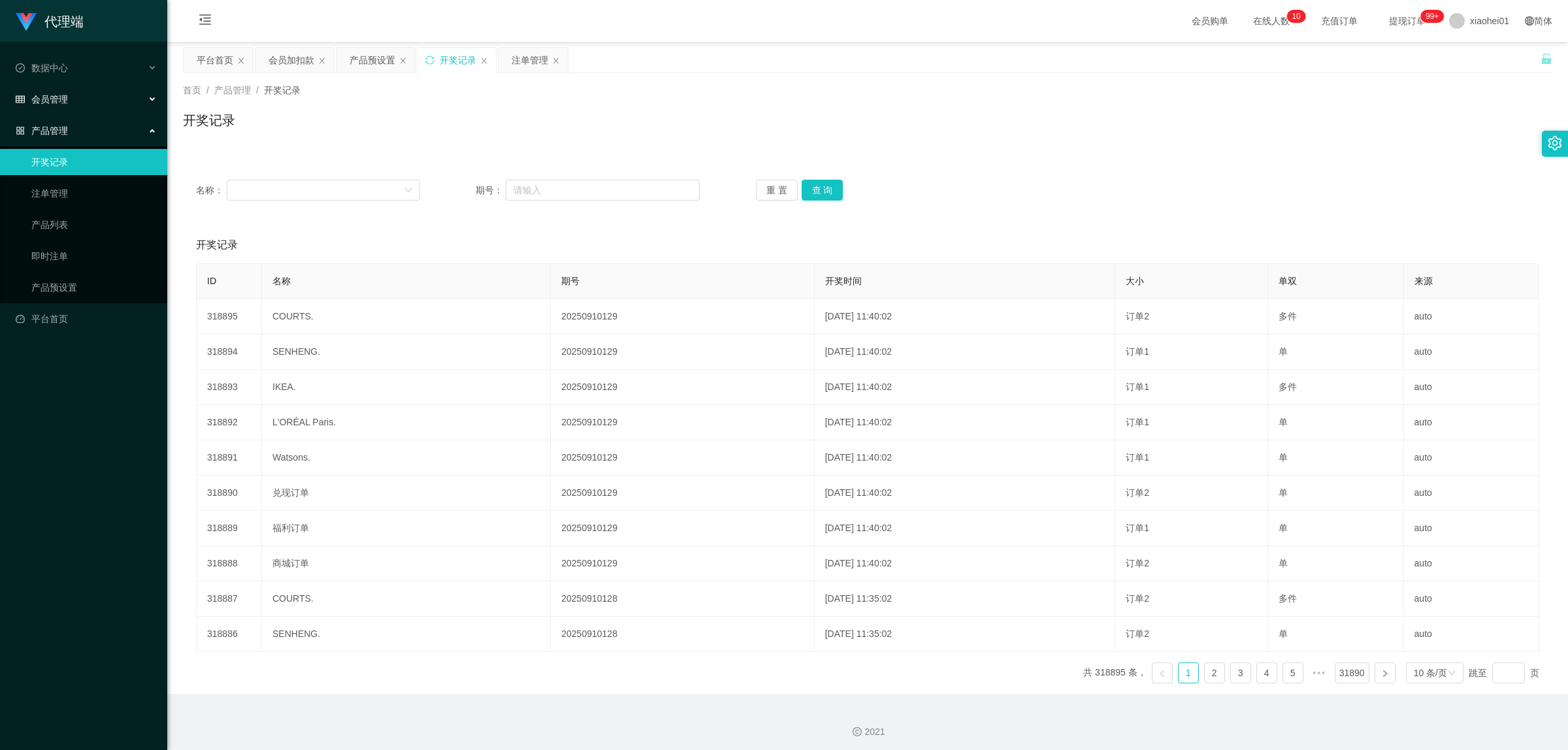
click at [55, 102] on span "会员管理" at bounding box center [42, 99] width 52 height 10
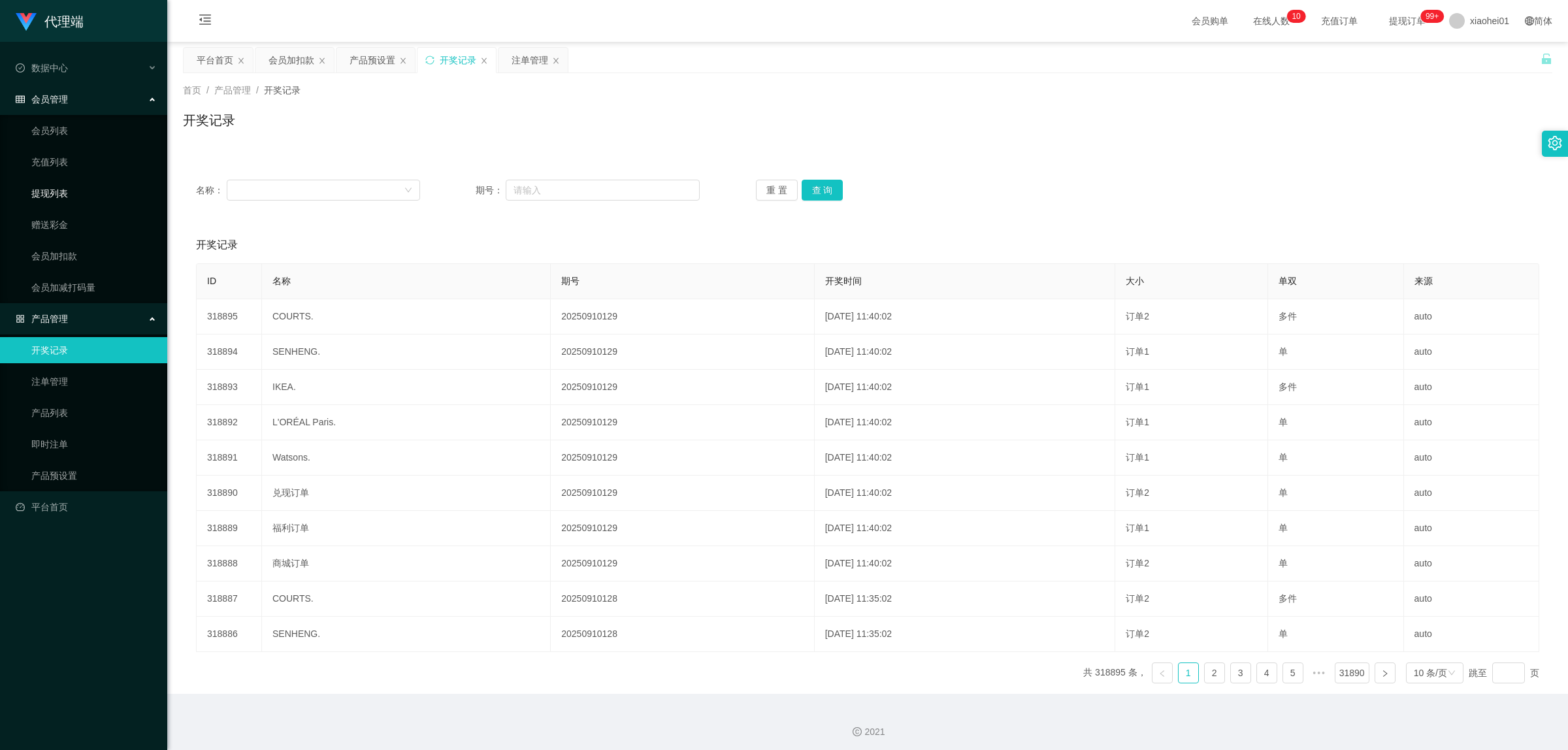
click at [62, 196] on link "提现列表" at bounding box center [94, 193] width 126 height 26
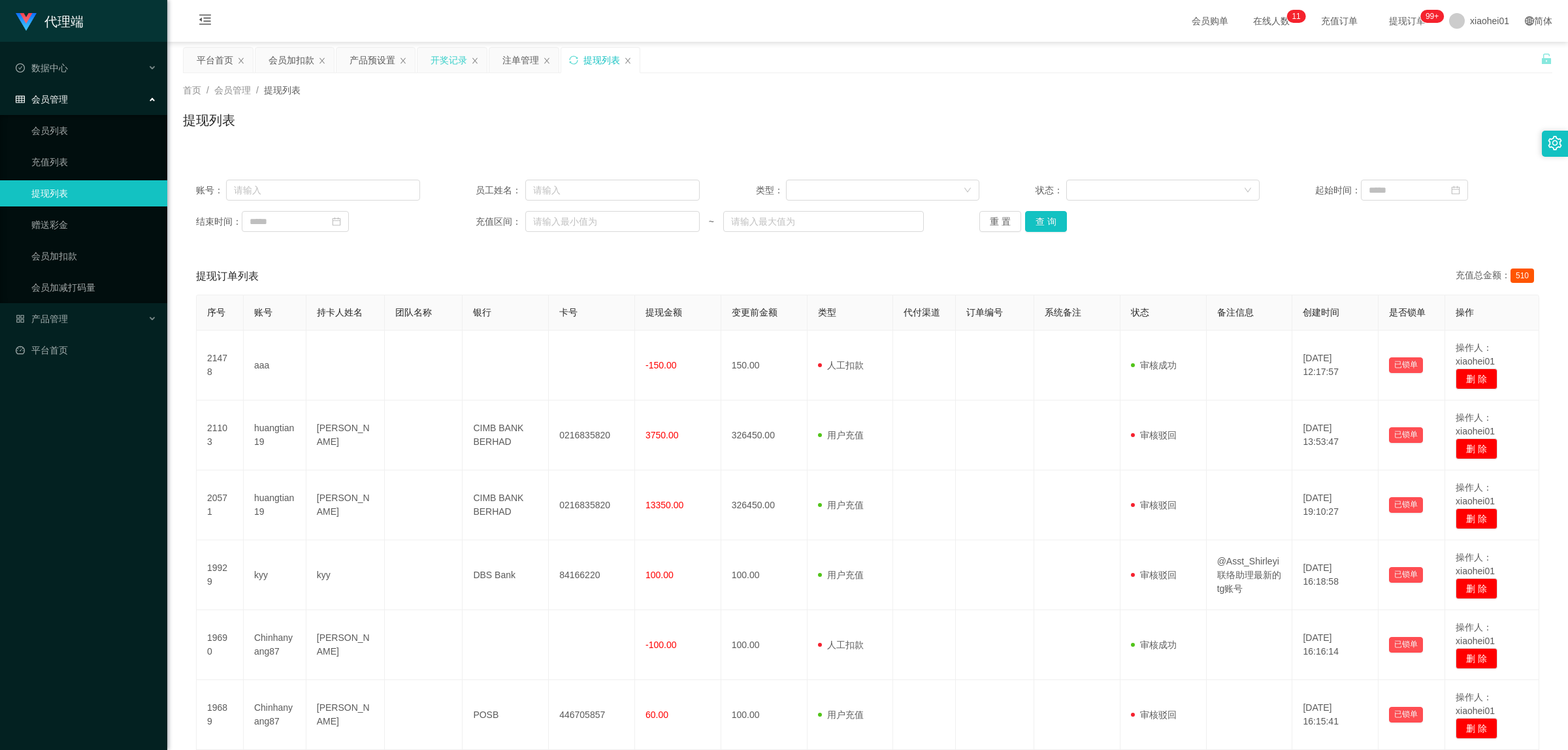
click at [465, 62] on div "开奖记录" at bounding box center [449, 60] width 36 height 25
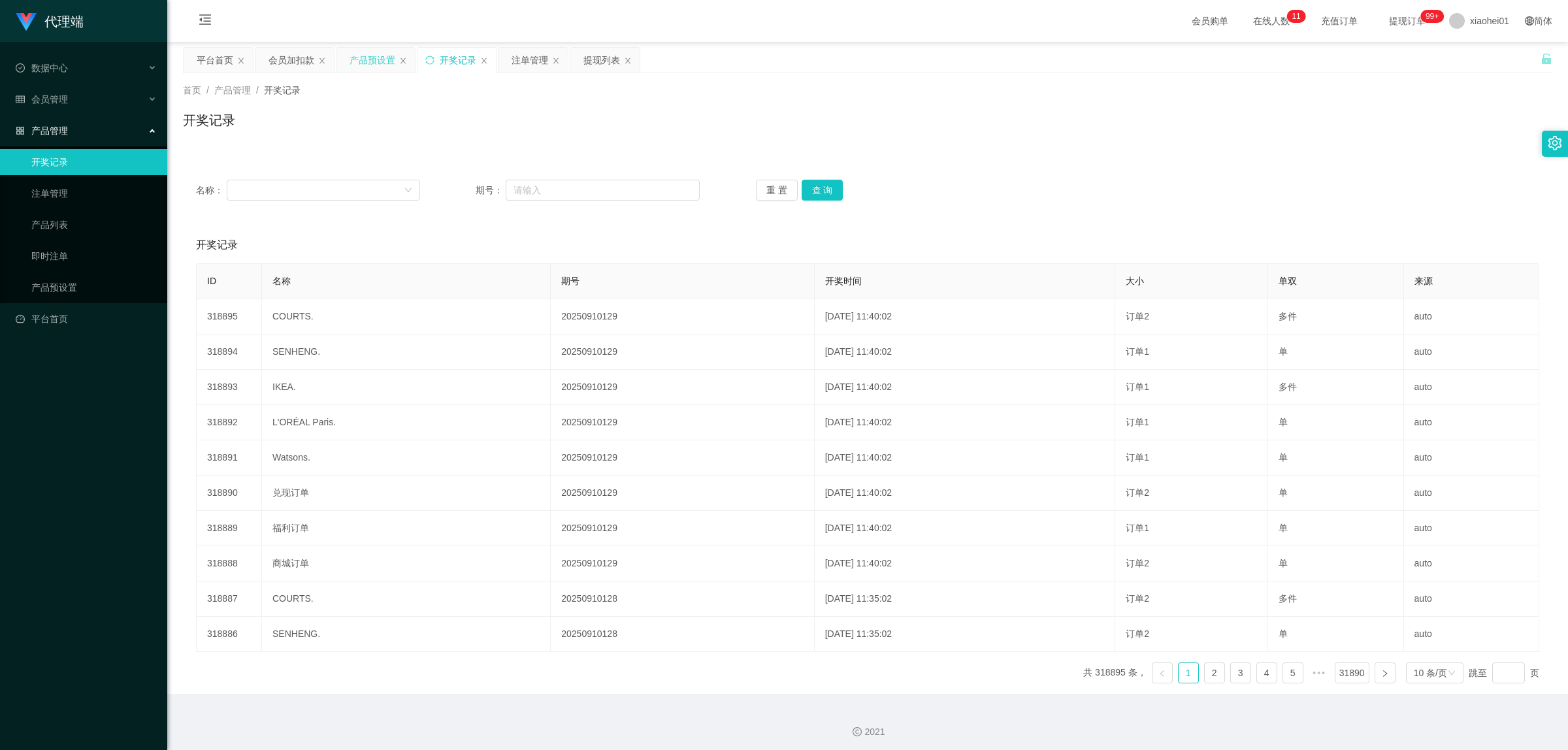
click at [383, 60] on div "产品预设置" at bounding box center [372, 60] width 46 height 25
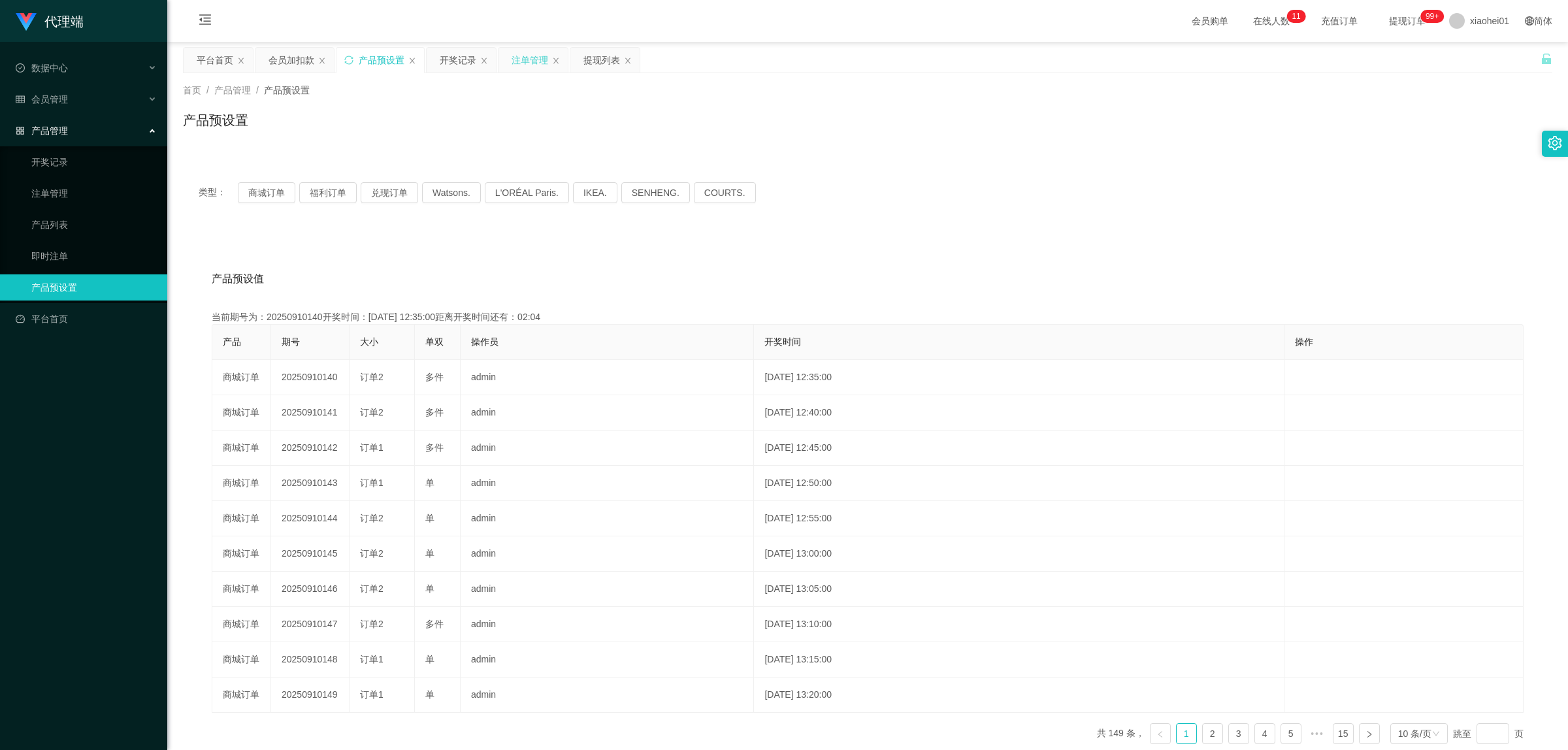
click at [529, 60] on div "注单管理" at bounding box center [529, 60] width 36 height 25
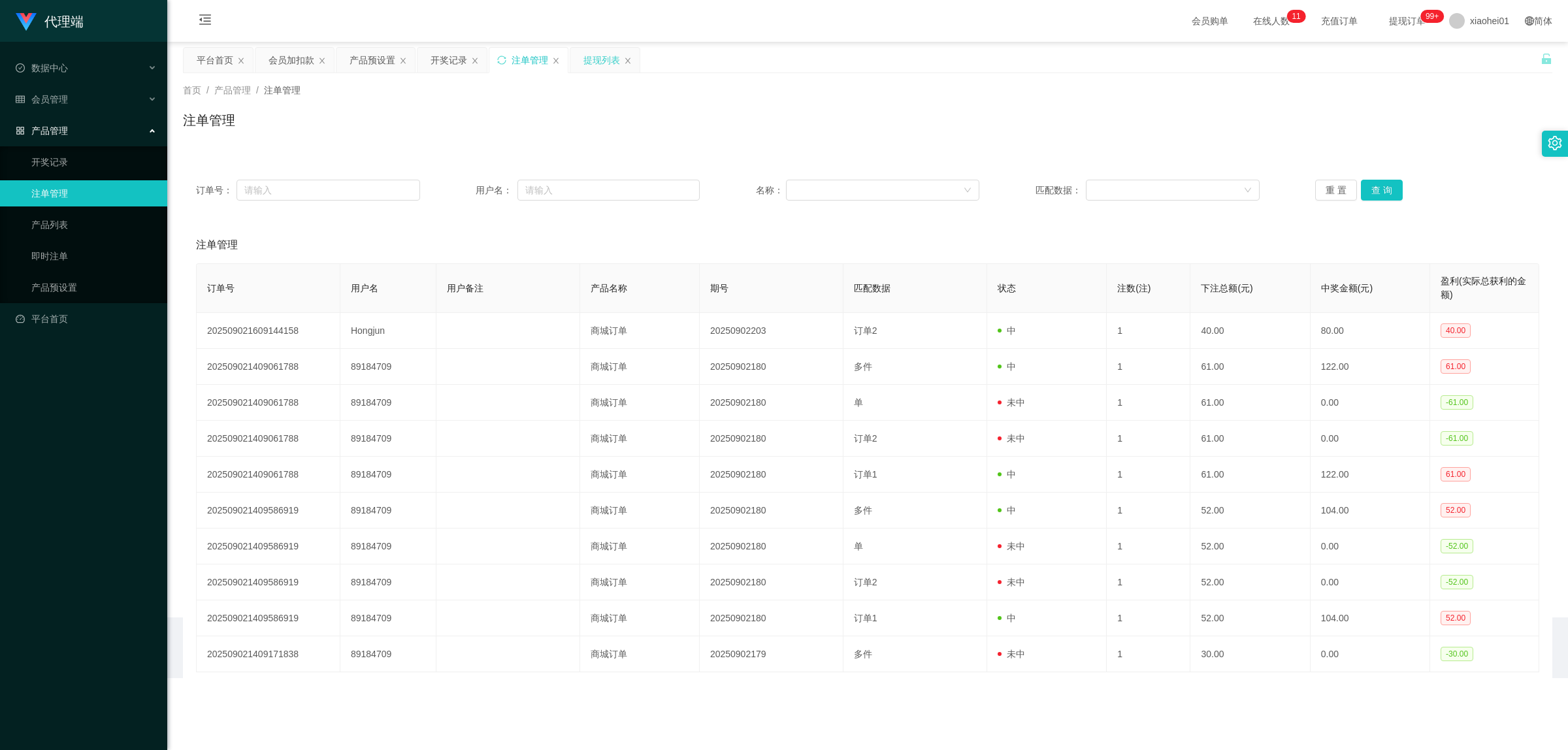
click at [613, 65] on div "提现列表" at bounding box center [601, 60] width 36 height 25
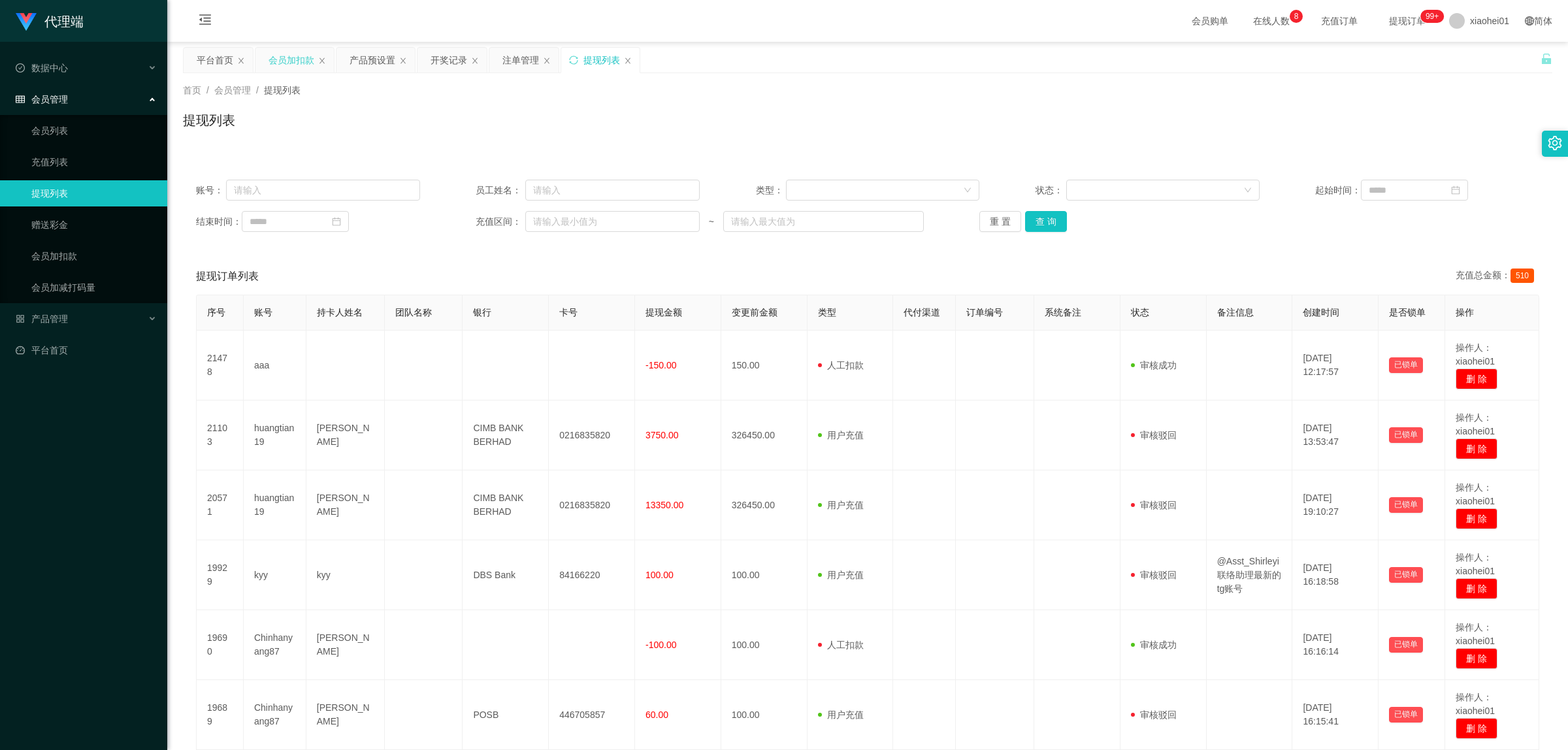
click at [295, 70] on div "会员加扣款" at bounding box center [291, 60] width 46 height 25
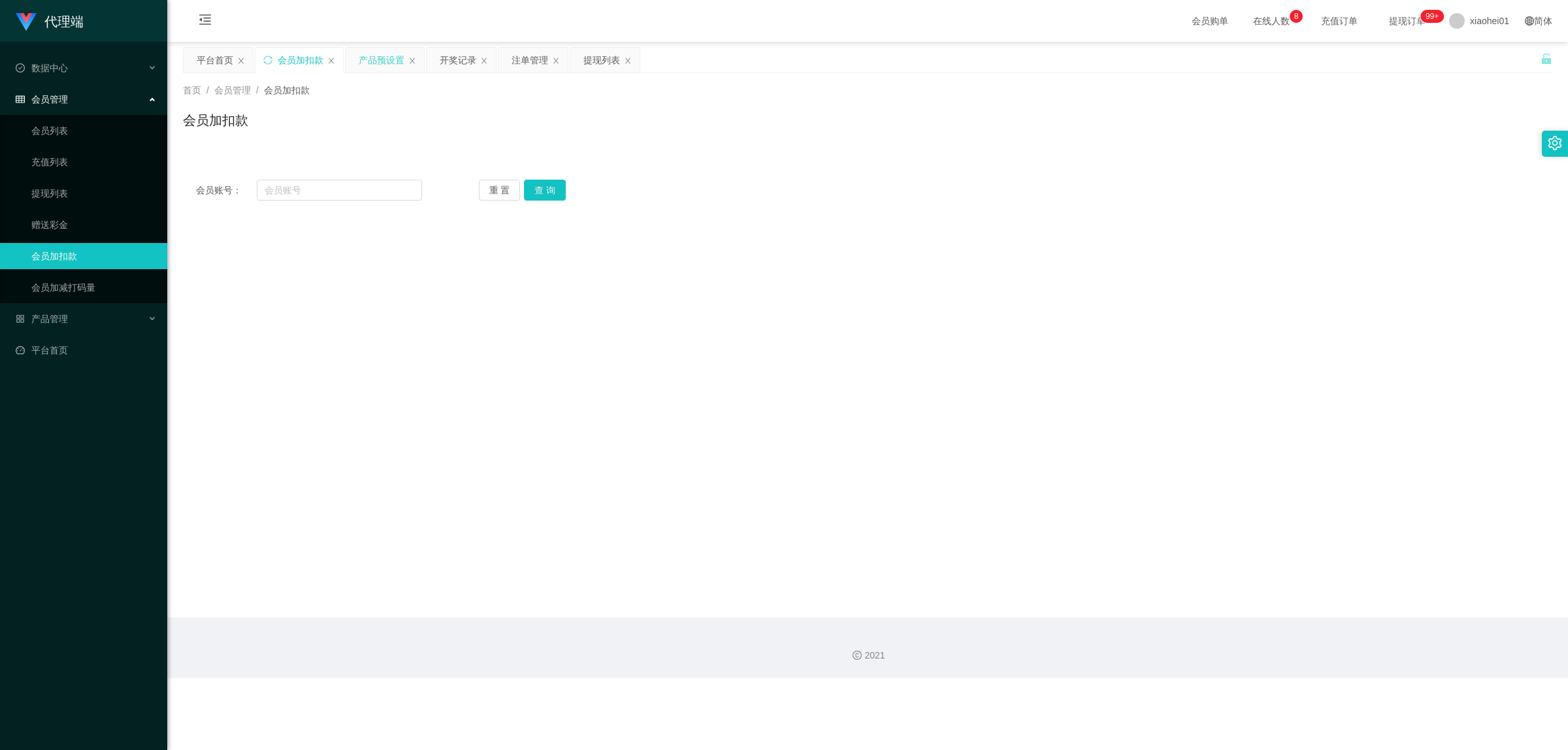
click at [383, 64] on div "产品预设置" at bounding box center [381, 60] width 46 height 25
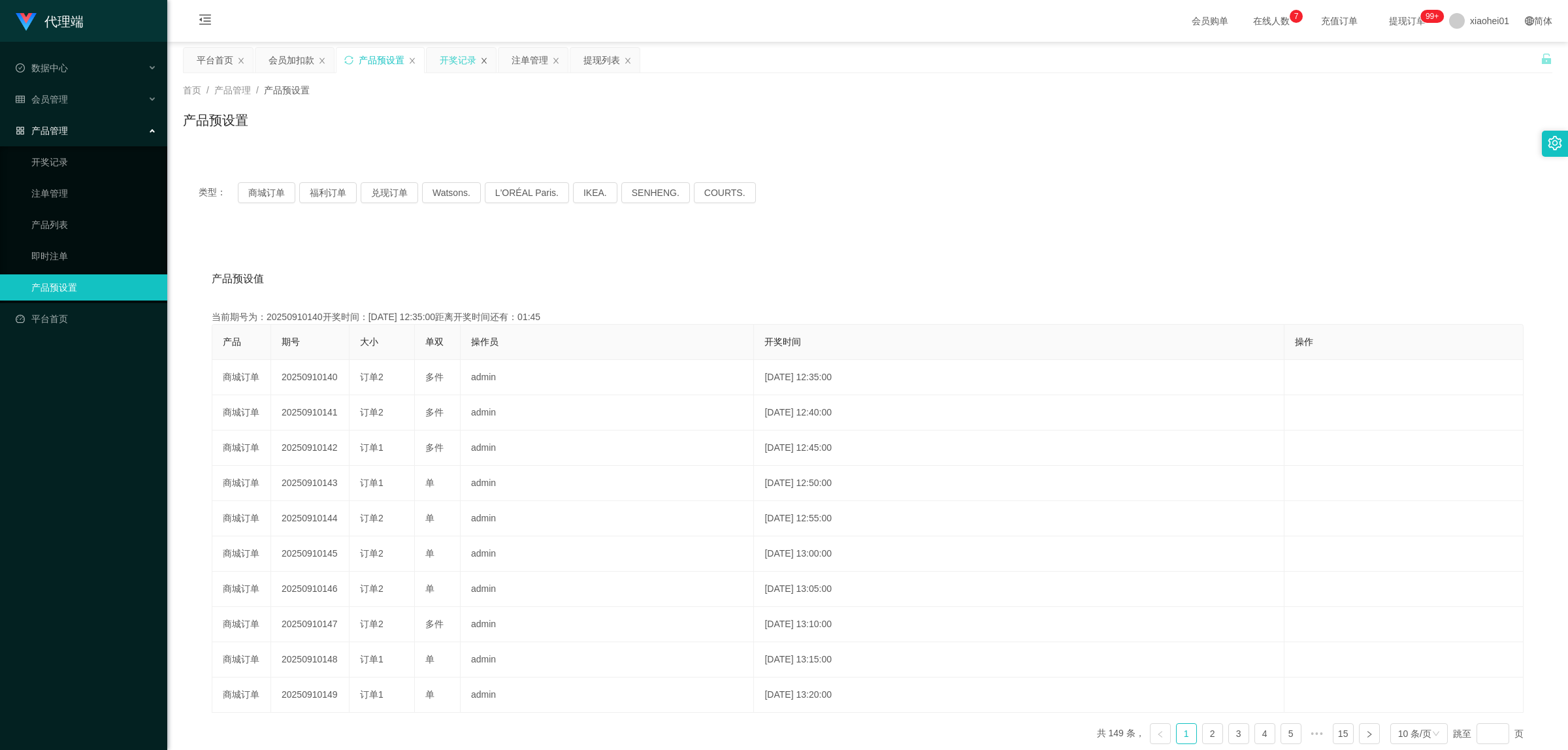
click at [485, 60] on icon "图标: close" at bounding box center [484, 60] width 8 height 8
click at [458, 57] on div "注单管理" at bounding box center [458, 60] width 36 height 25
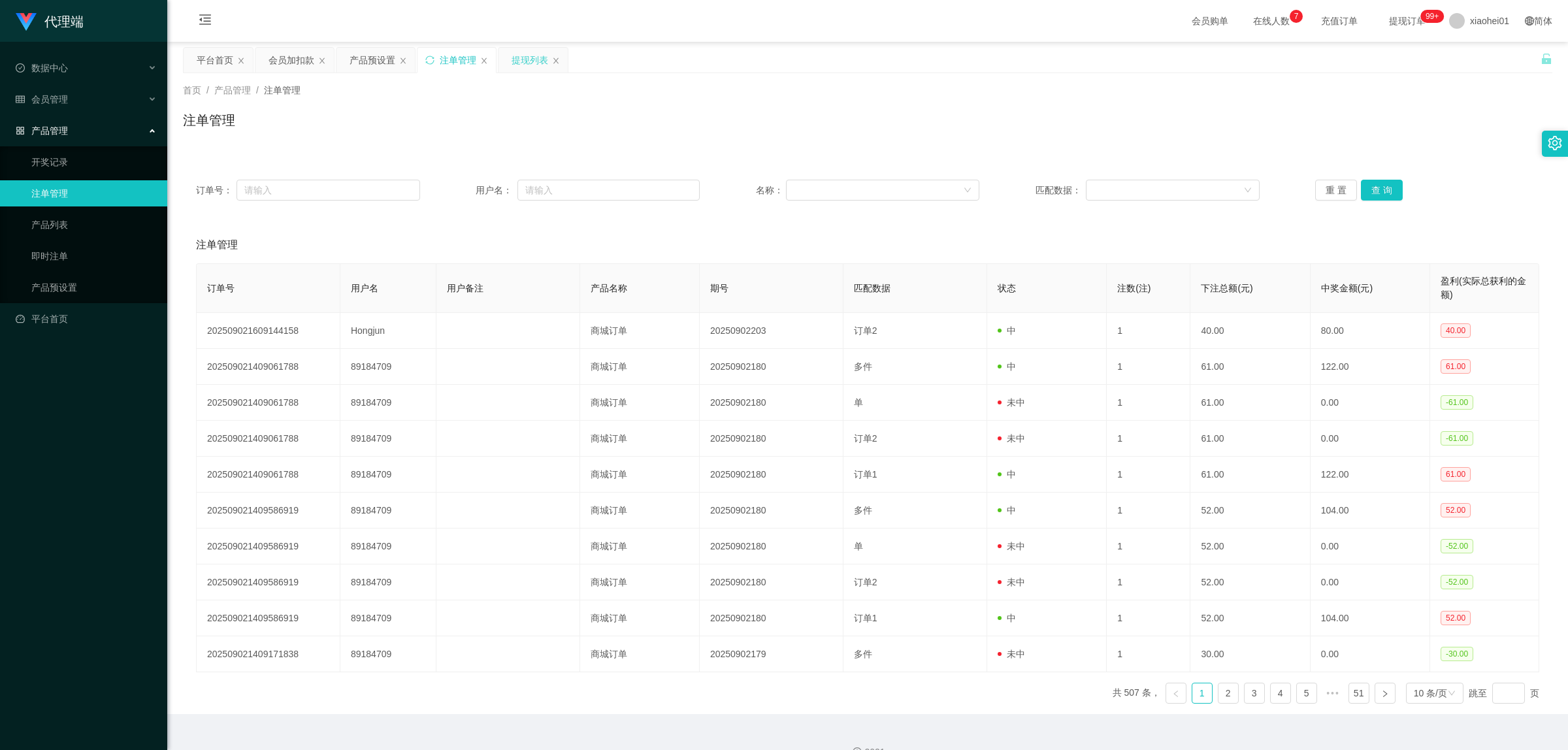
click at [527, 63] on div "提现列表" at bounding box center [529, 60] width 36 height 25
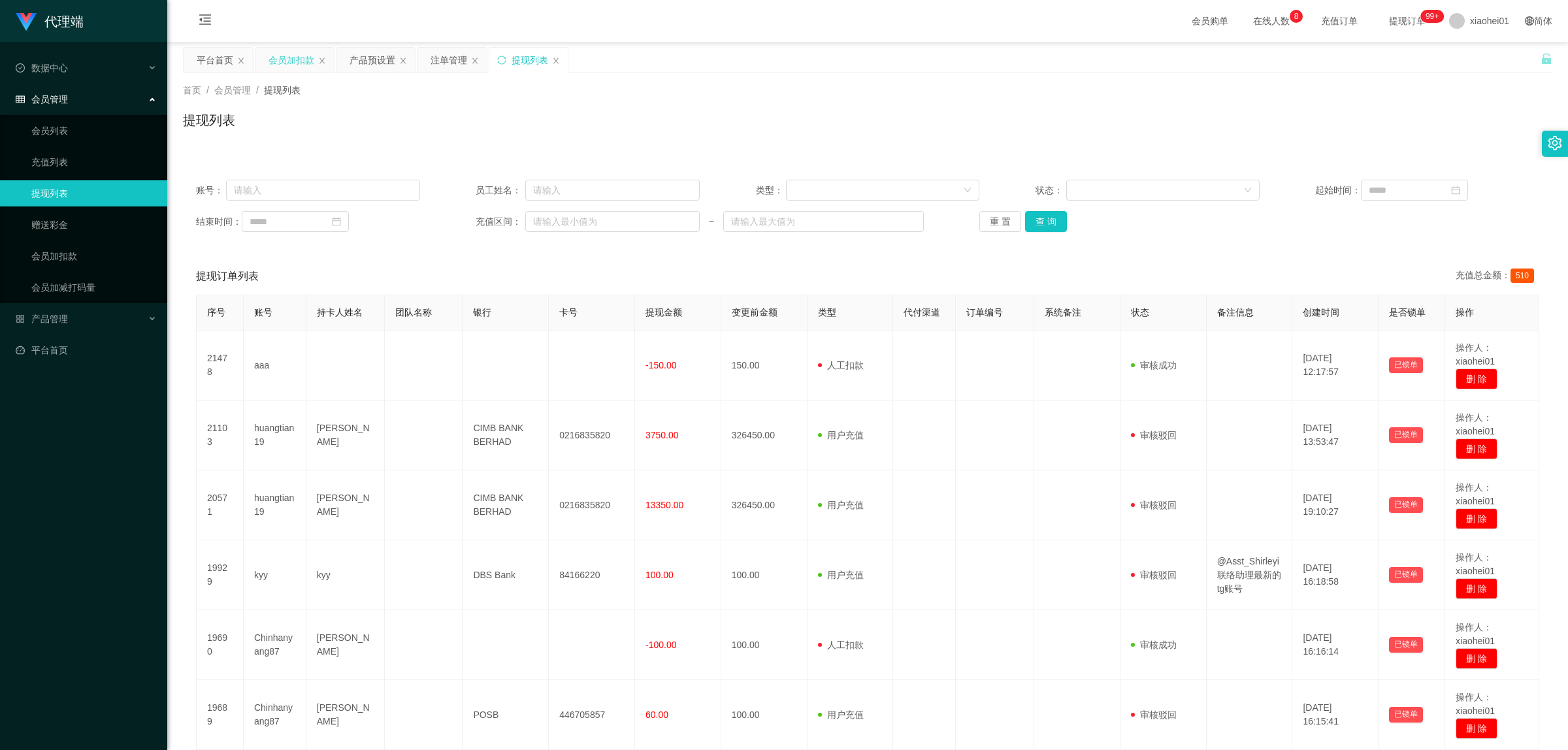
click at [298, 60] on div "会员加扣款" at bounding box center [291, 60] width 46 height 25
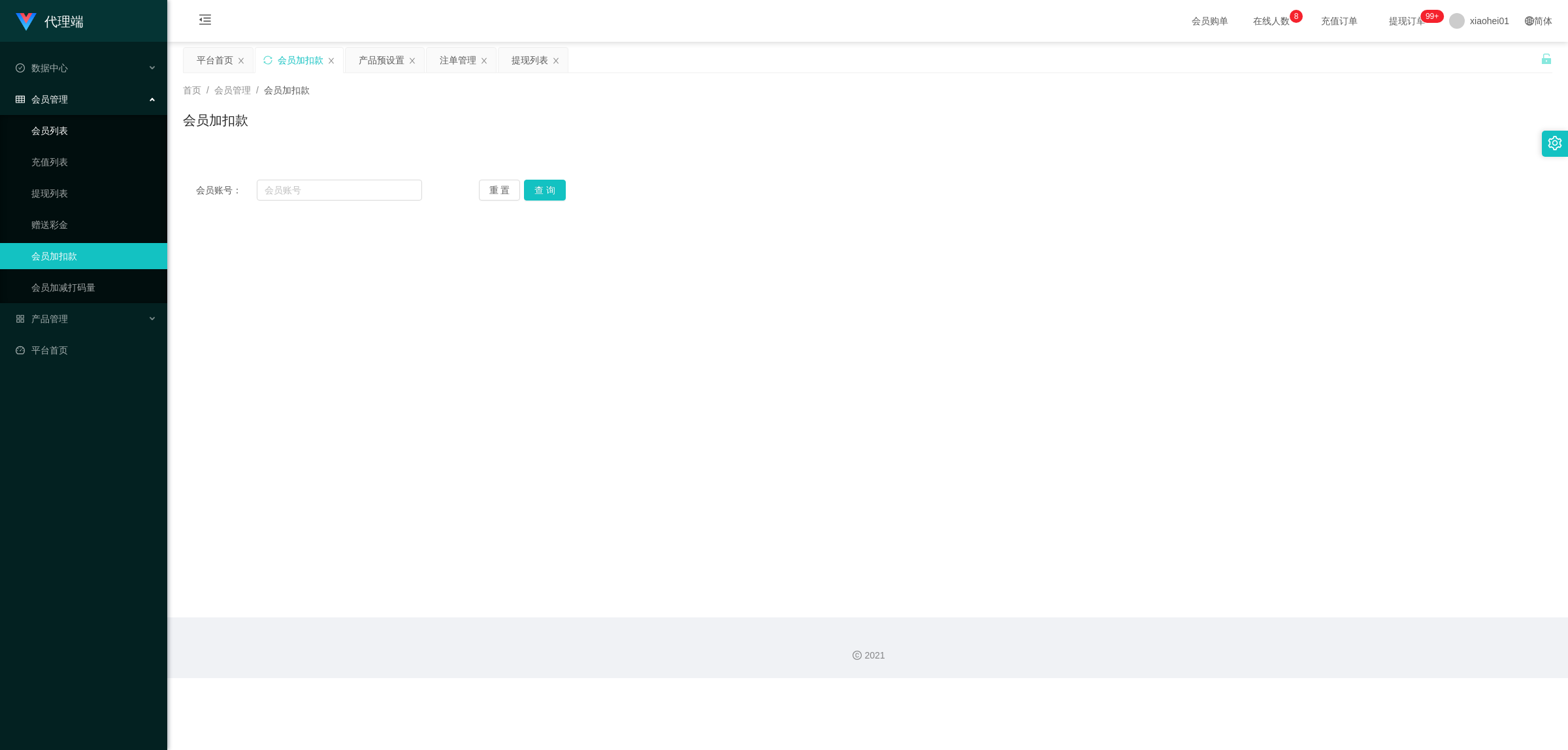
click at [60, 133] on link "会员列表" at bounding box center [94, 131] width 126 height 26
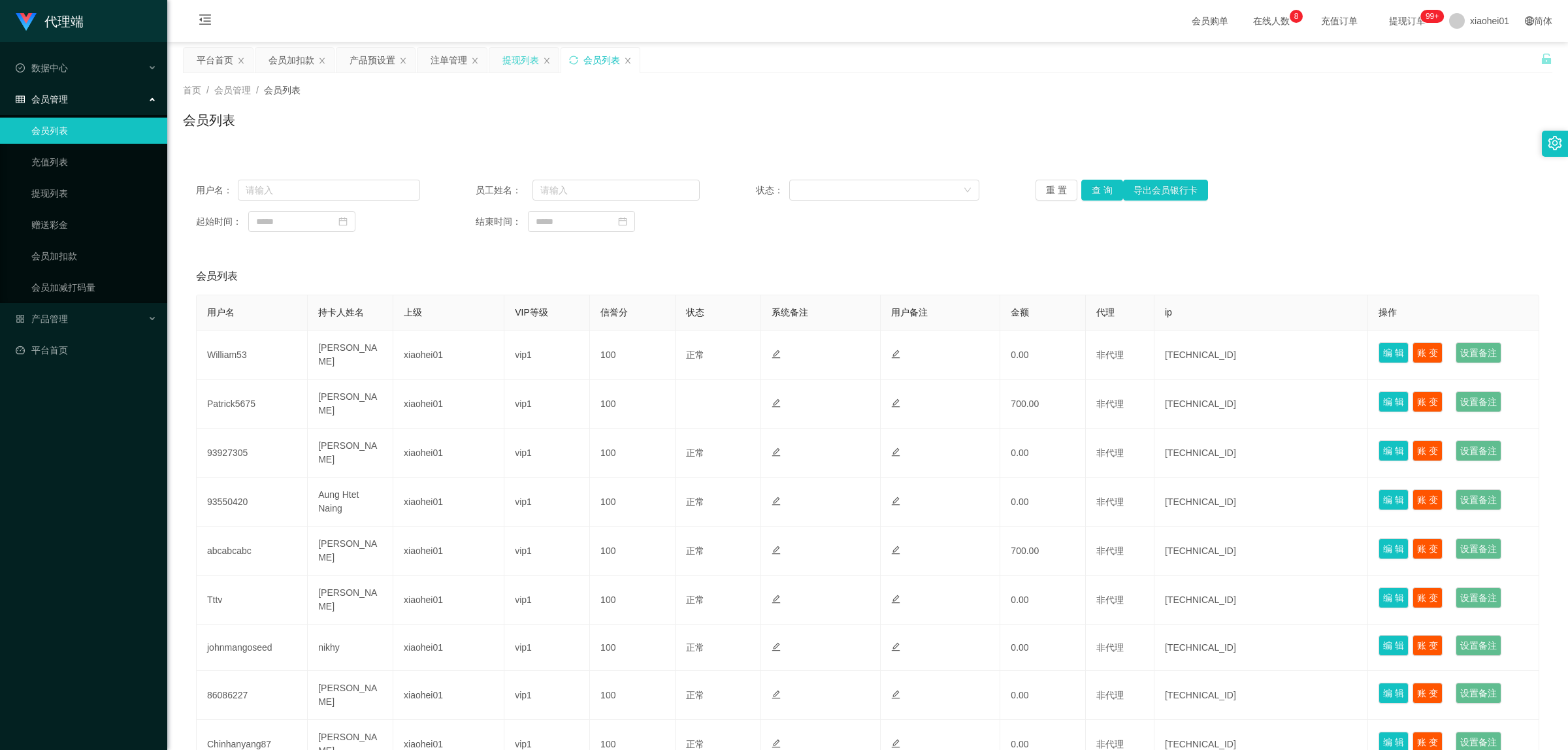
click at [519, 63] on div "提现列表" at bounding box center [521, 60] width 36 height 25
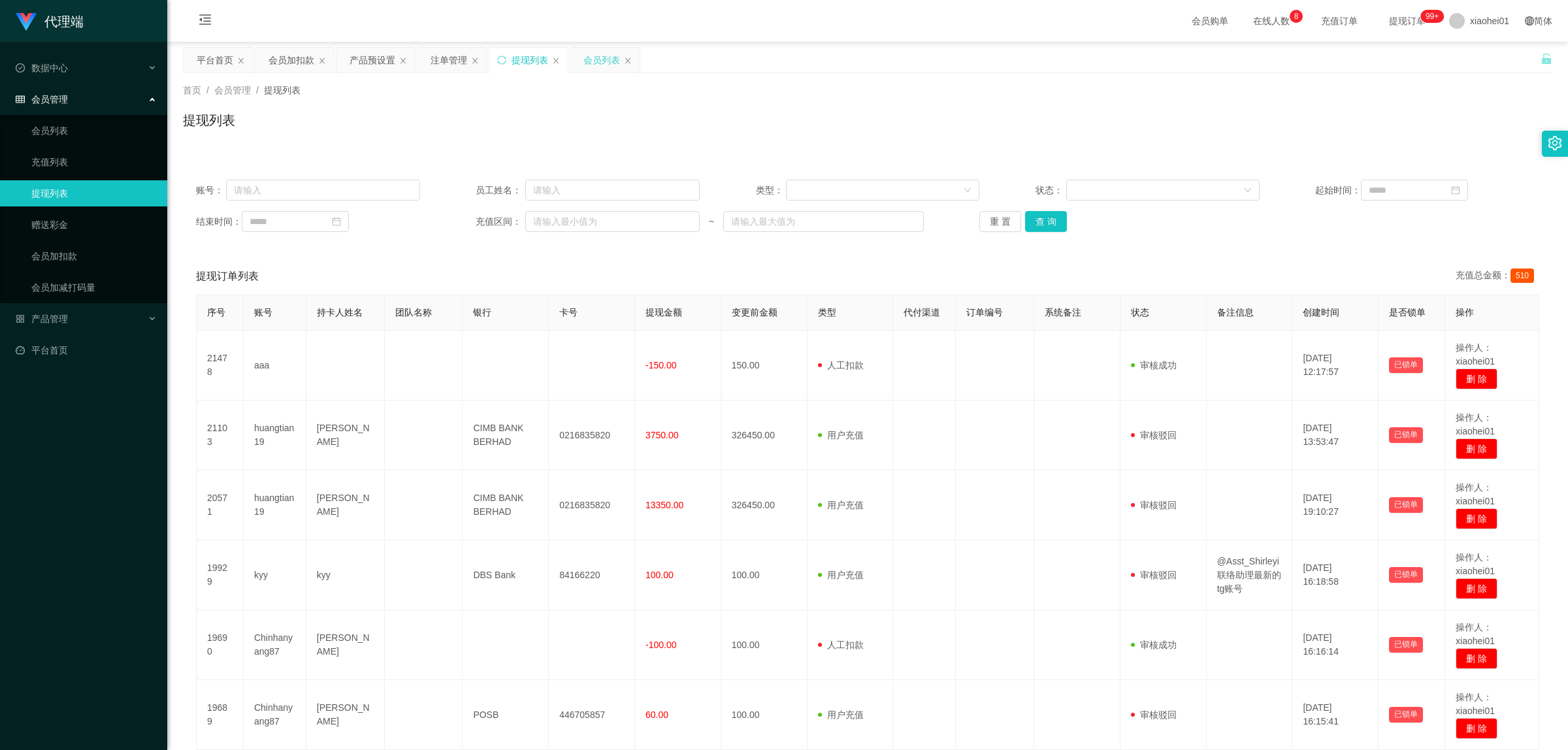
click at [589, 62] on div "会员列表" at bounding box center [601, 60] width 36 height 25
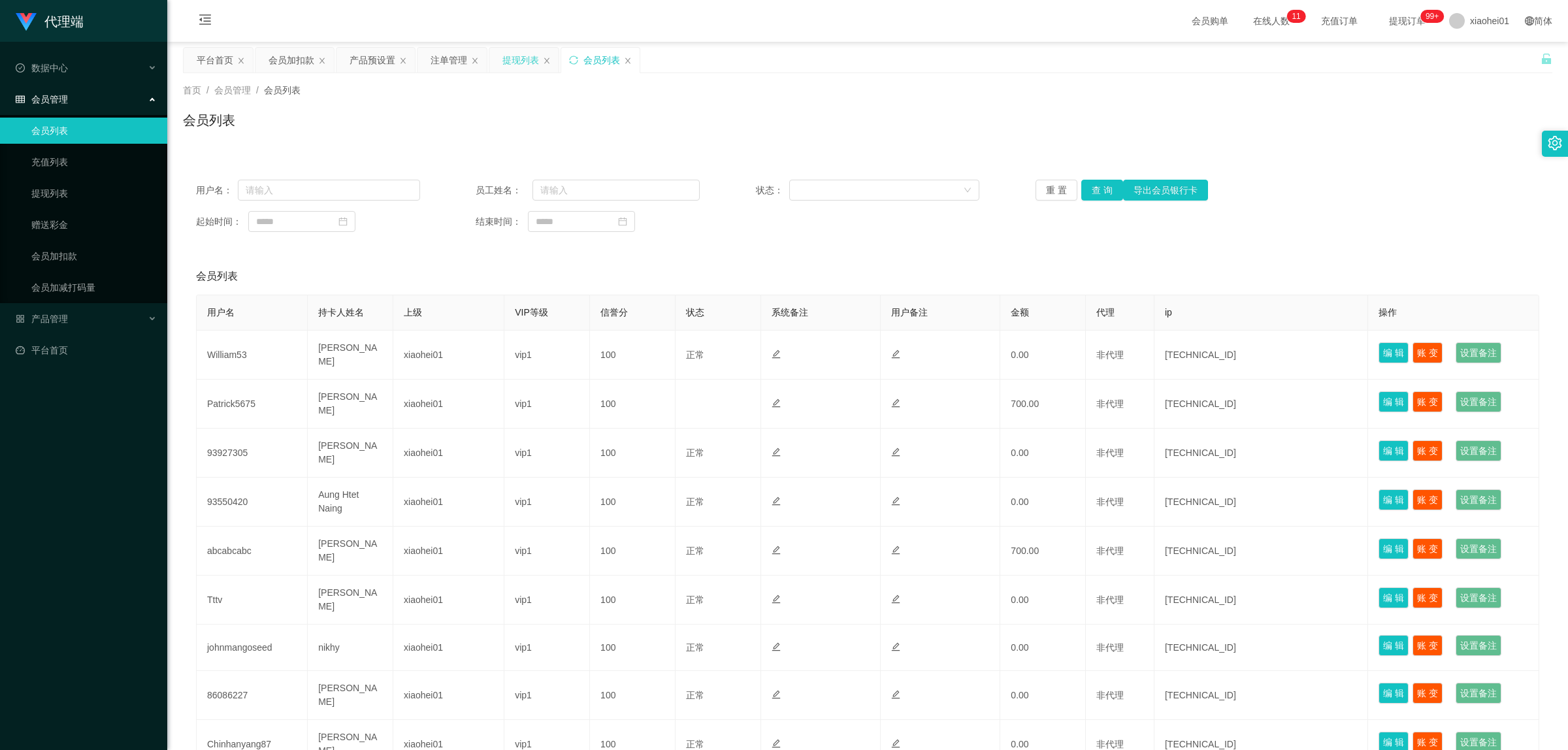
click at [511, 57] on div "提现列表" at bounding box center [521, 60] width 36 height 25
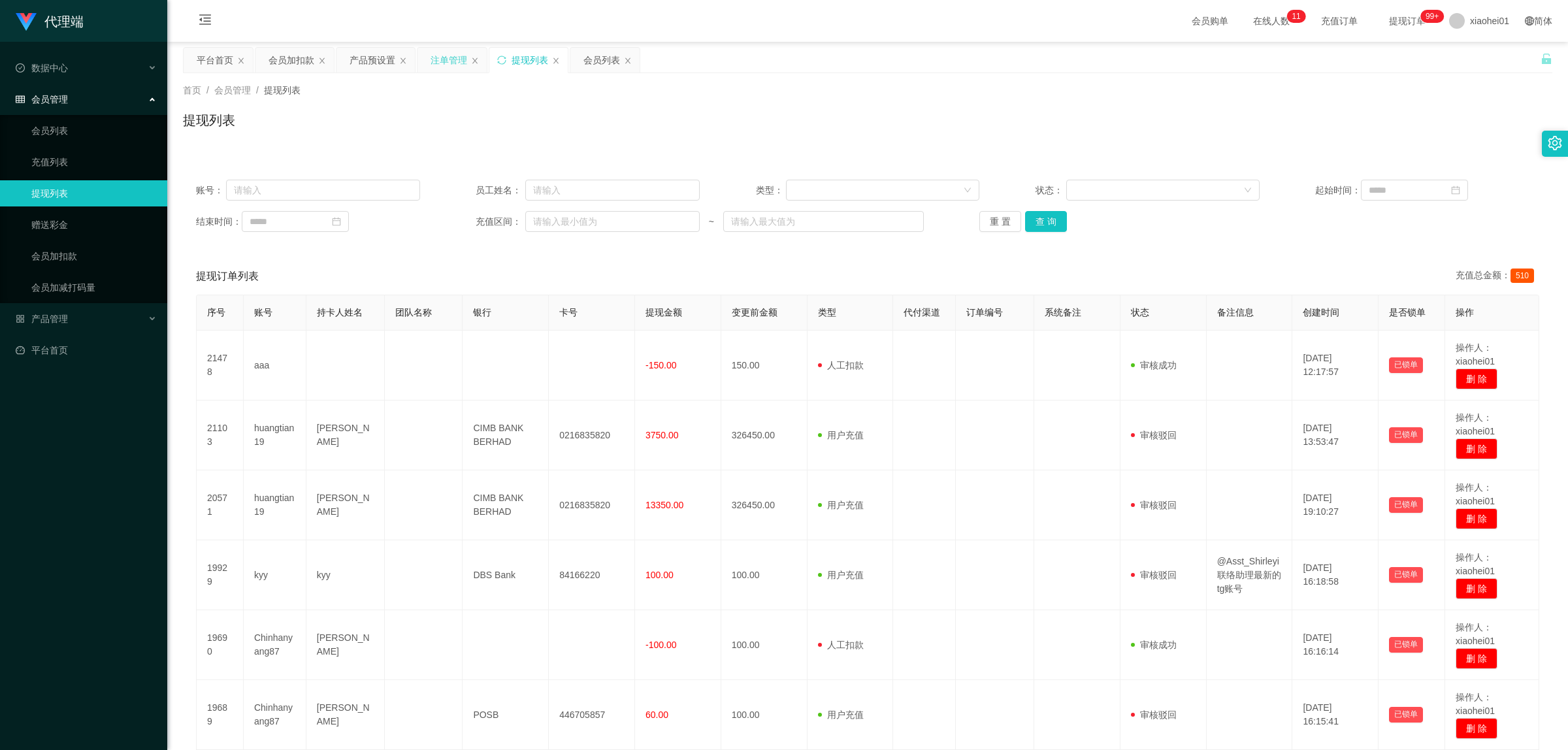
click at [447, 60] on div "注单管理" at bounding box center [449, 60] width 36 height 25
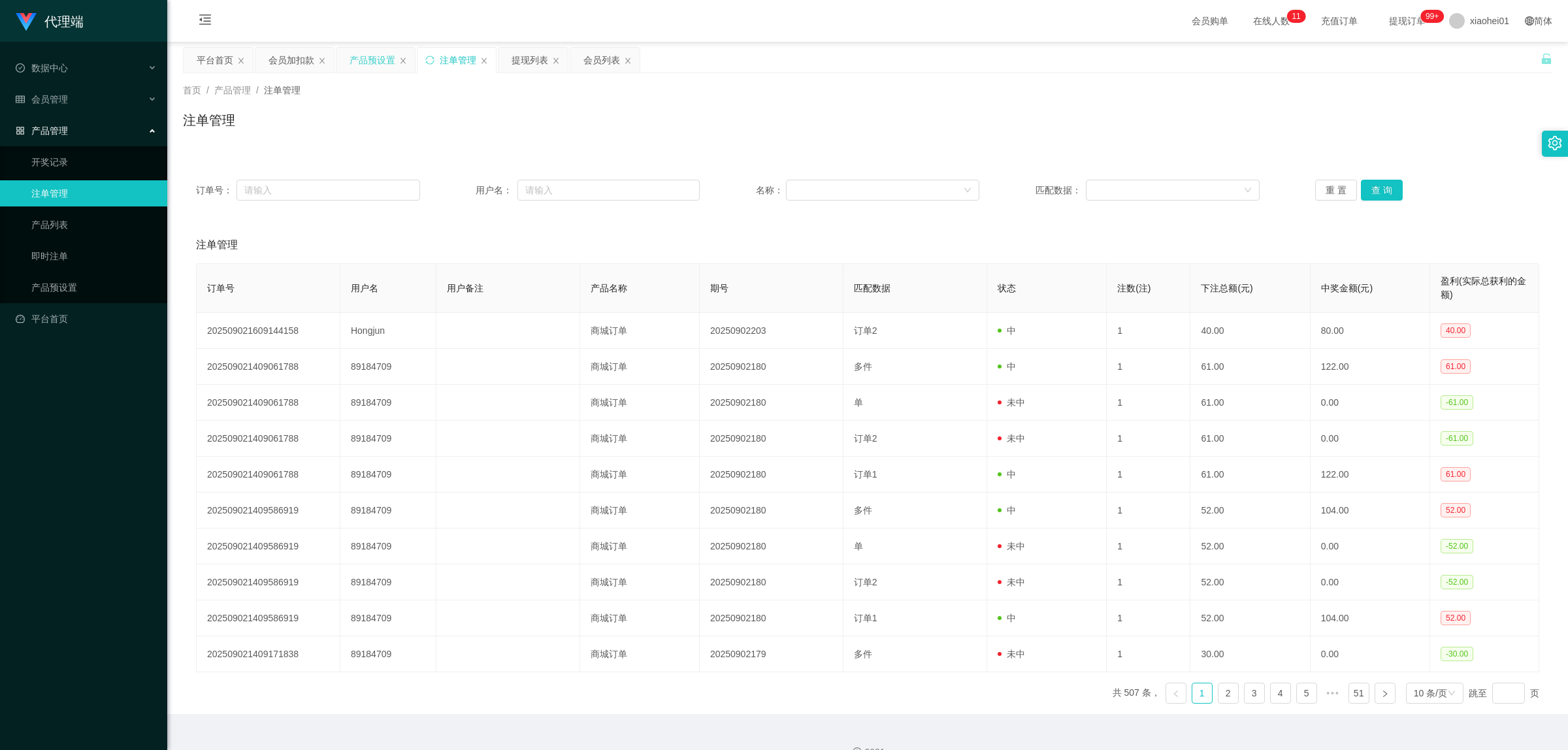
click at [360, 62] on div "产品预设置" at bounding box center [372, 60] width 46 height 25
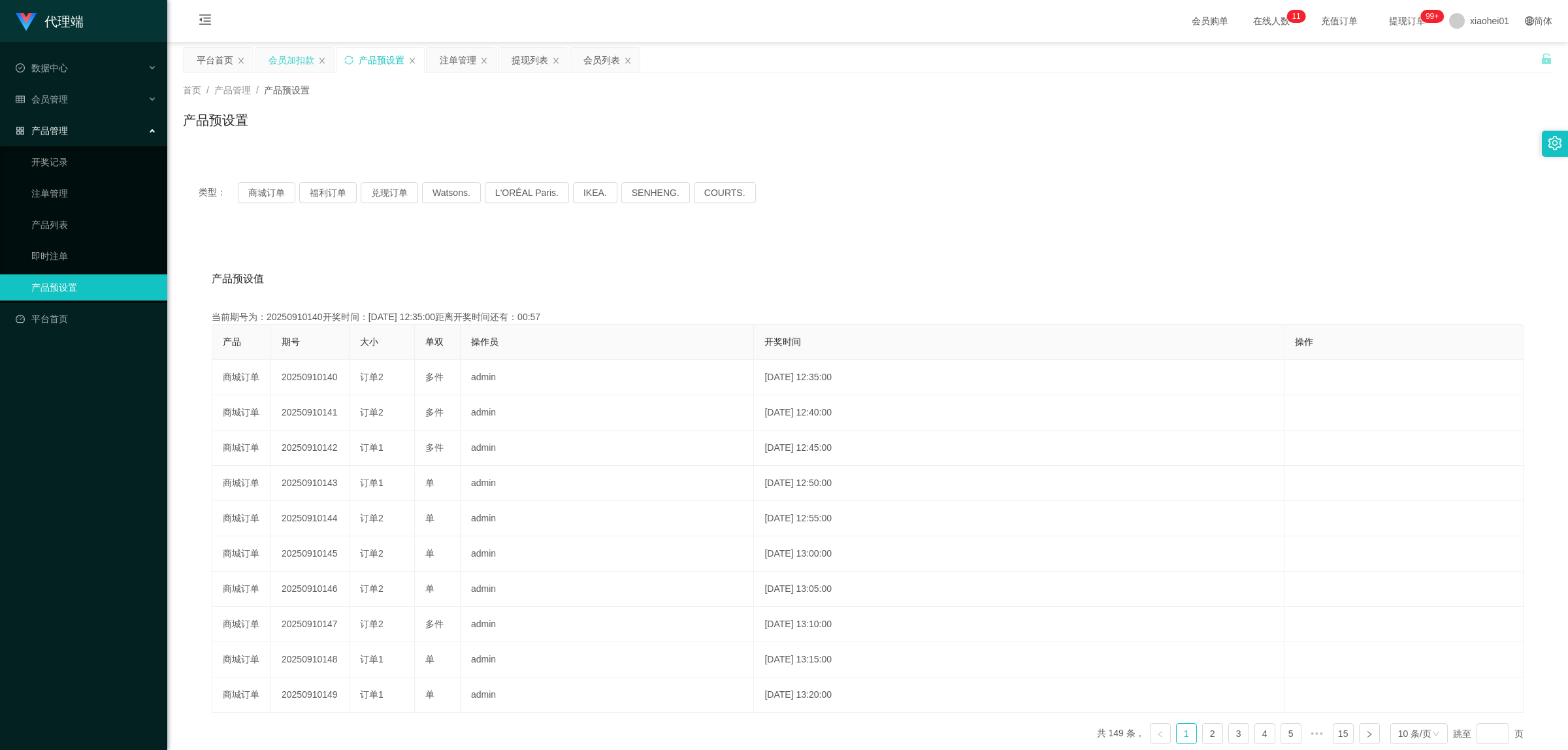
click at [298, 66] on div "会员加扣款" at bounding box center [291, 60] width 46 height 25
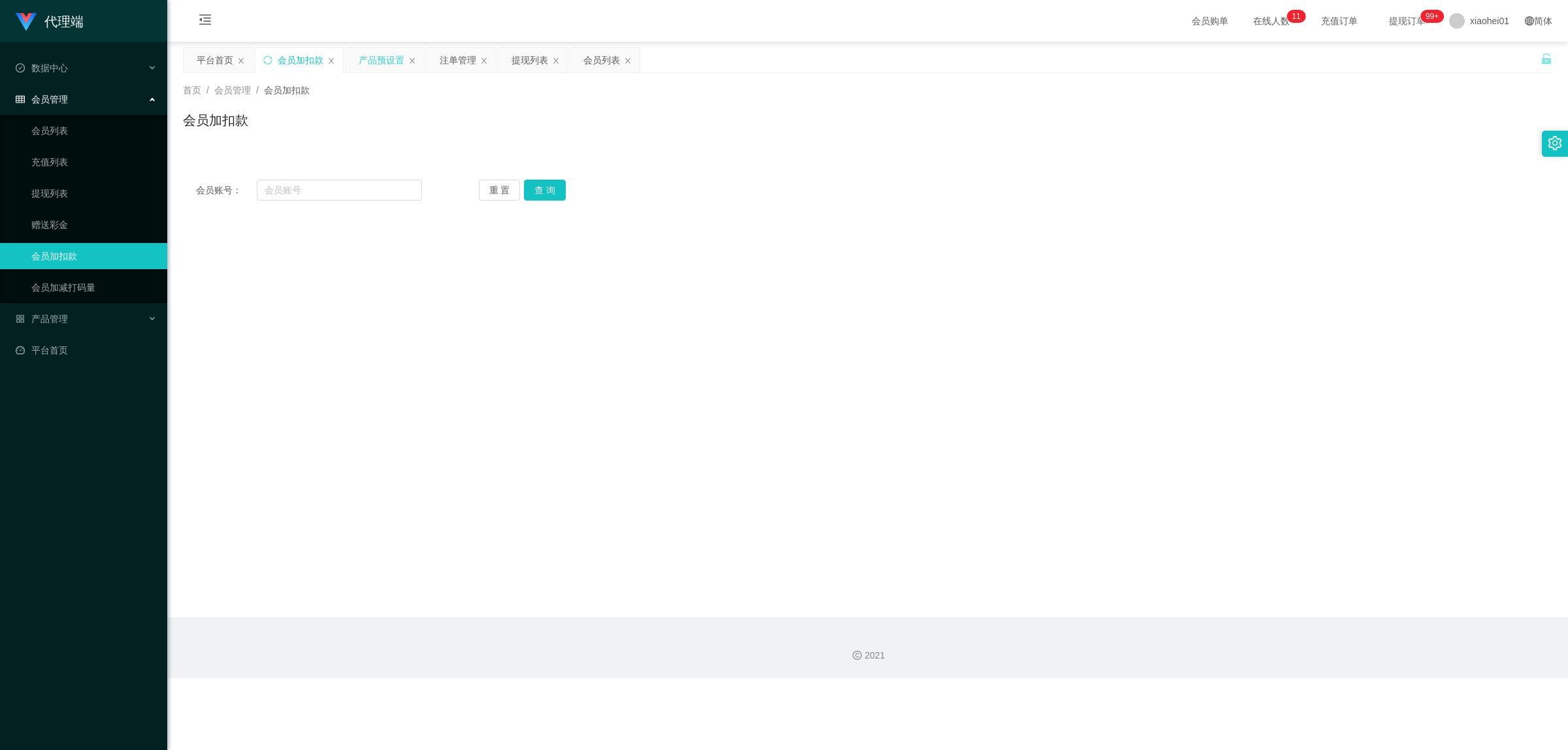
click at [406, 57] on div "产品预设置" at bounding box center [385, 60] width 78 height 25
click at [361, 60] on div "产品预设置" at bounding box center [381, 60] width 46 height 25
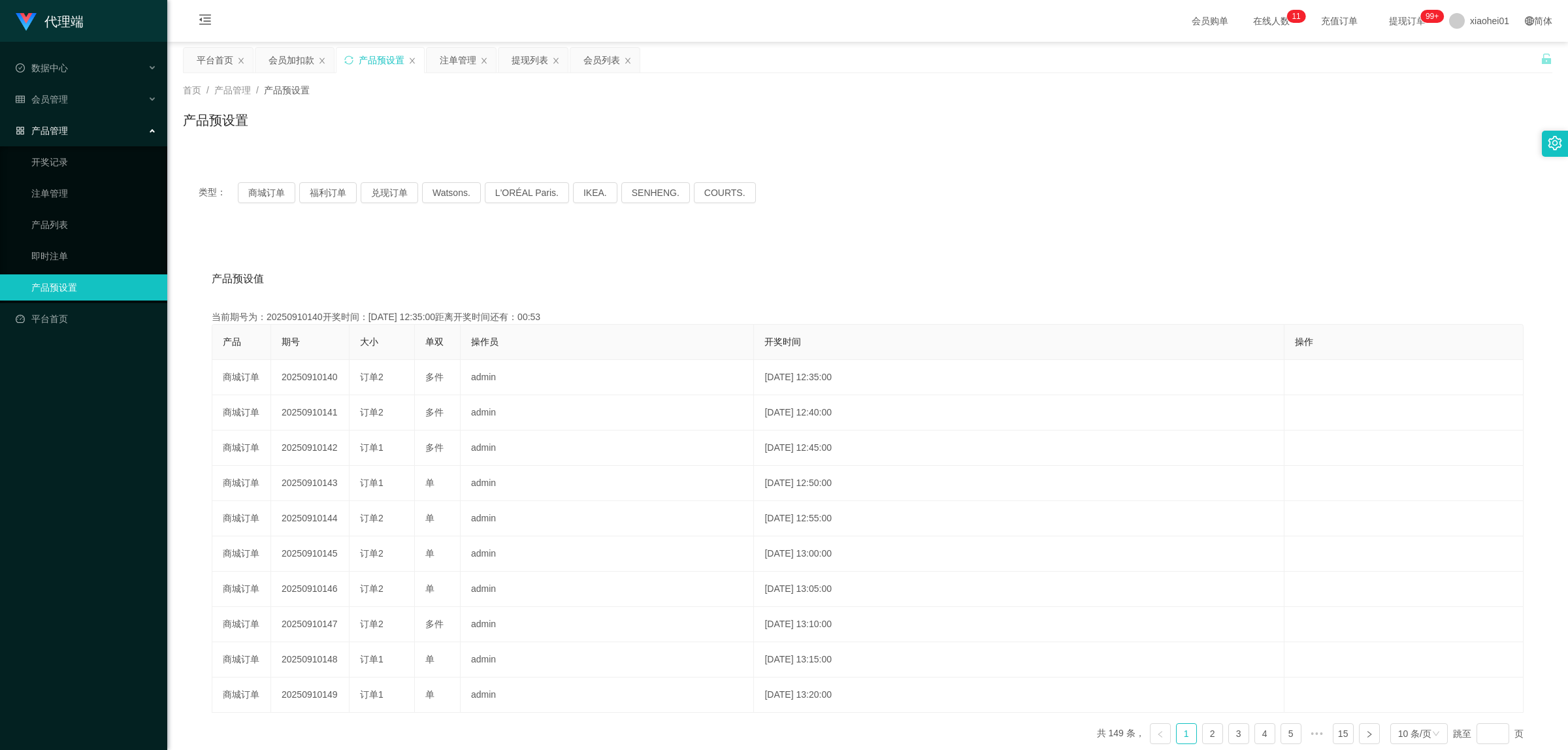
drag, startPoint x: 361, startPoint y: 60, endPoint x: 565, endPoint y: 121, distance: 212.9
click at [468, 115] on div "关闭左侧 关闭右侧 关闭其它 刷新页面 平台首页 会员加扣款 产品预设置 注单管理 提现列表 会员列表 首页 / 产品管理 / 产品预设置 / 产品预设置 类…" at bounding box center [868, 409] width 1370 height 723
click at [1036, 141] on div "首页 / 产品管理 / 产品预设置 / 产品预设置" at bounding box center [867, 112] width 1401 height 78
